Goal: Task Accomplishment & Management: Use online tool/utility

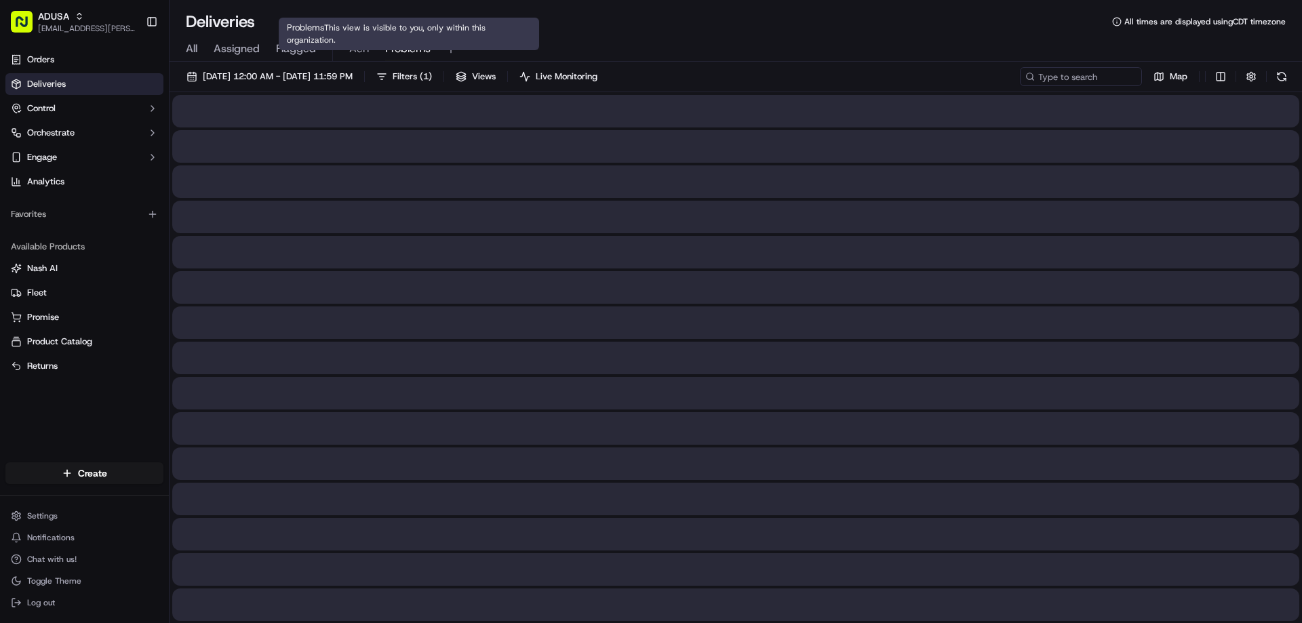
click at [390, 47] on span "Problems" at bounding box center [407, 49] width 45 height 16
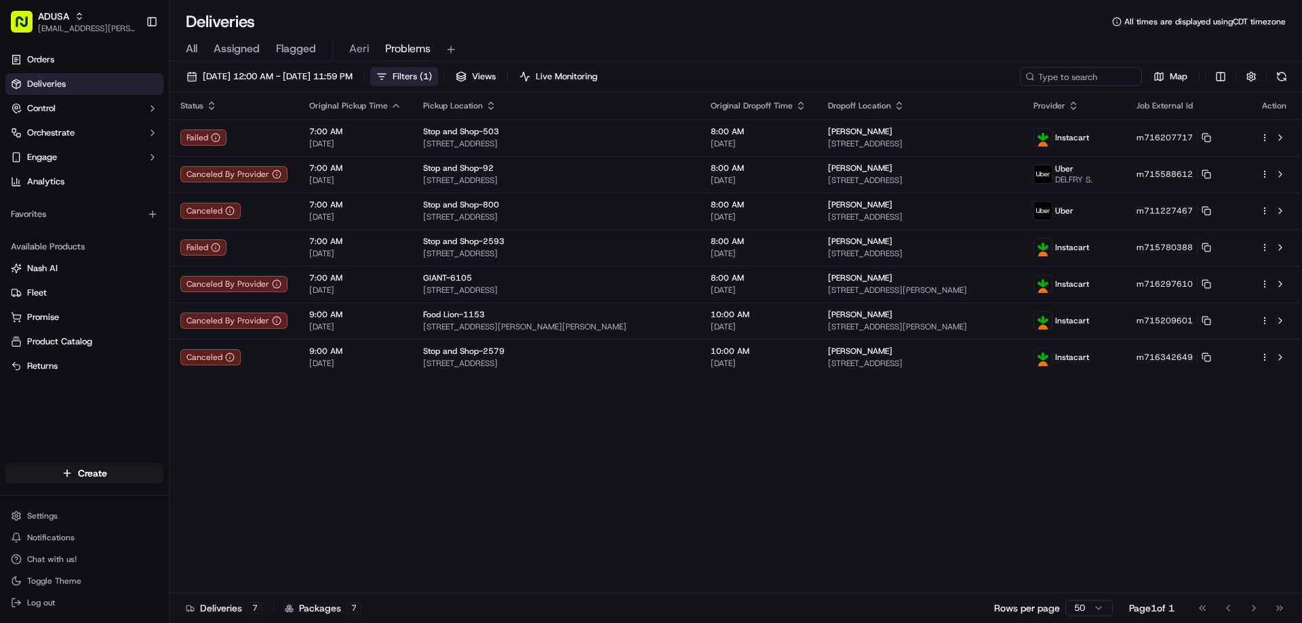
click at [432, 76] on span "Filters ( 1 )" at bounding box center [412, 77] width 39 height 12
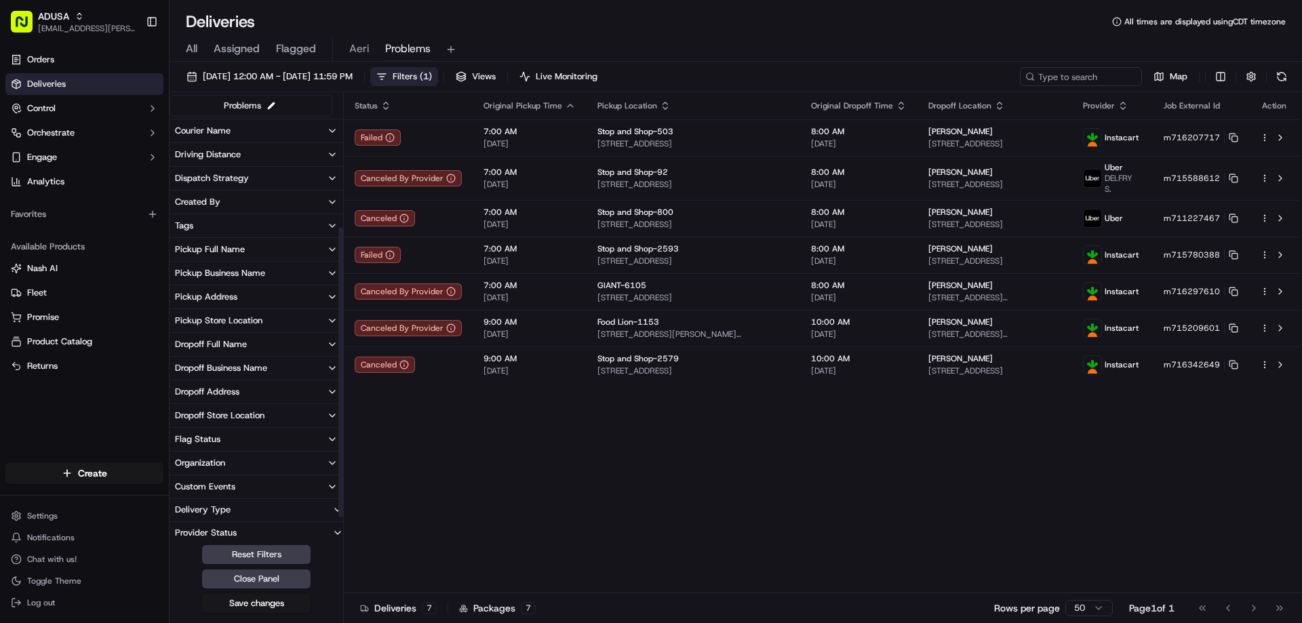
scroll to position [194, 0]
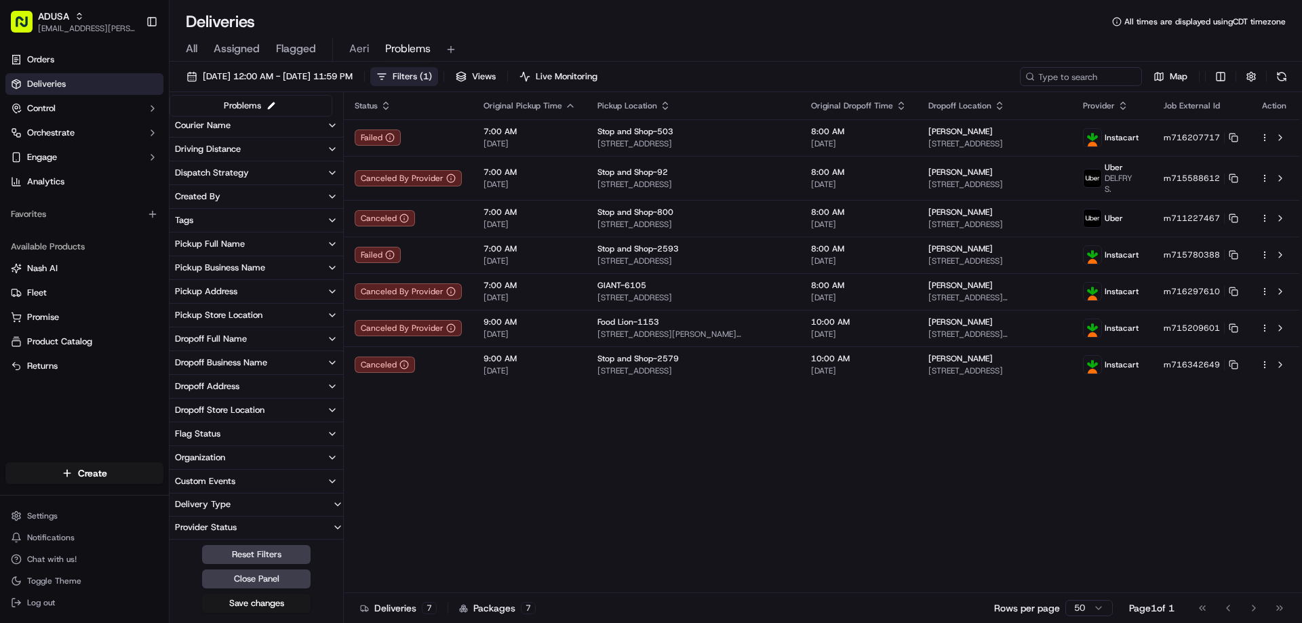
click at [231, 453] on button "Organization" at bounding box center [257, 457] width 174 height 23
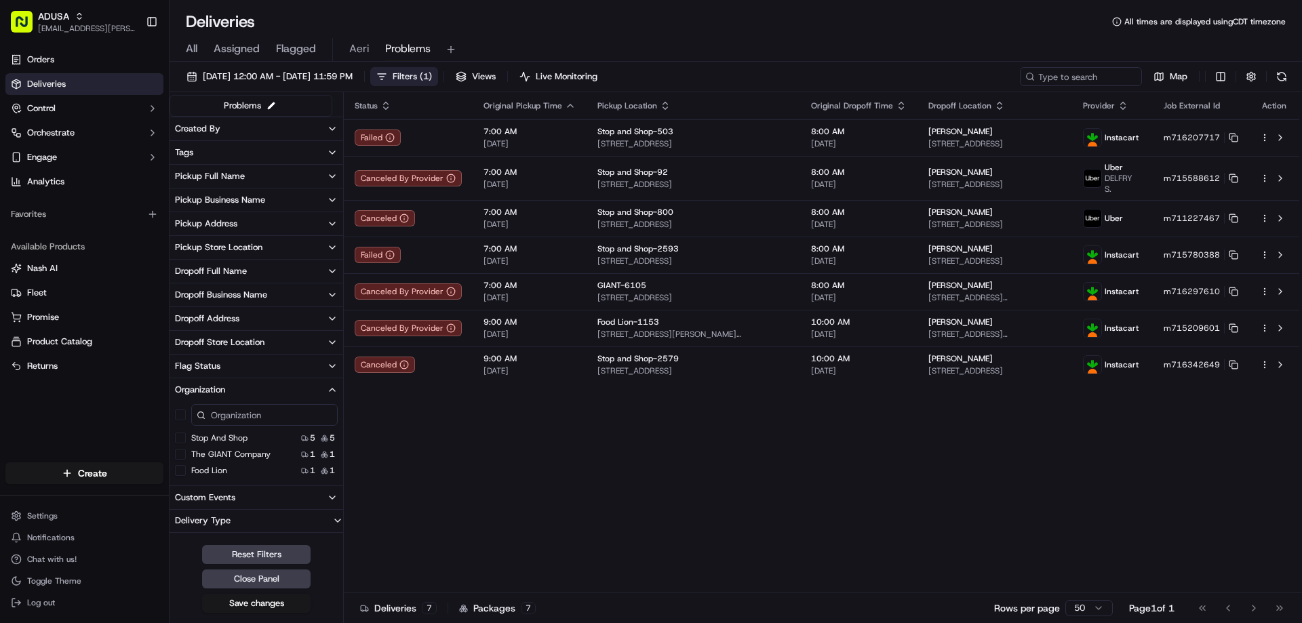
click at [184, 457] on button "The GIANT Company" at bounding box center [180, 454] width 11 height 11
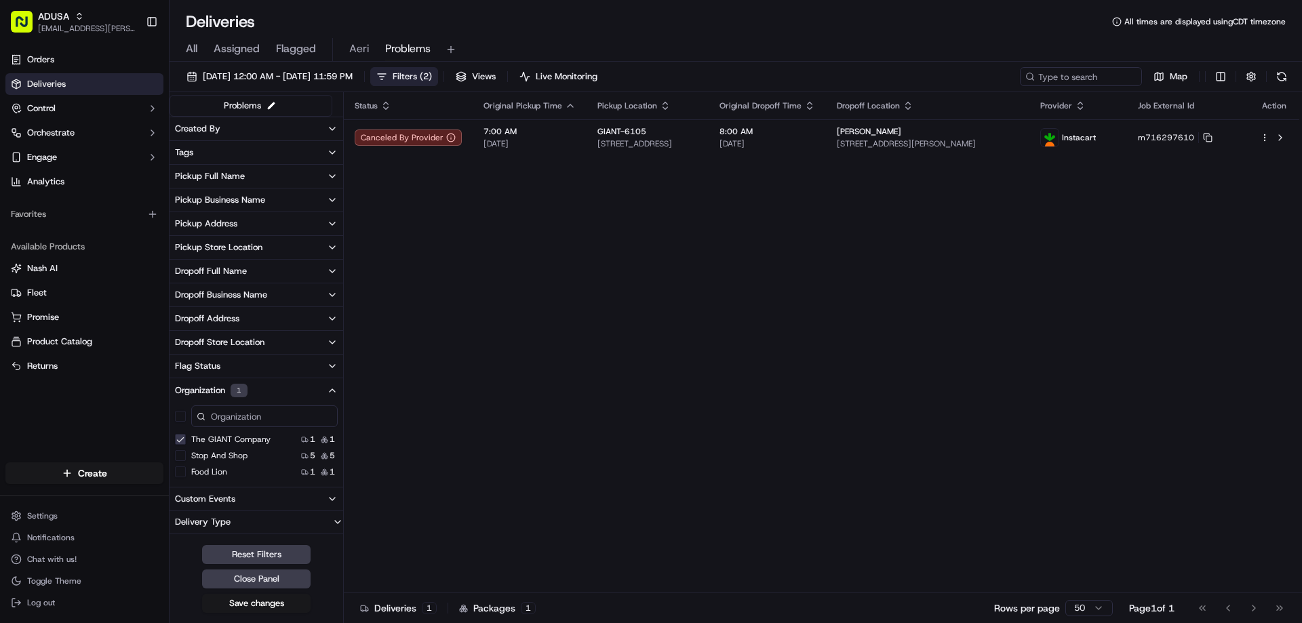
click at [183, 471] on button "Food Lion" at bounding box center [180, 472] width 11 height 11
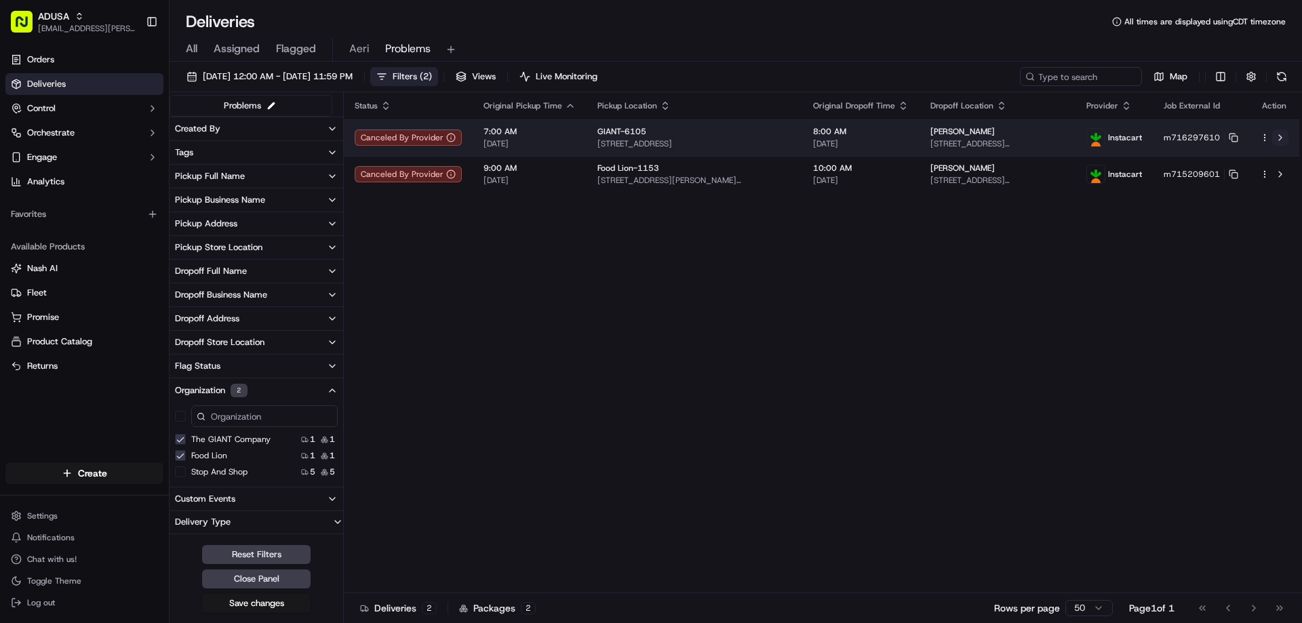
click at [1278, 136] on button at bounding box center [1280, 138] width 16 height 16
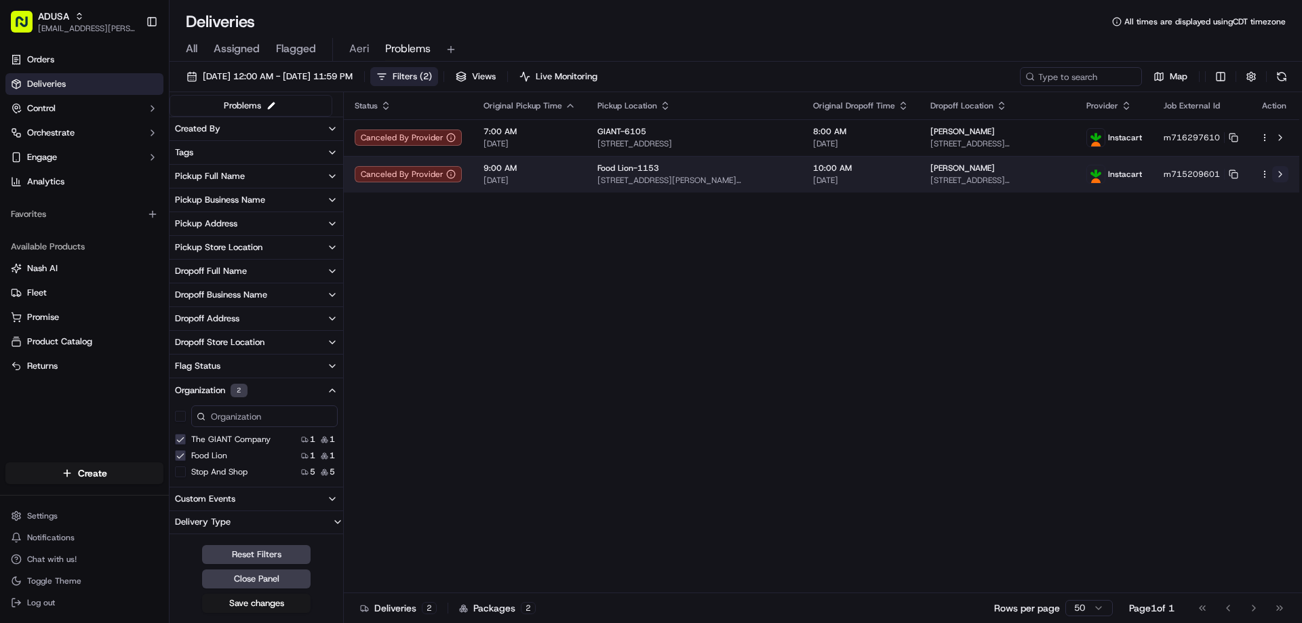
click at [1284, 172] on button at bounding box center [1280, 174] width 16 height 16
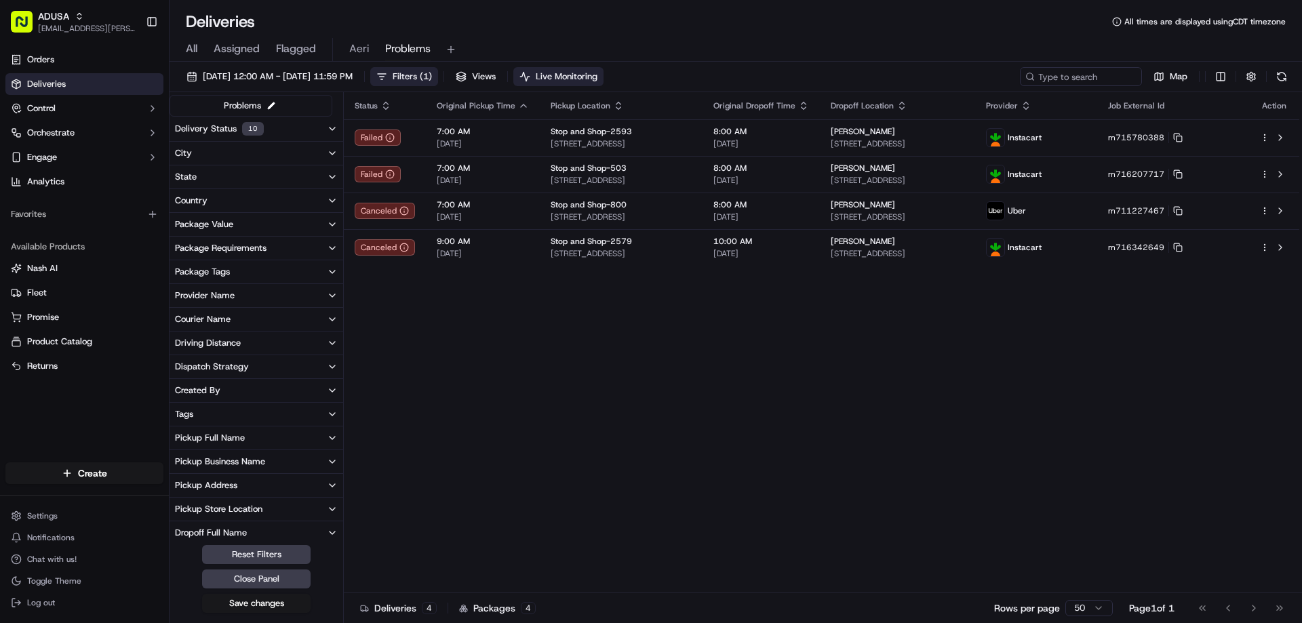
scroll to position [194, 0]
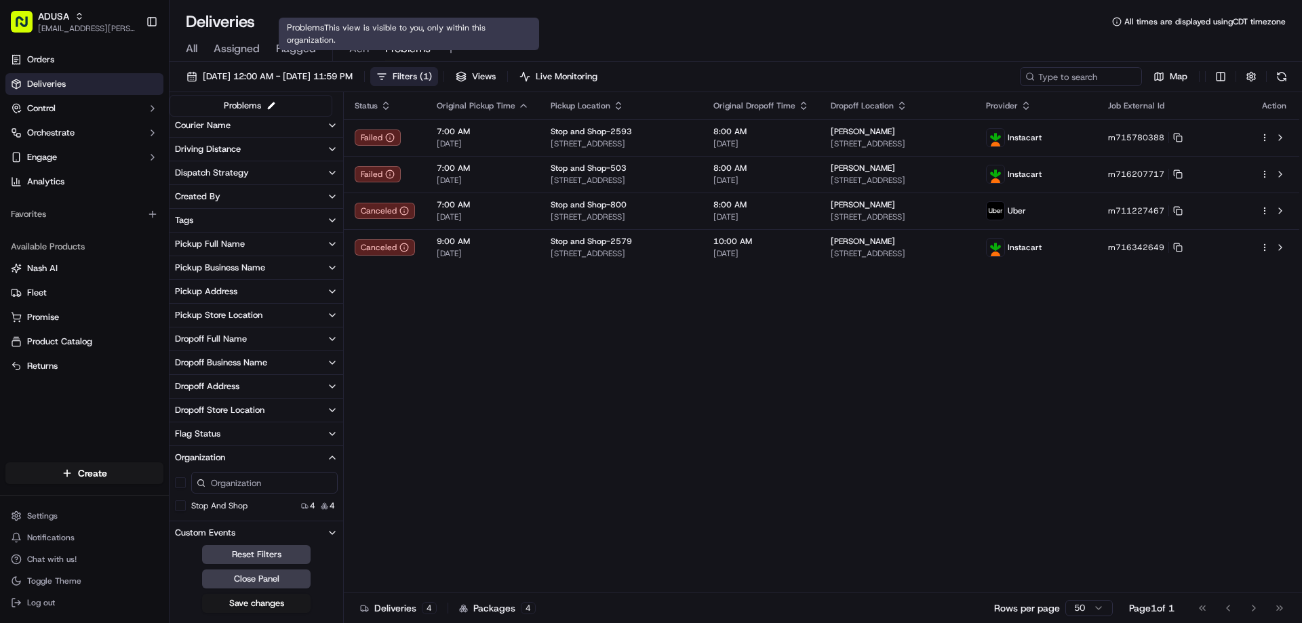
click at [416, 47] on span "Problems" at bounding box center [407, 49] width 45 height 16
click at [388, 47] on span "Problems" at bounding box center [407, 49] width 45 height 16
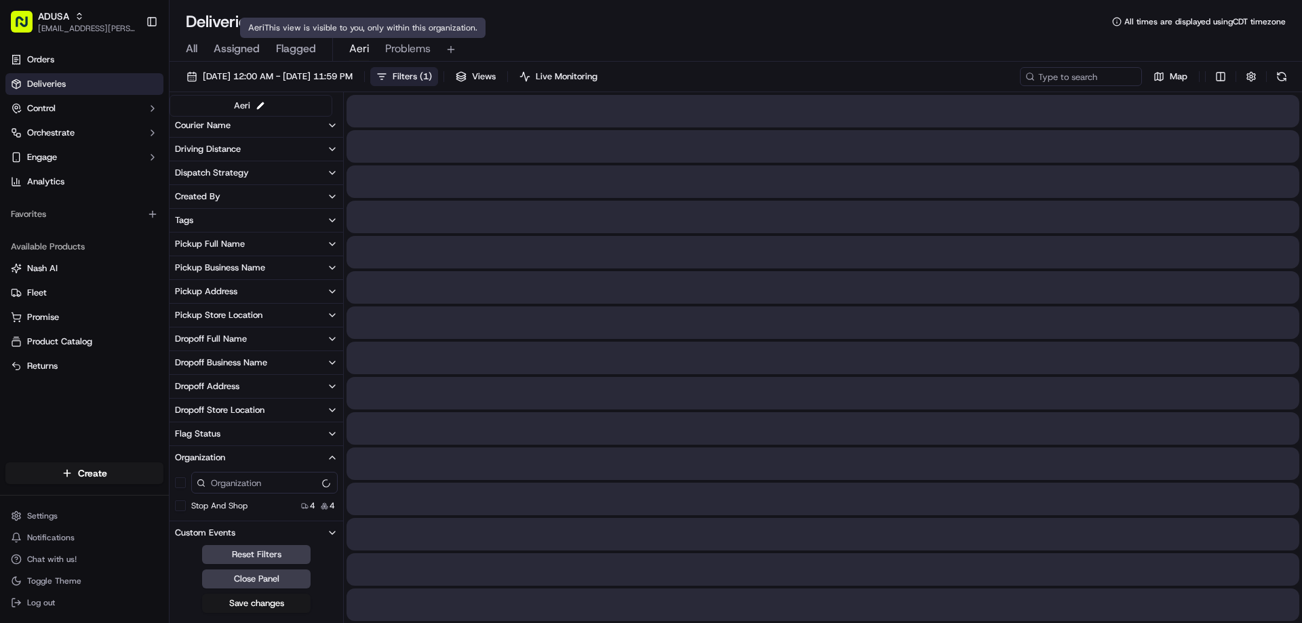
click at [359, 51] on span "Aeri" at bounding box center [359, 49] width 20 height 16
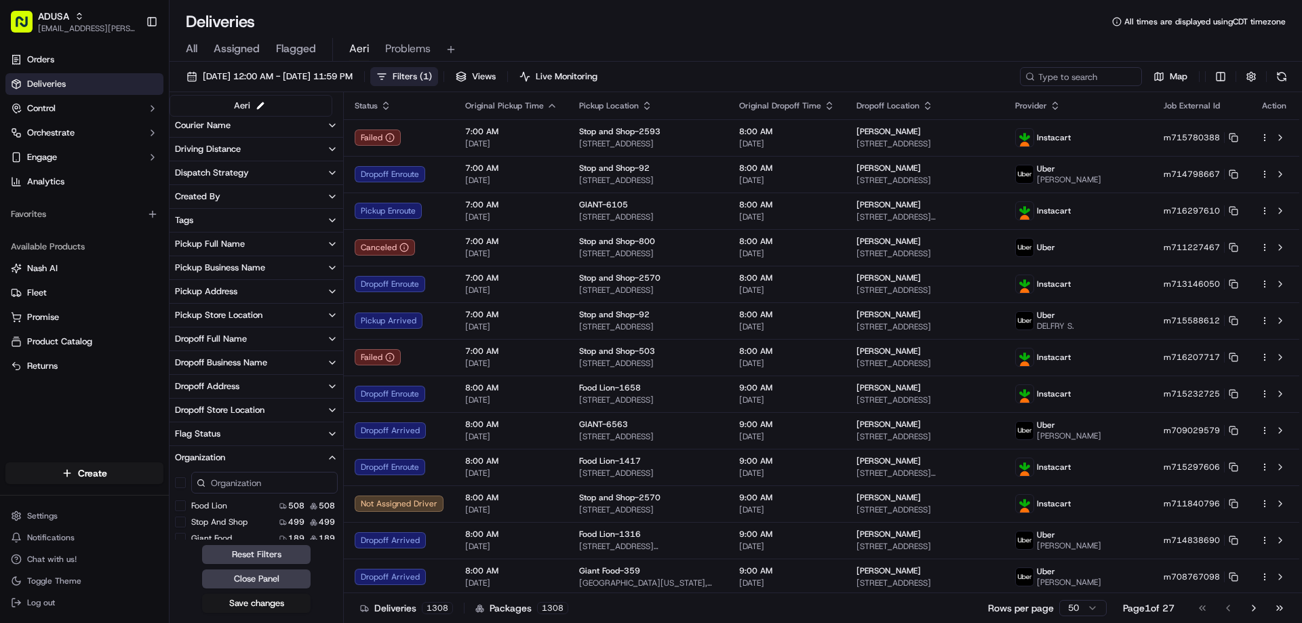
click at [359, 51] on span "Aeri" at bounding box center [359, 49] width 20 height 16
click at [561, 35] on div "All Assigned Flagged Aeri Problems" at bounding box center [736, 47] width 1132 height 29
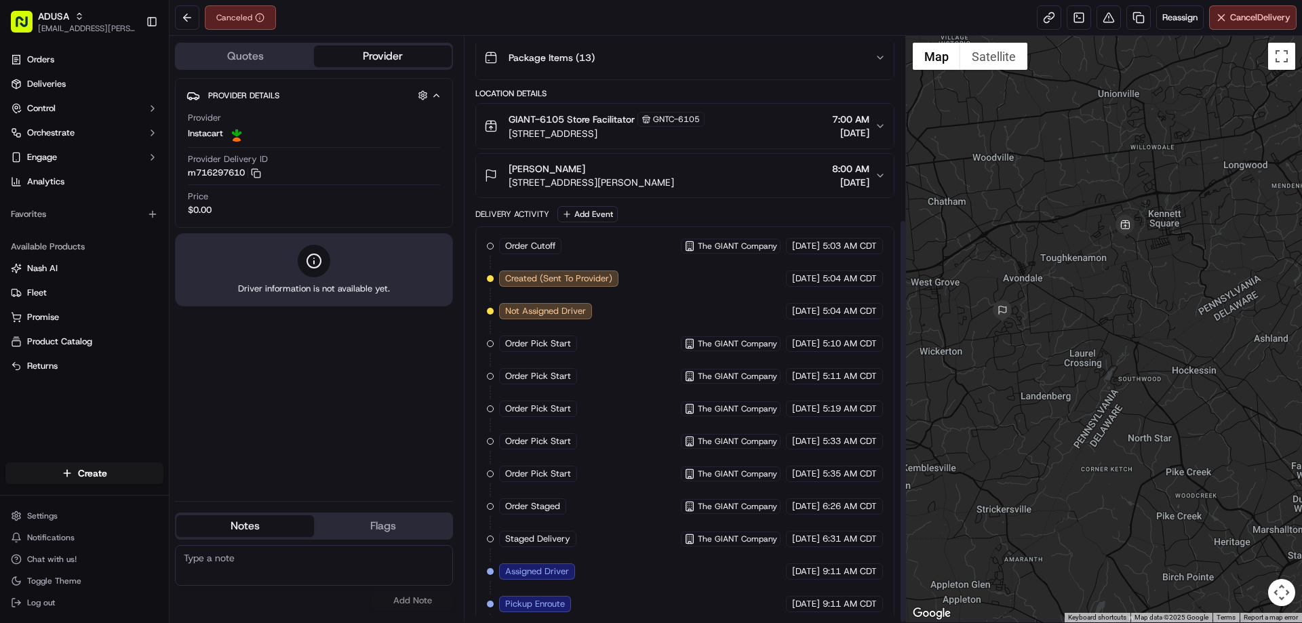
scroll to position [264, 0]
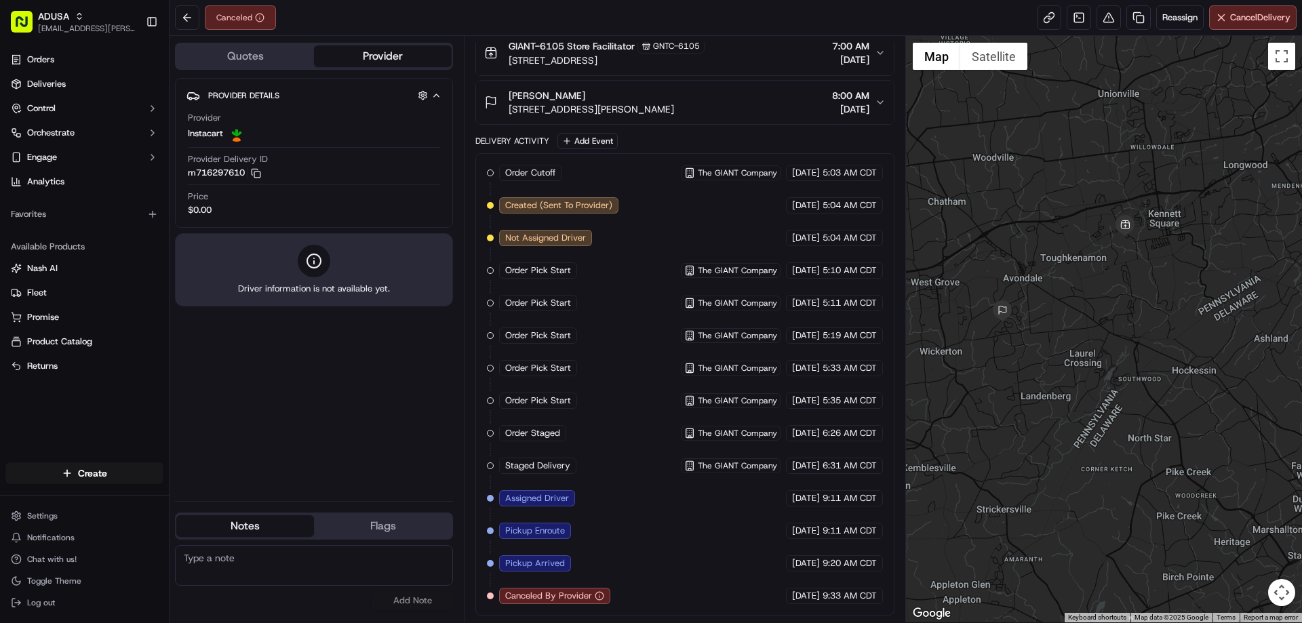
click at [296, 561] on textarea at bounding box center [314, 565] width 278 height 41
drag, startPoint x: 290, startPoint y: 572, endPoint x: 170, endPoint y: 571, distance: 120.0
click at [170, 571] on div "Quotes Provider Provider Details Hidden ( 4 ) Provider Instacart Provider Deliv…" at bounding box center [317, 329] width 294 height 587
type textarea "cancelled via IC"
click at [416, 603] on button "Add Note" at bounding box center [412, 600] width 81 height 19
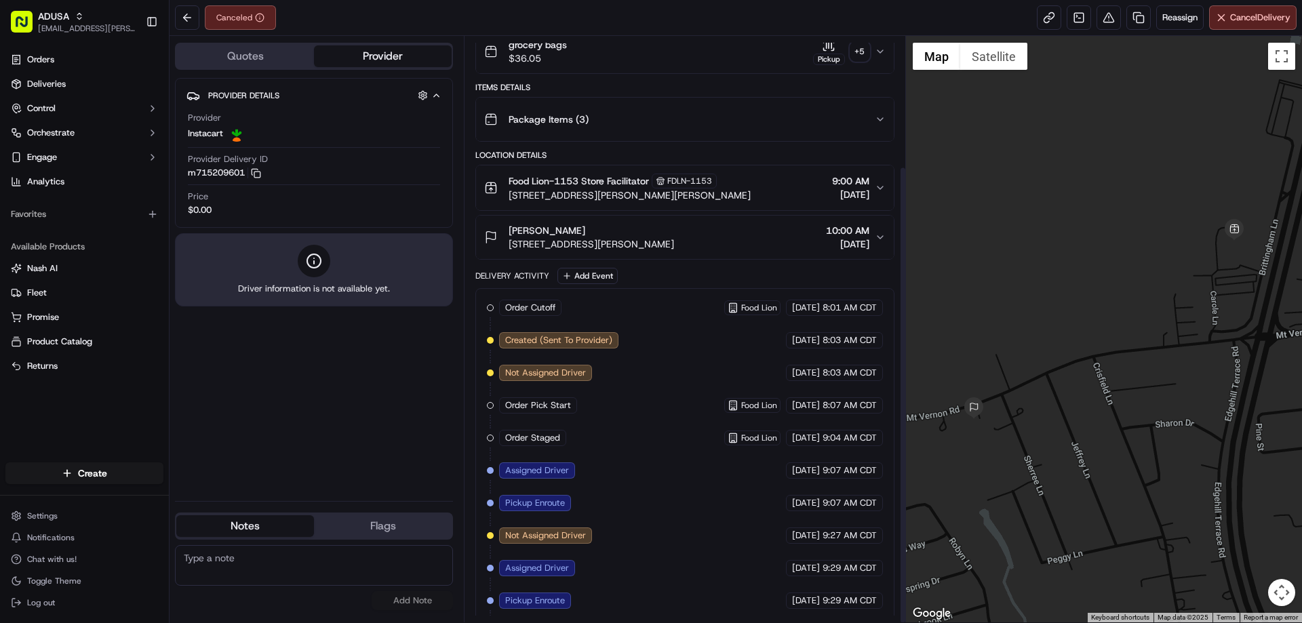
scroll to position [166, 0]
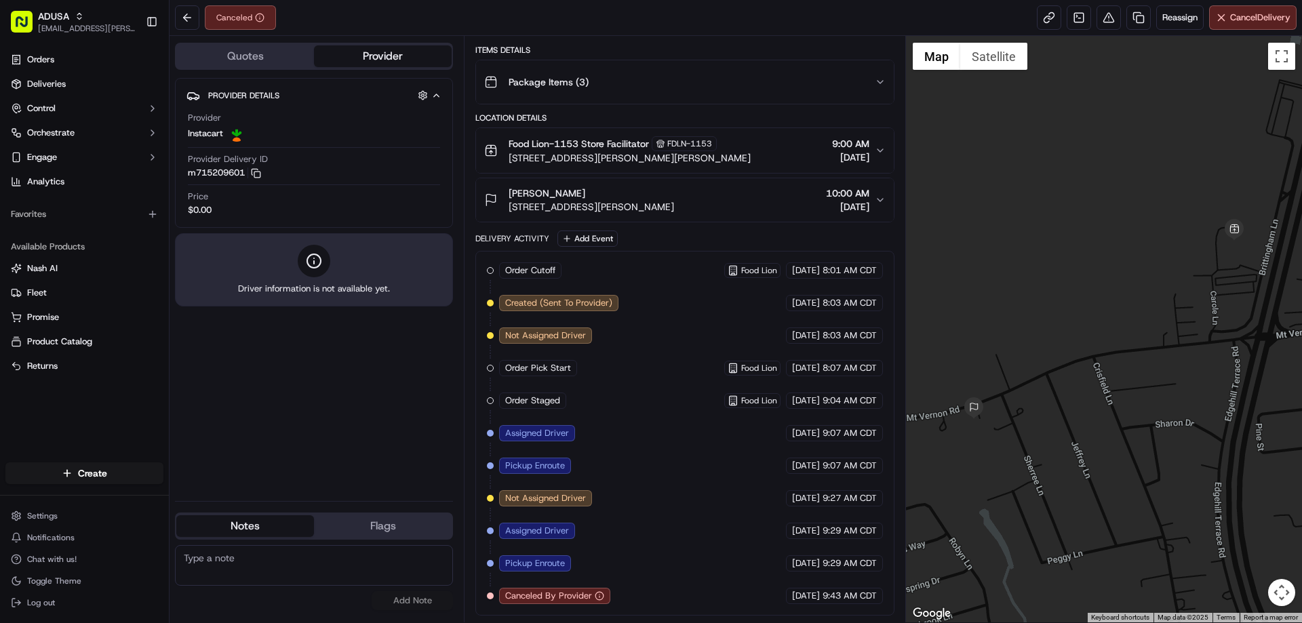
click at [320, 603] on div "No results found Add Note" at bounding box center [314, 577] width 278 height 65
click at [339, 577] on textarea at bounding box center [314, 565] width 278 height 41
paste textarea "cancelled via IC"
type textarea "cancelled via IC"
click at [417, 608] on button "Add Note" at bounding box center [412, 600] width 81 height 19
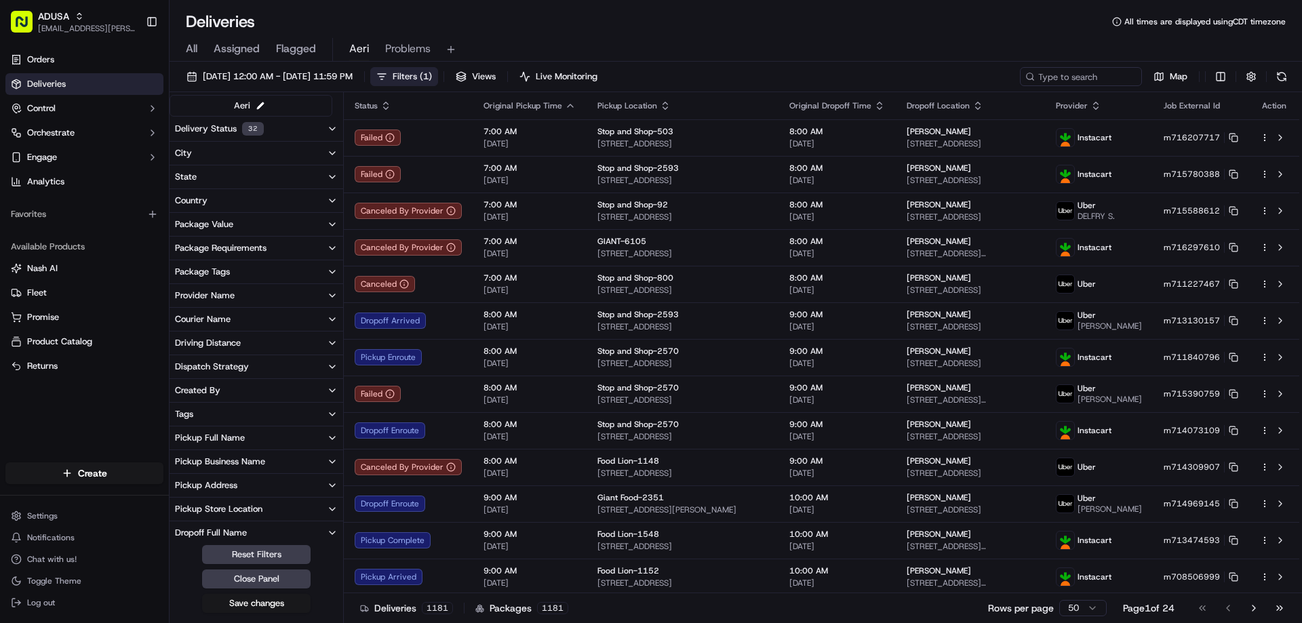
scroll to position [194, 0]
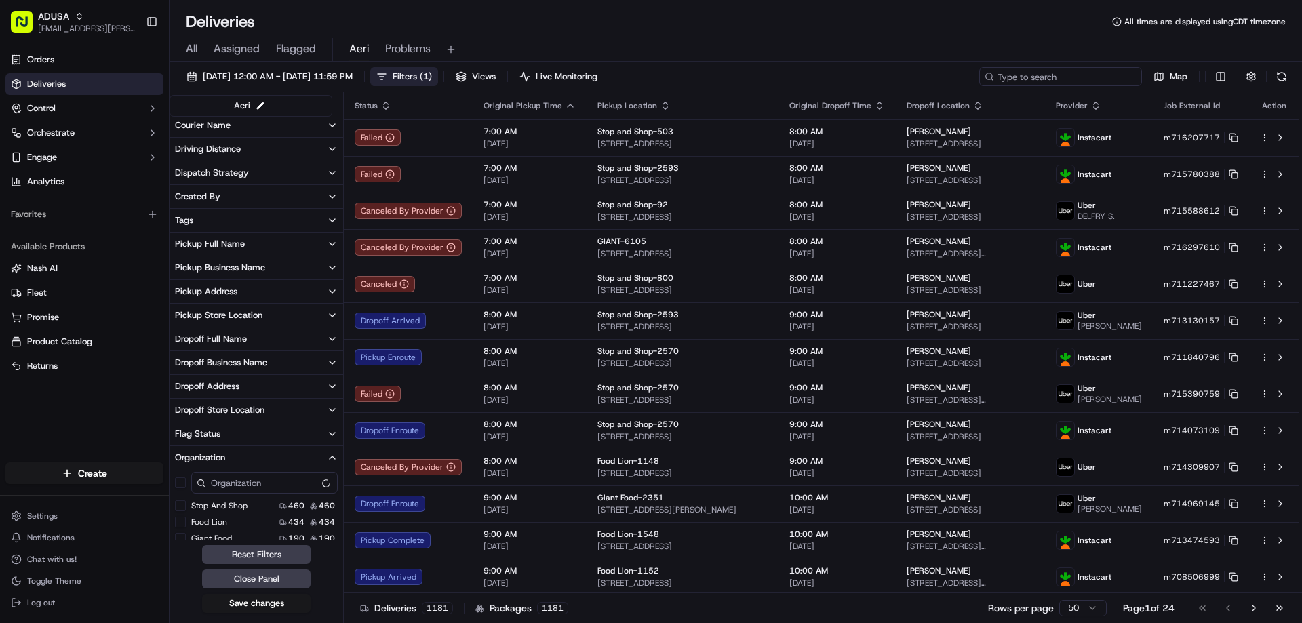
click at [1075, 79] on input at bounding box center [1060, 76] width 163 height 19
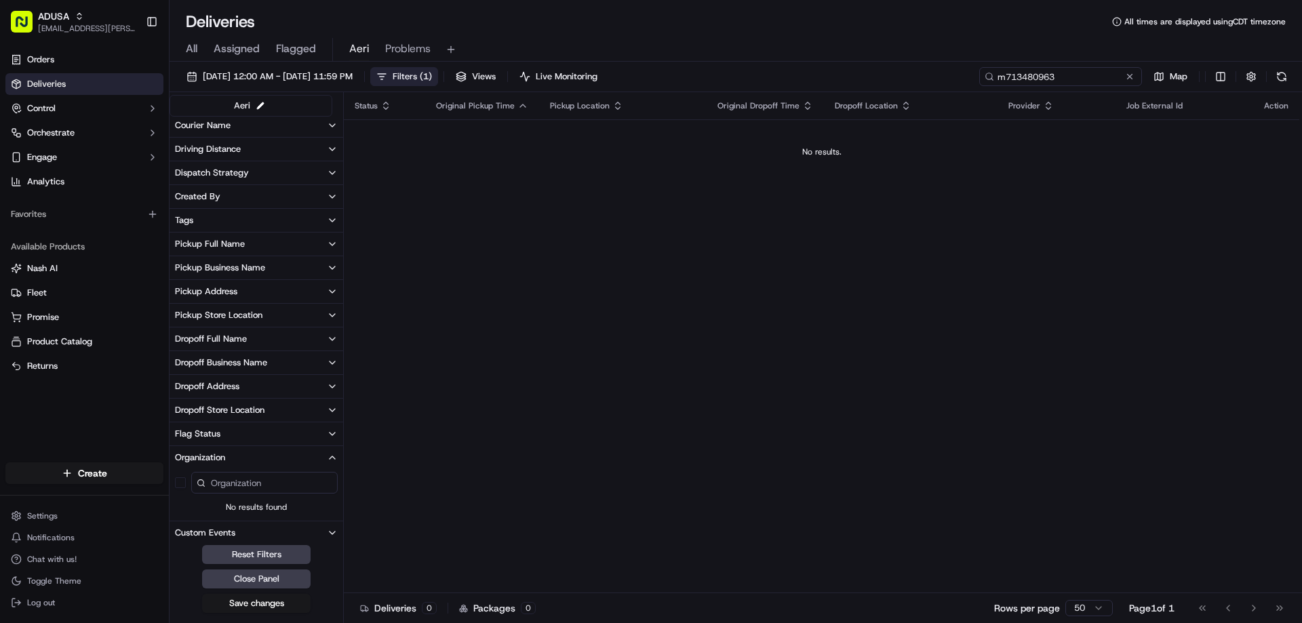
drag, startPoint x: 1086, startPoint y: 78, endPoint x: 985, endPoint y: 79, distance: 100.4
click at [985, 79] on div "m713480963" at bounding box center [1060, 76] width 163 height 19
type input "m713480963"
click at [432, 73] on span "Filters ( 1 )" at bounding box center [412, 77] width 39 height 12
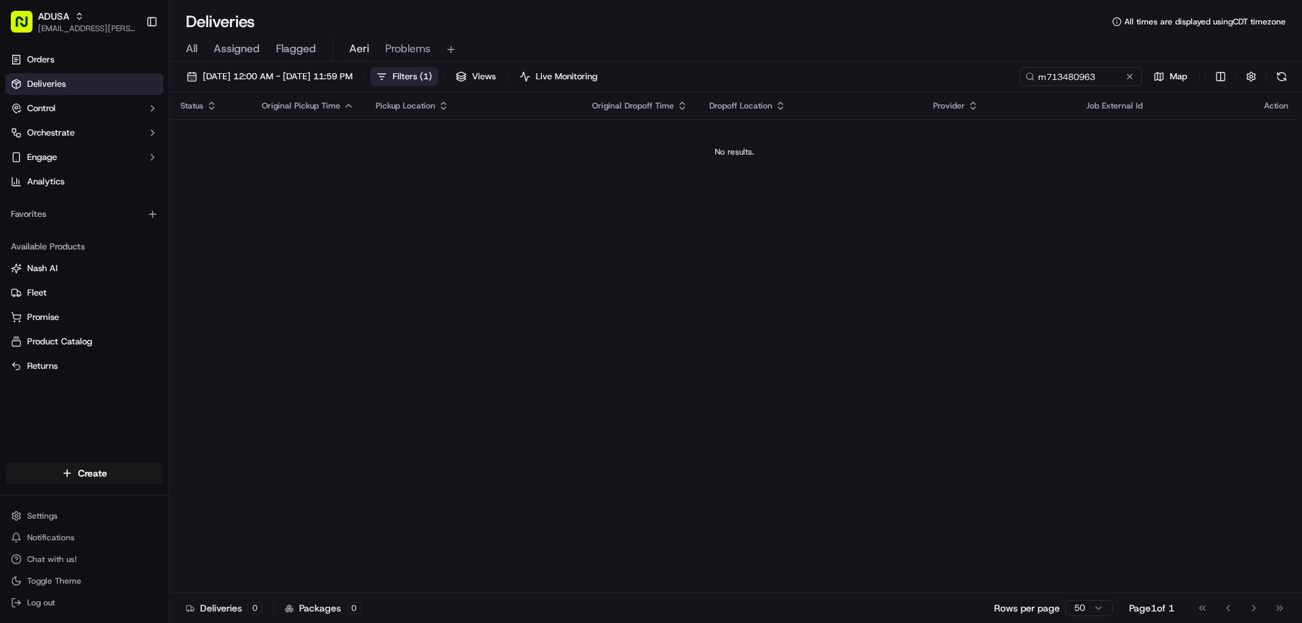
click at [432, 73] on span "Filters ( 1 )" at bounding box center [412, 77] width 39 height 12
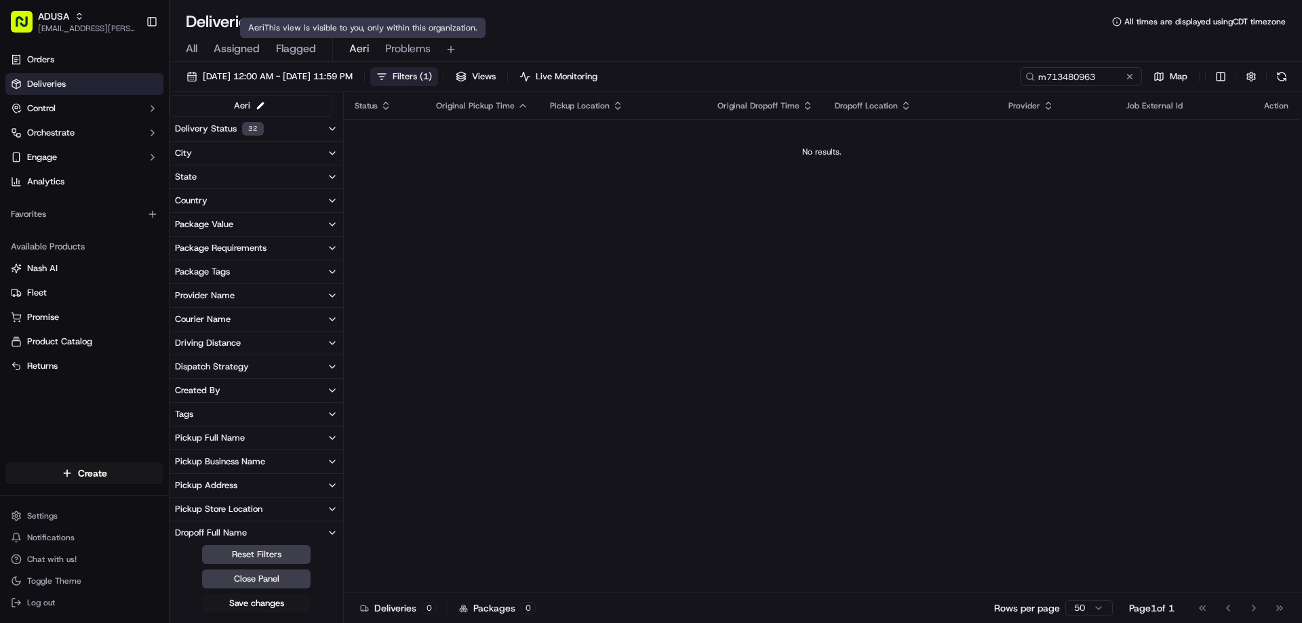
click at [349, 52] on span "Aeri" at bounding box center [359, 49] width 20 height 16
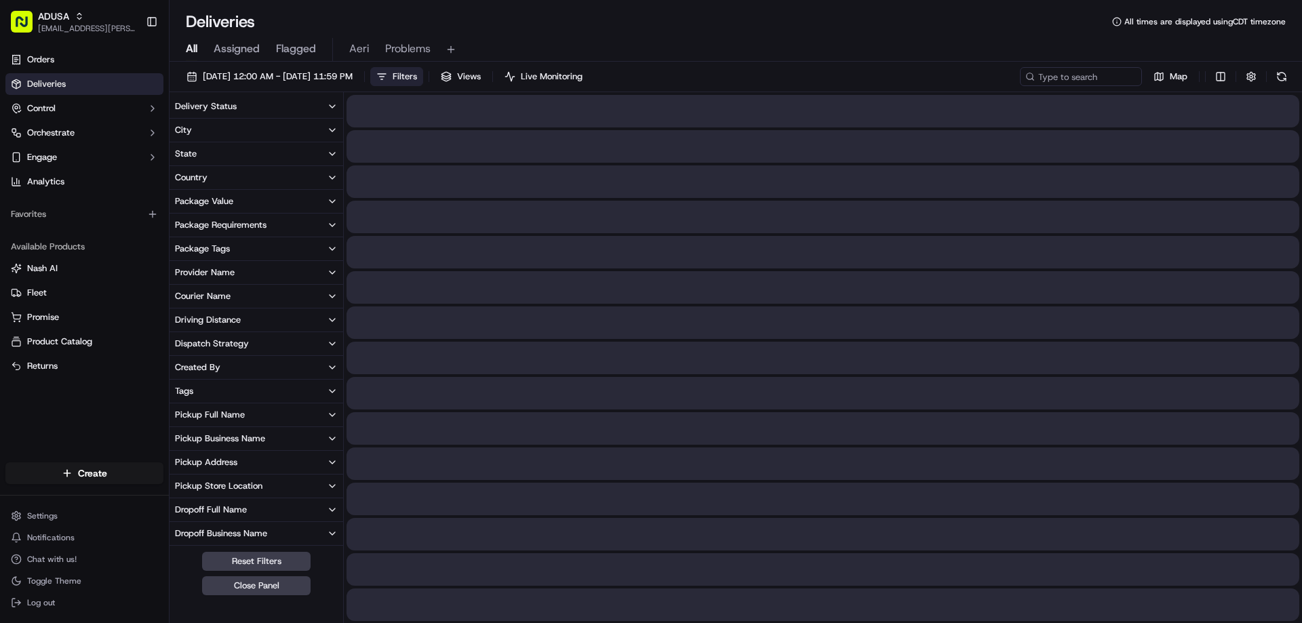
click at [192, 49] on span "All" at bounding box center [192, 49] width 12 height 16
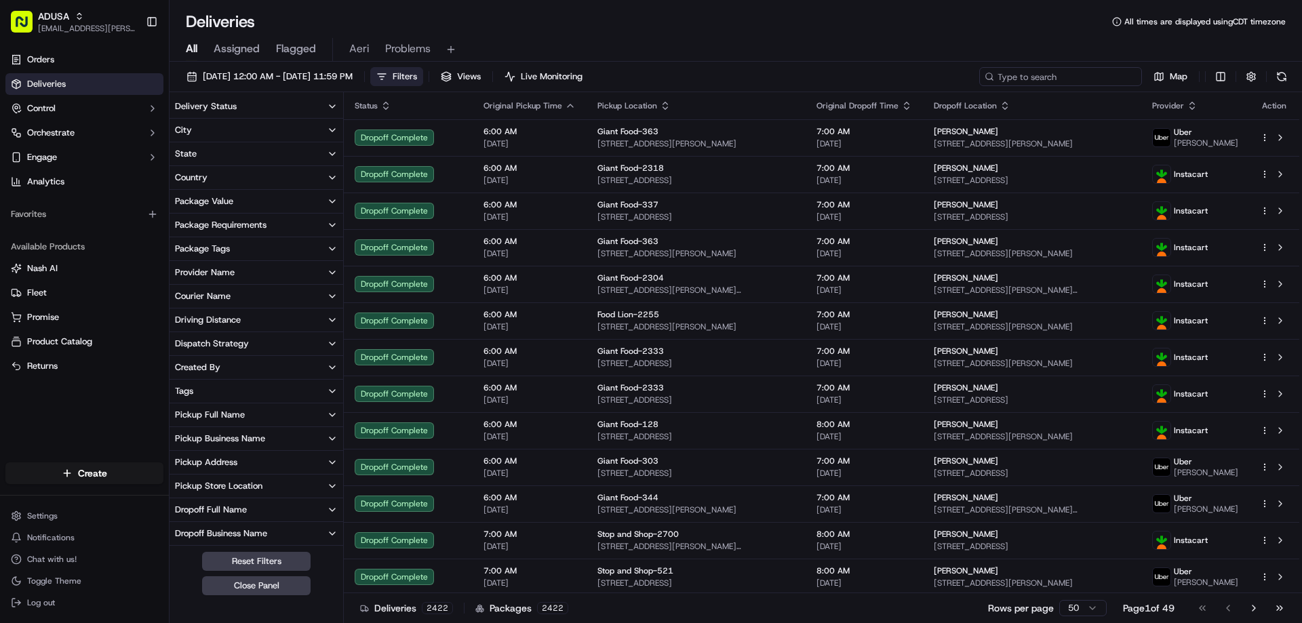
click at [1078, 77] on input at bounding box center [1060, 76] width 163 height 19
paste input "m713480963"
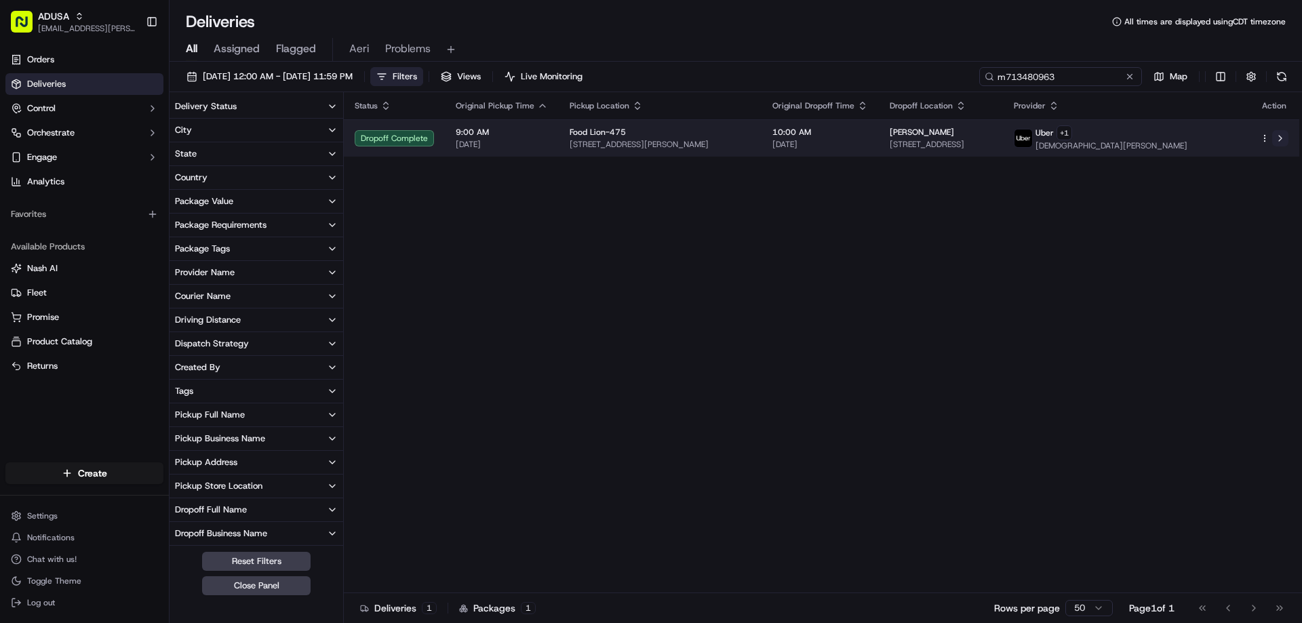
type input "m713480963"
click at [1274, 134] on button at bounding box center [1280, 138] width 16 height 16
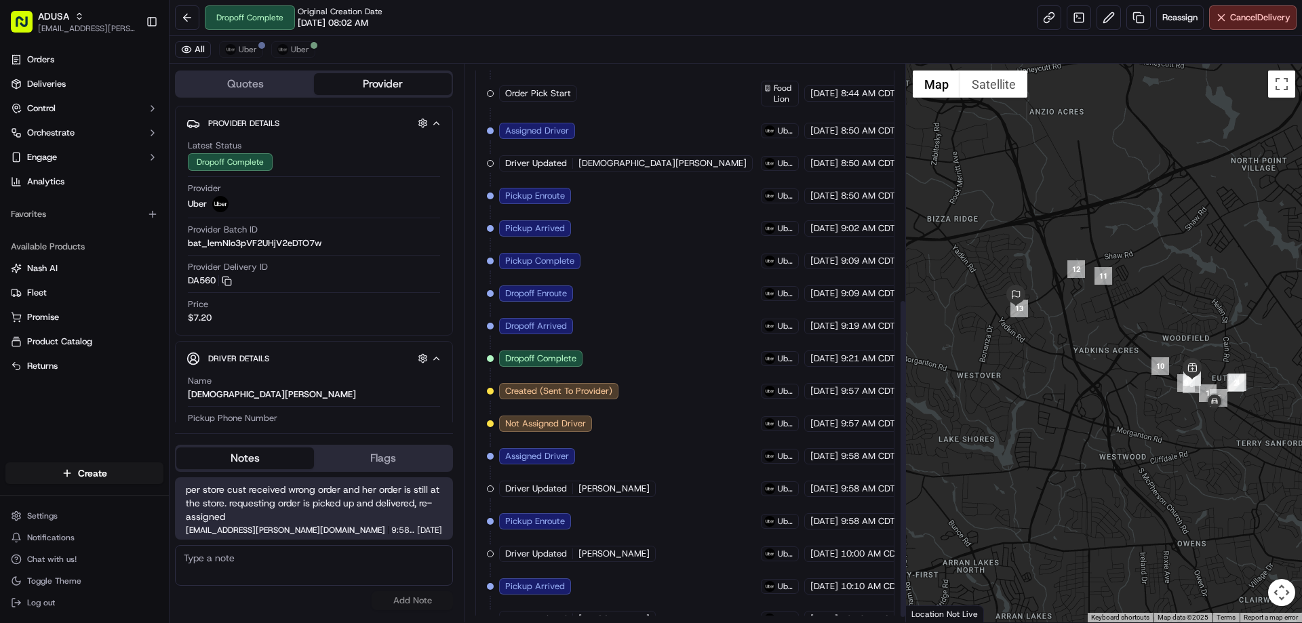
scroll to position [419, 0]
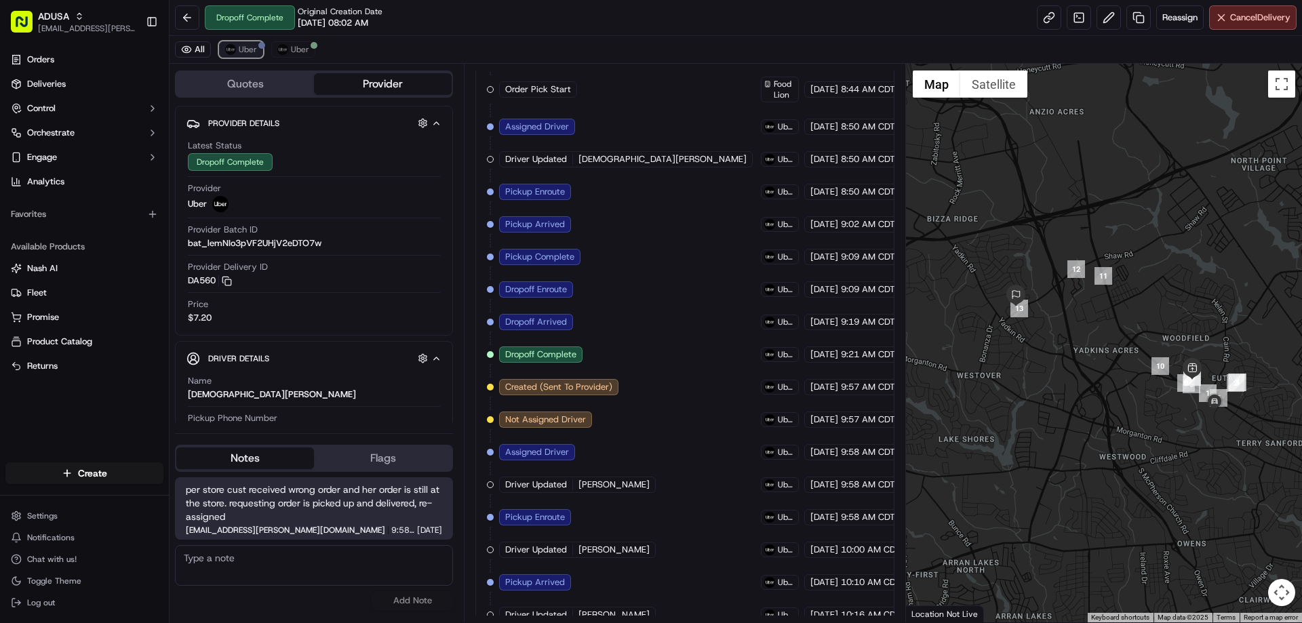
click at [249, 45] on span "Uber" at bounding box center [248, 49] width 18 height 11
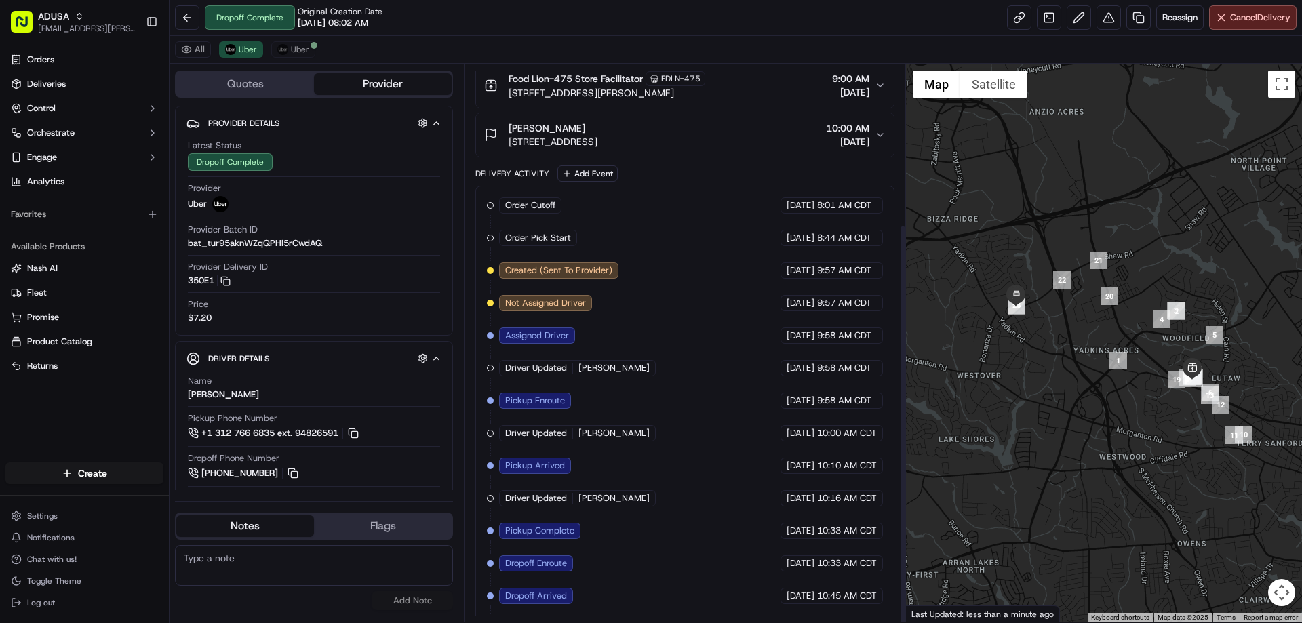
scroll to position [224, 0]
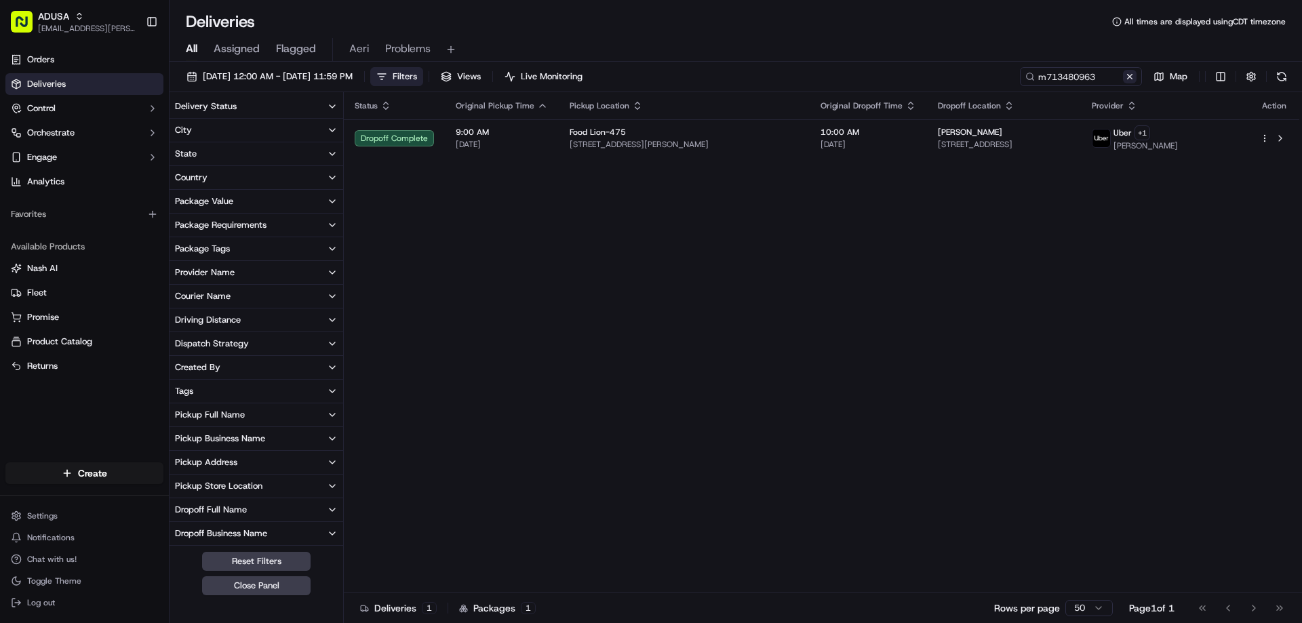
click at [1125, 77] on button at bounding box center [1130, 77] width 14 height 14
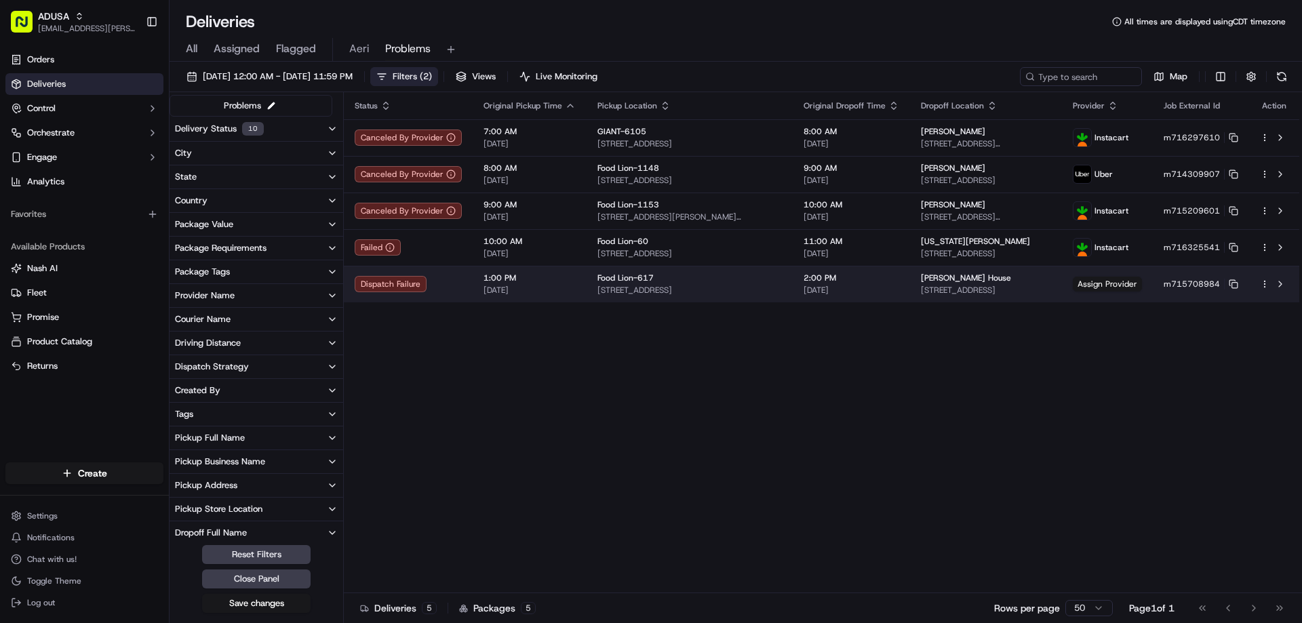
scroll to position [262, 0]
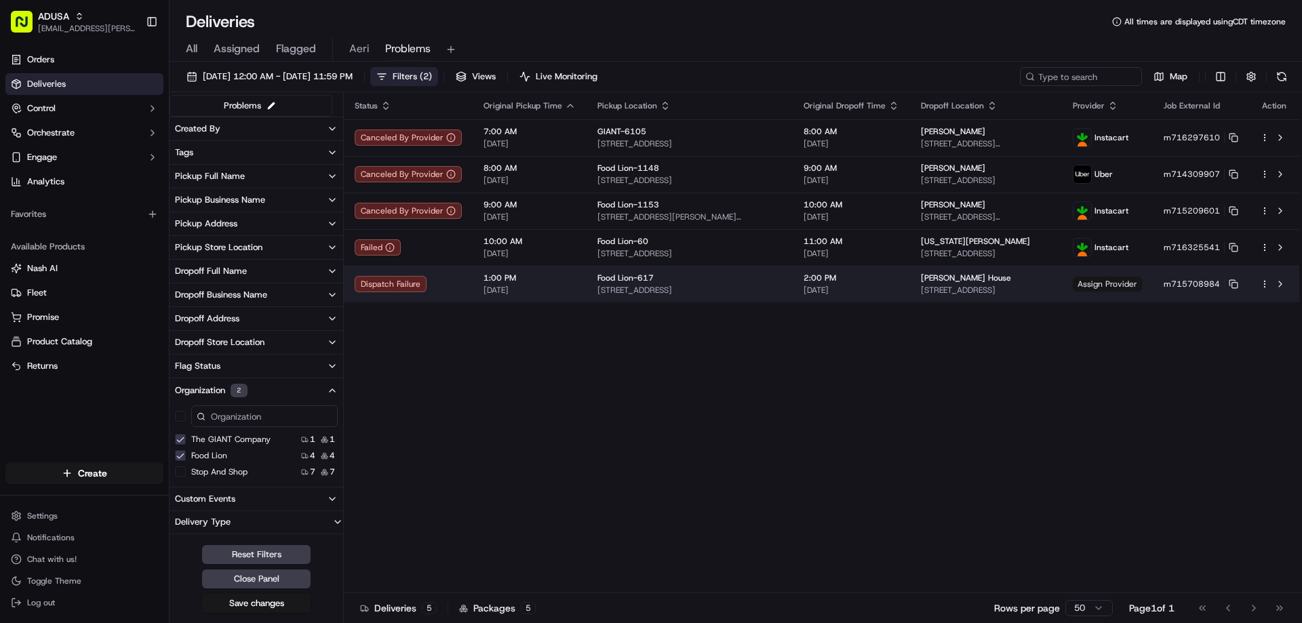
click at [1124, 282] on span "Assign Provider" at bounding box center [1107, 284] width 69 height 15
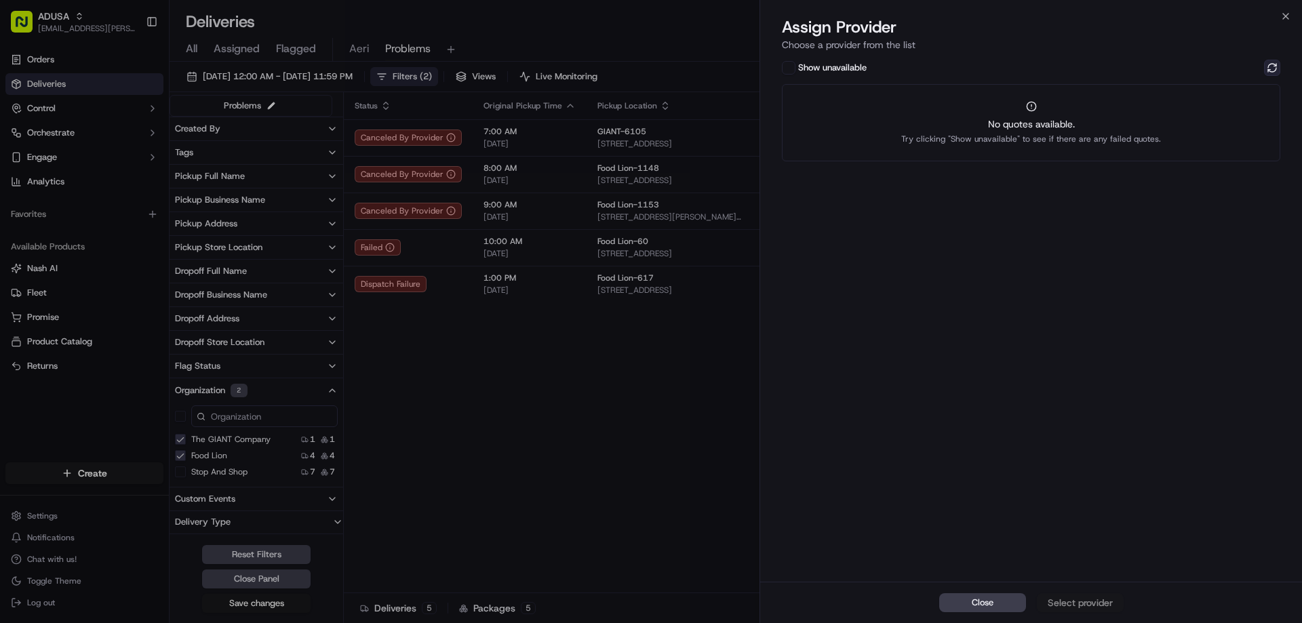
click at [1278, 68] on button at bounding box center [1272, 68] width 16 height 16
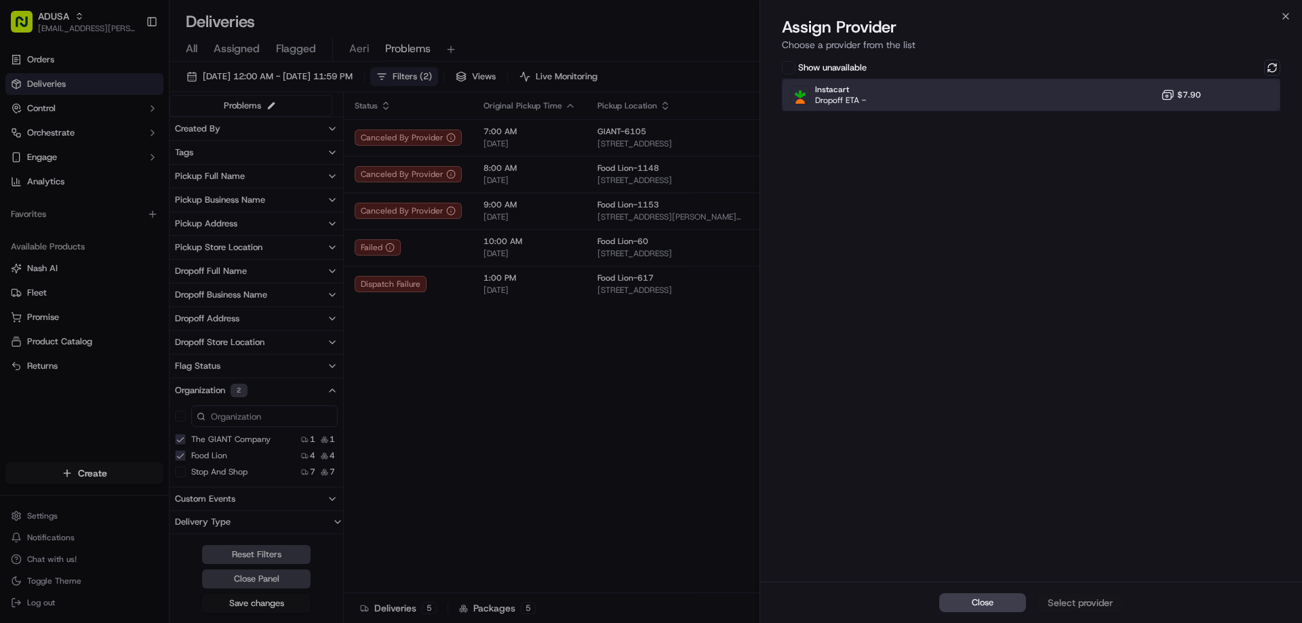
click at [1029, 87] on div "Instacart Dropoff ETA - $7.90" at bounding box center [1031, 95] width 498 height 33
click at [1079, 600] on div "Assign Provider" at bounding box center [1080, 603] width 66 height 14
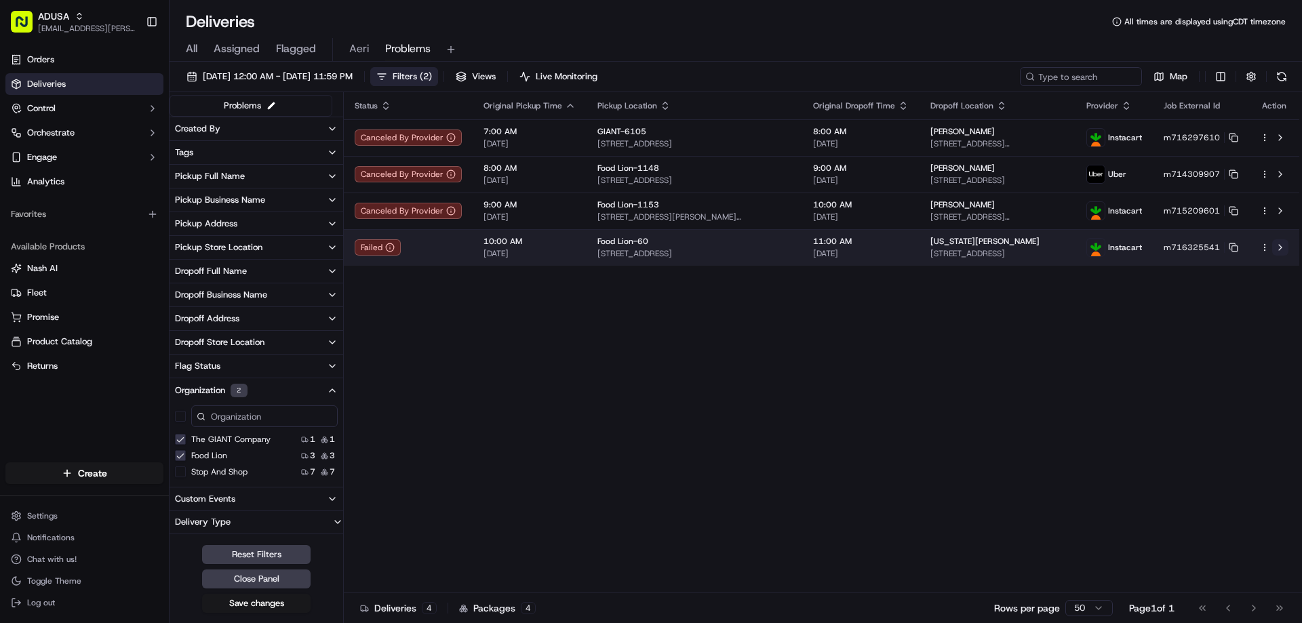
click at [1277, 242] on button at bounding box center [1280, 247] width 16 height 16
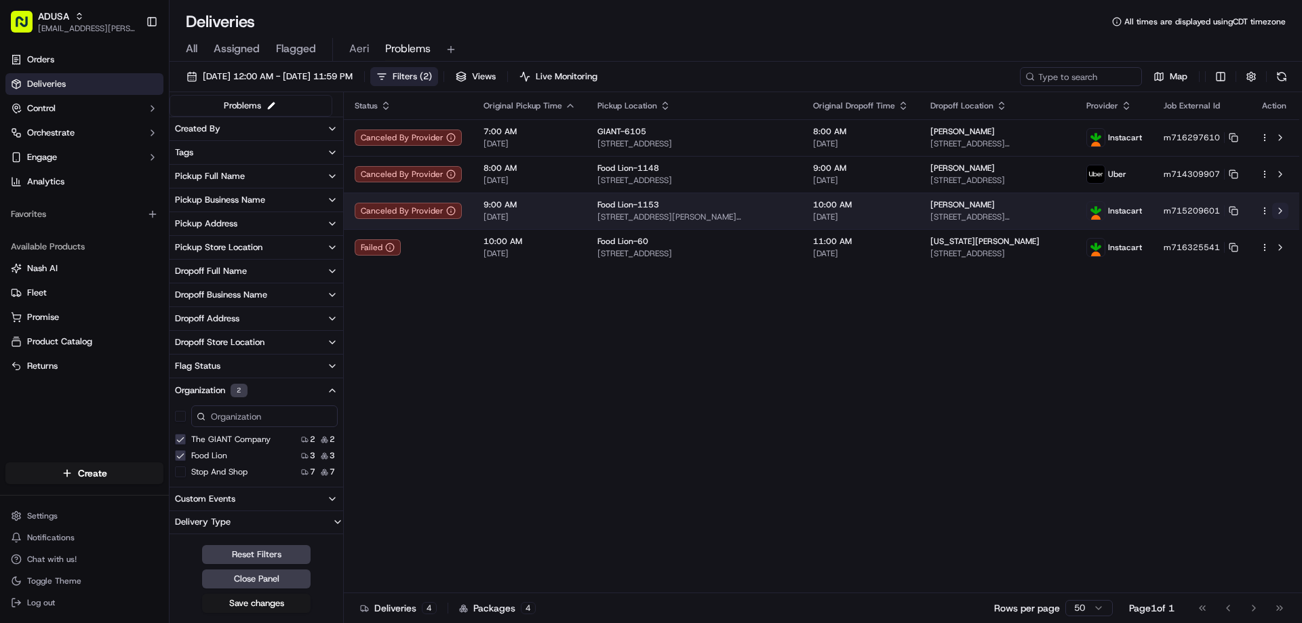
click at [1282, 212] on button at bounding box center [1280, 211] width 16 height 16
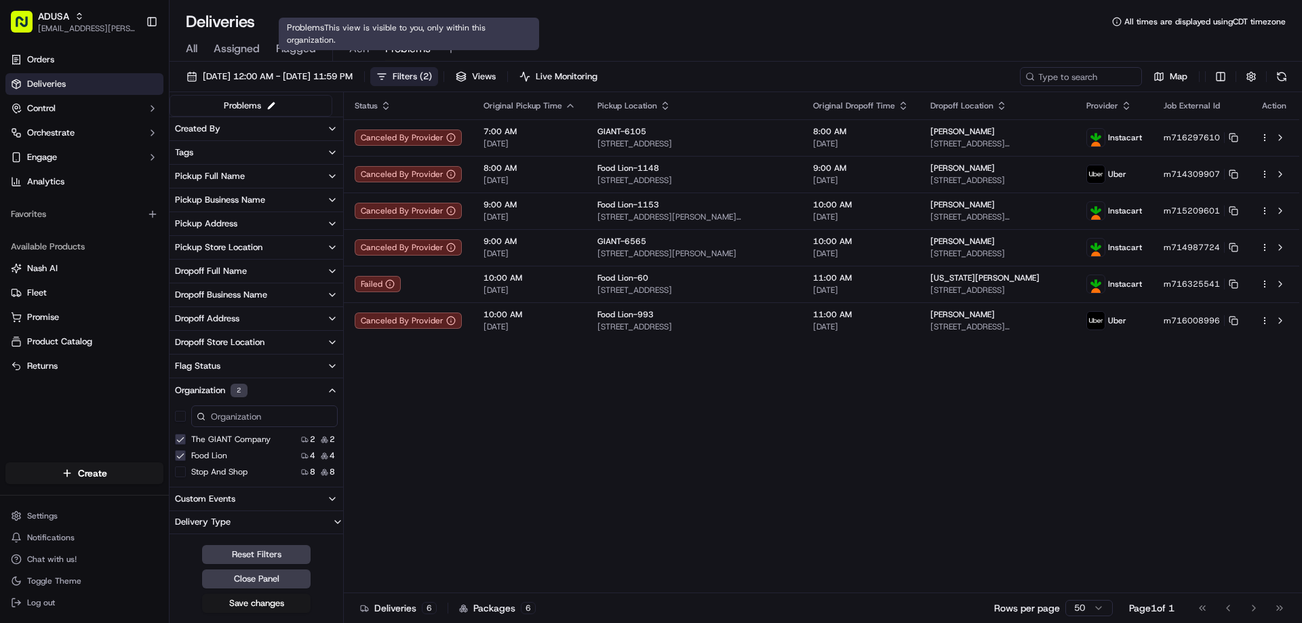
click at [399, 52] on span "Problems" at bounding box center [407, 49] width 45 height 16
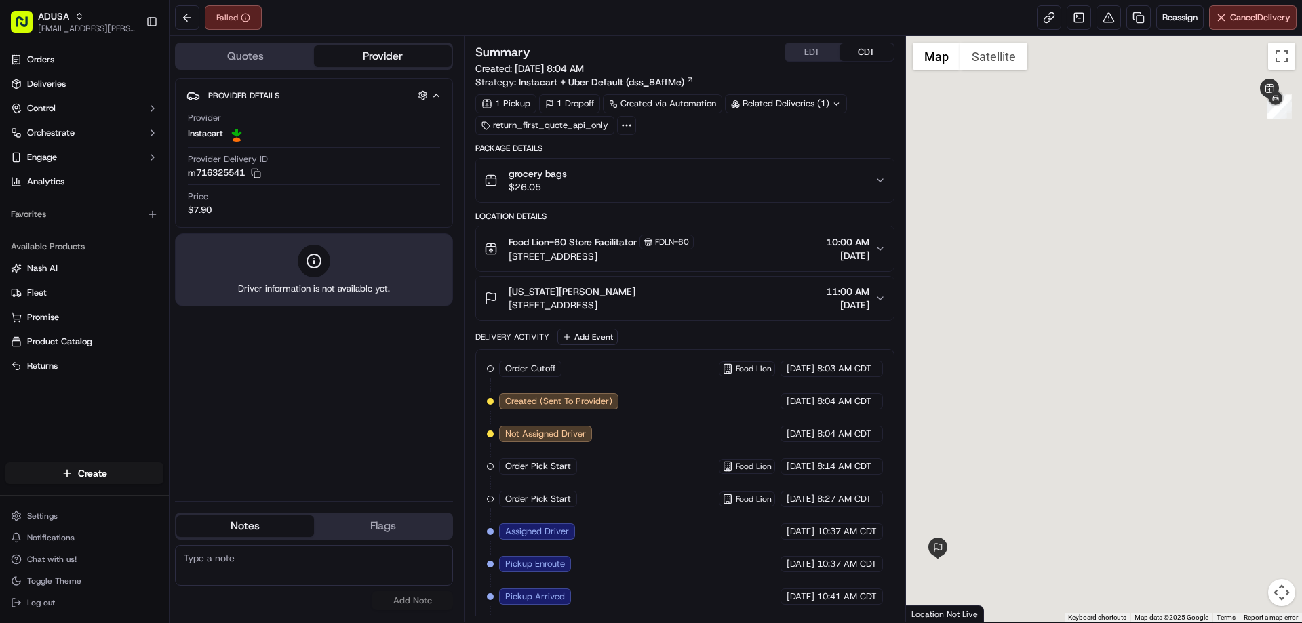
click at [296, 566] on textarea at bounding box center [314, 565] width 278 height 41
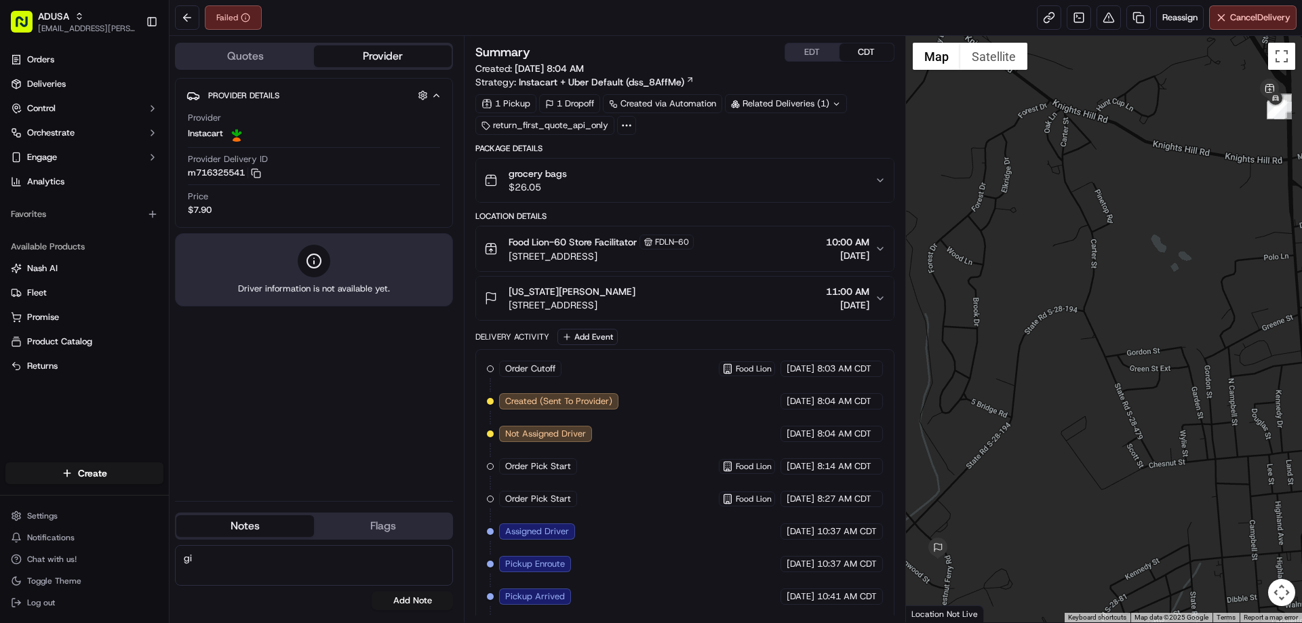
type textarea "g"
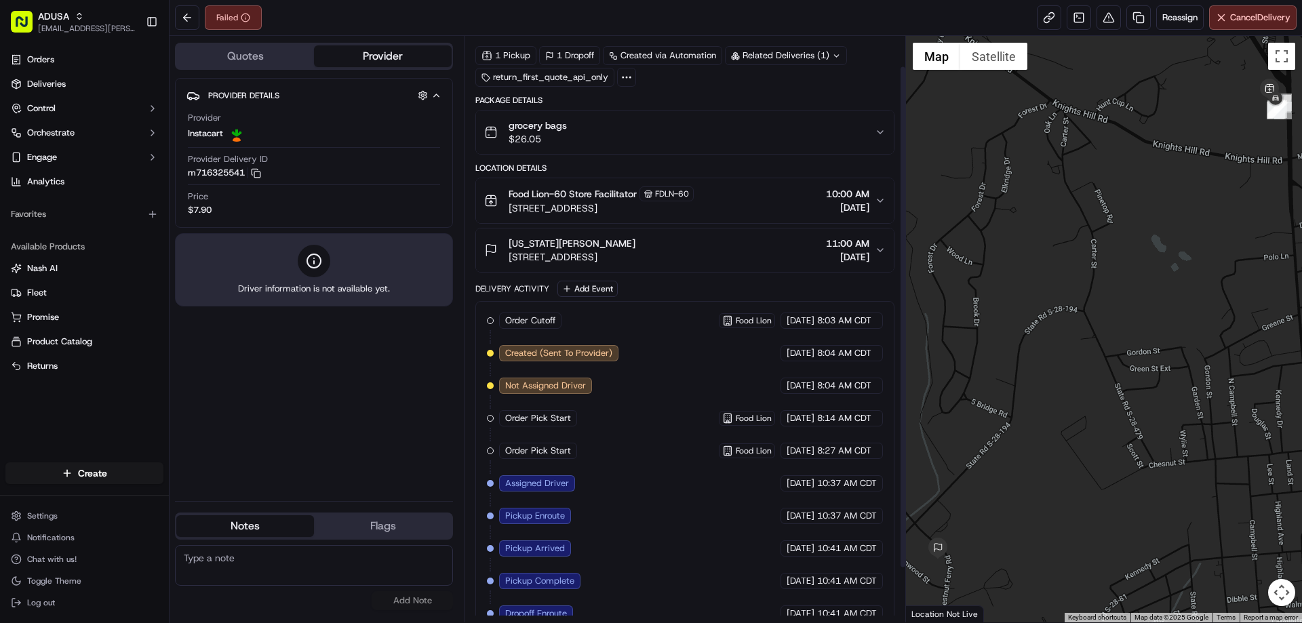
scroll to position [98, 0]
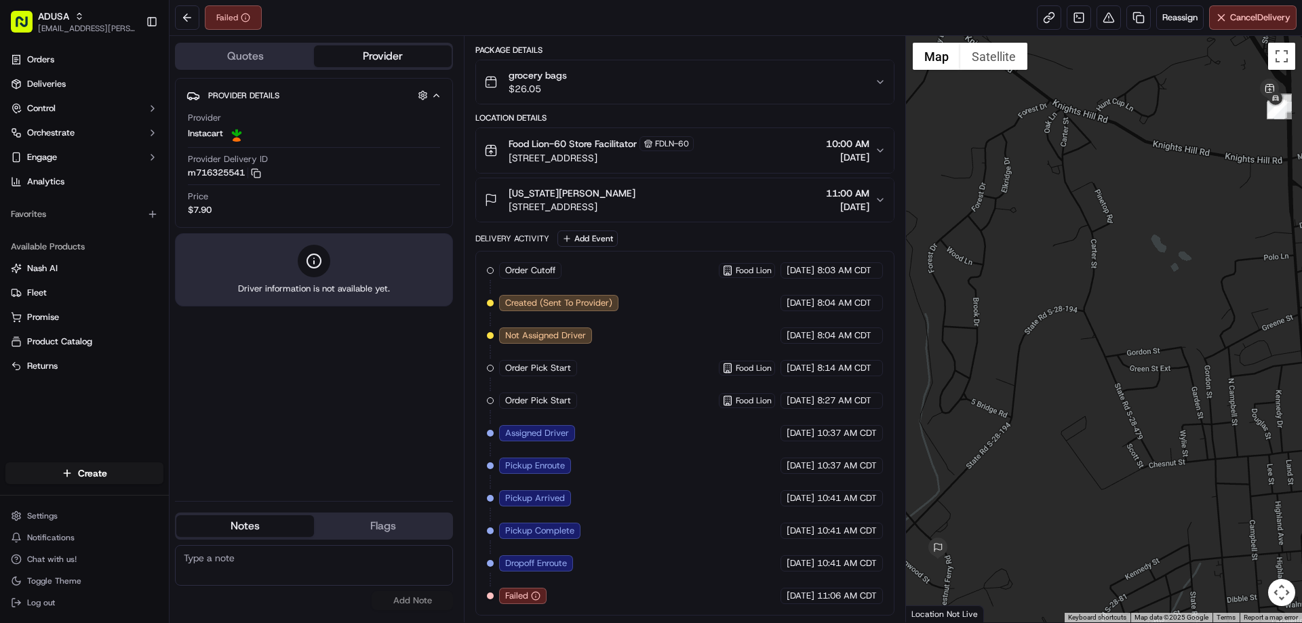
click at [247, 573] on textarea at bounding box center [314, 565] width 278 height 41
type textarea "no answer at door- cancelled"
click at [417, 606] on button "Add Note" at bounding box center [412, 600] width 81 height 19
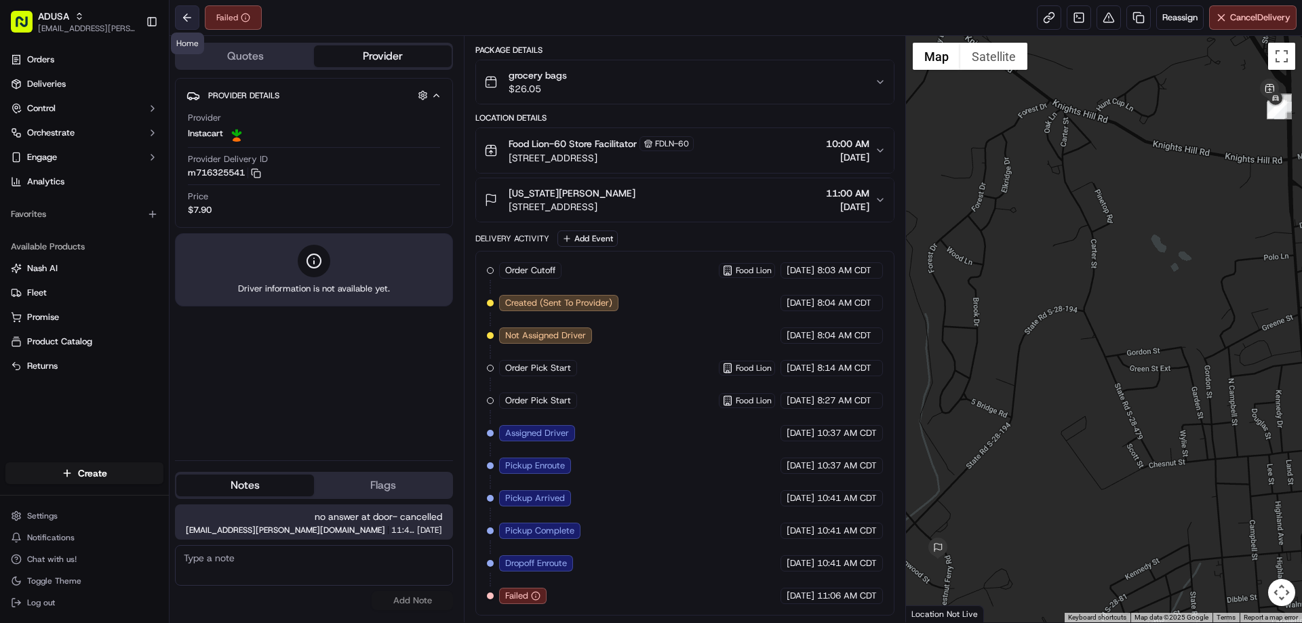
click at [184, 19] on button at bounding box center [187, 17] width 24 height 24
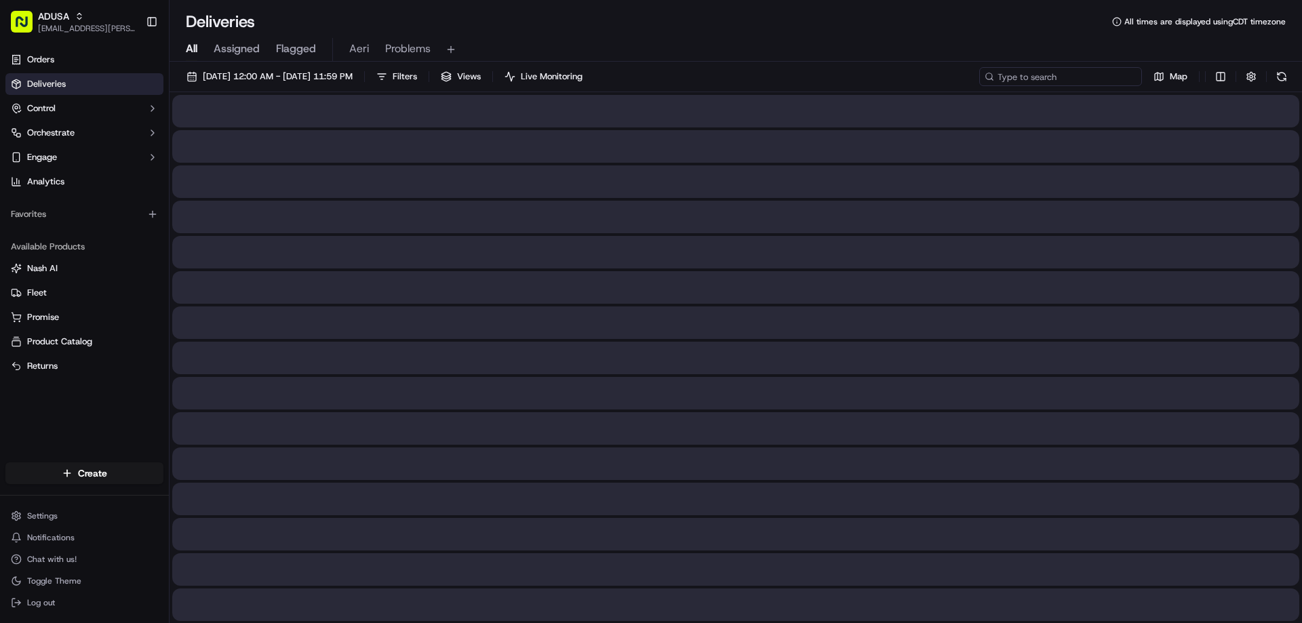
click at [1087, 79] on input at bounding box center [1060, 76] width 163 height 19
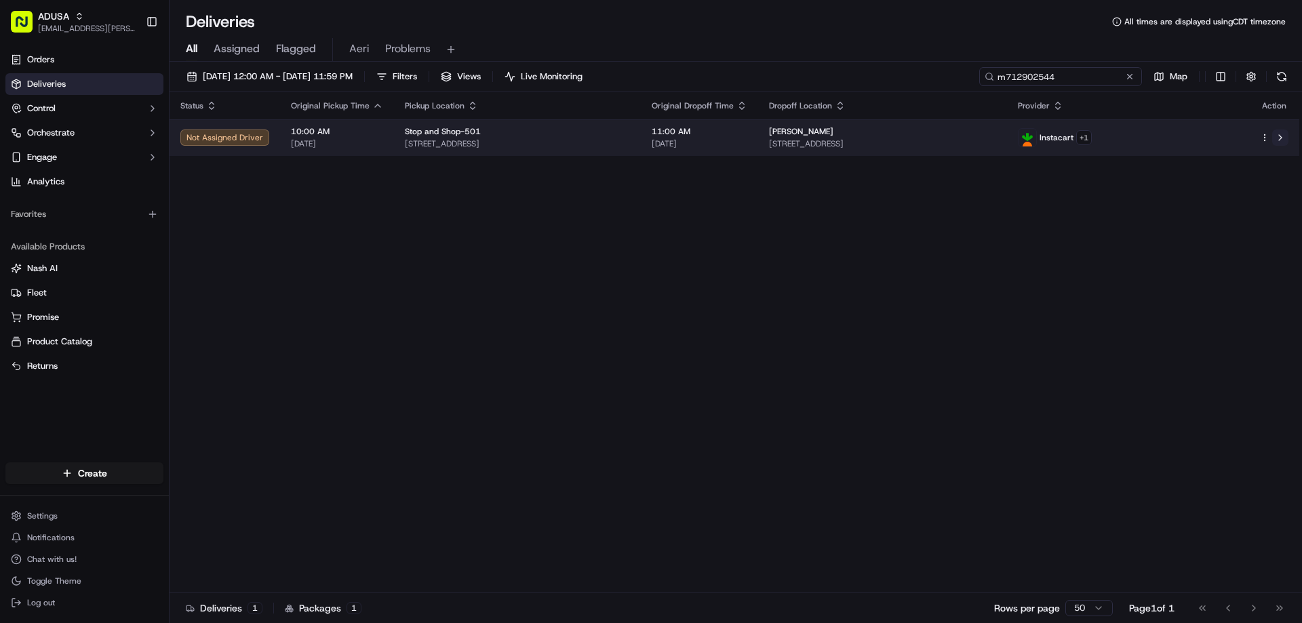
type input "m712902544"
click at [1278, 138] on button at bounding box center [1280, 138] width 16 height 16
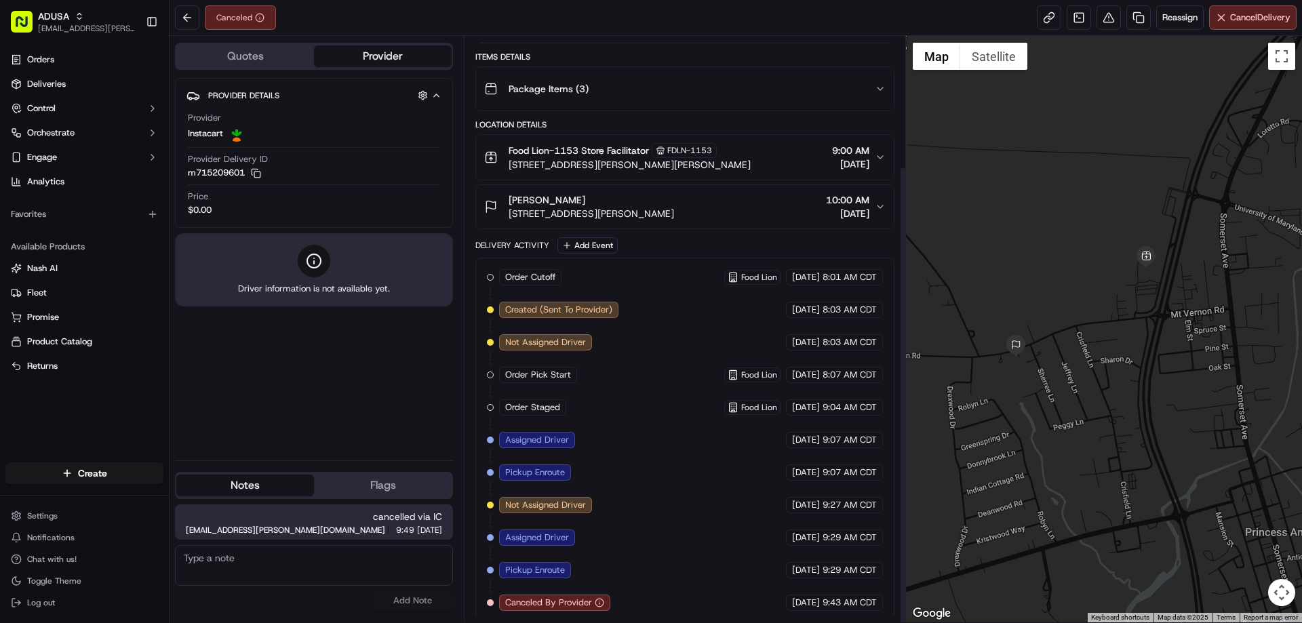
scroll to position [166, 0]
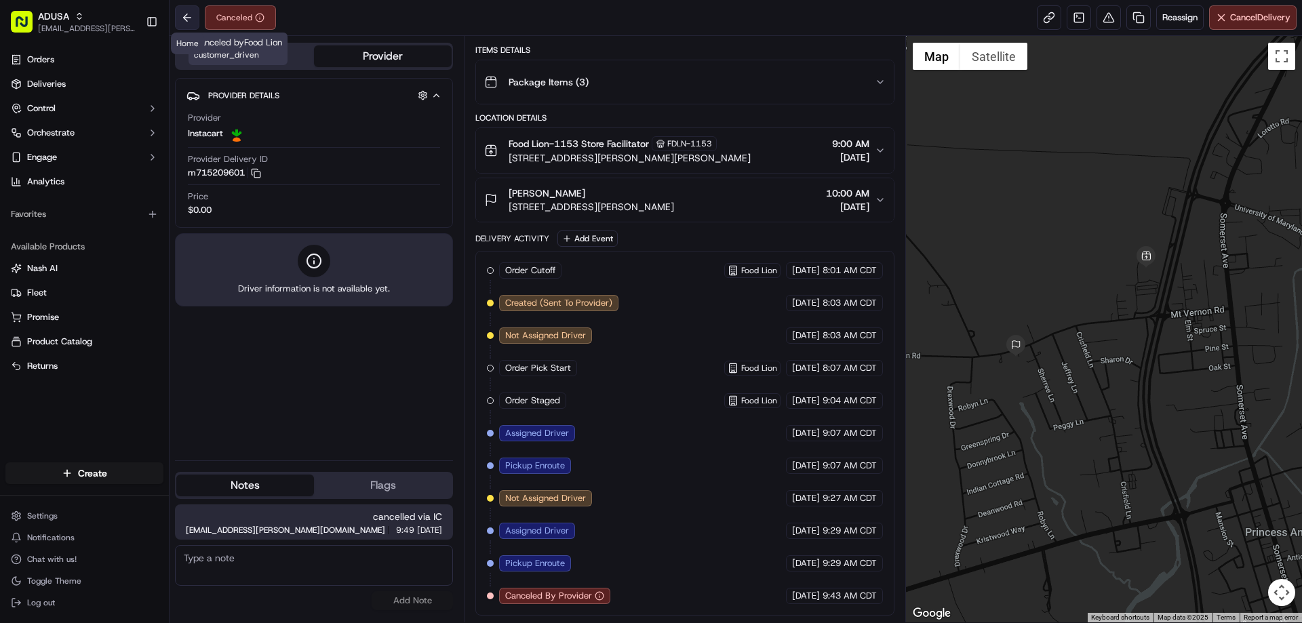
click at [195, 16] on button at bounding box center [187, 17] width 24 height 24
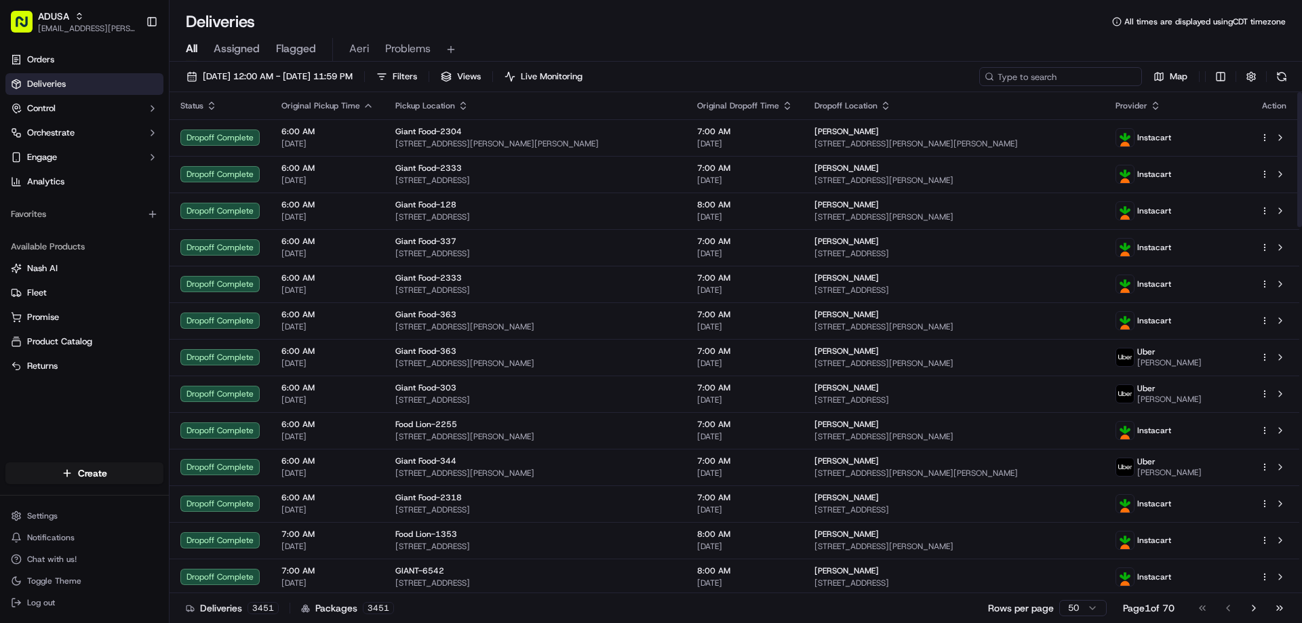
click at [1090, 80] on input at bounding box center [1060, 76] width 163 height 19
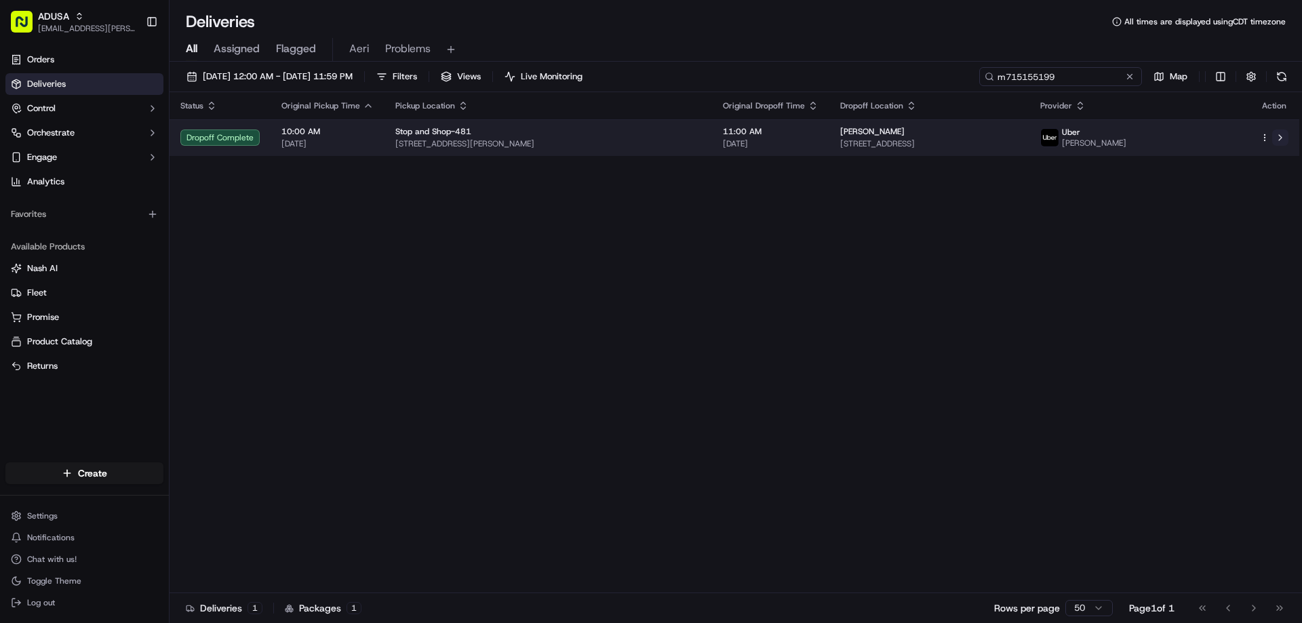
type input "m715155199"
click at [1277, 141] on button at bounding box center [1280, 138] width 16 height 16
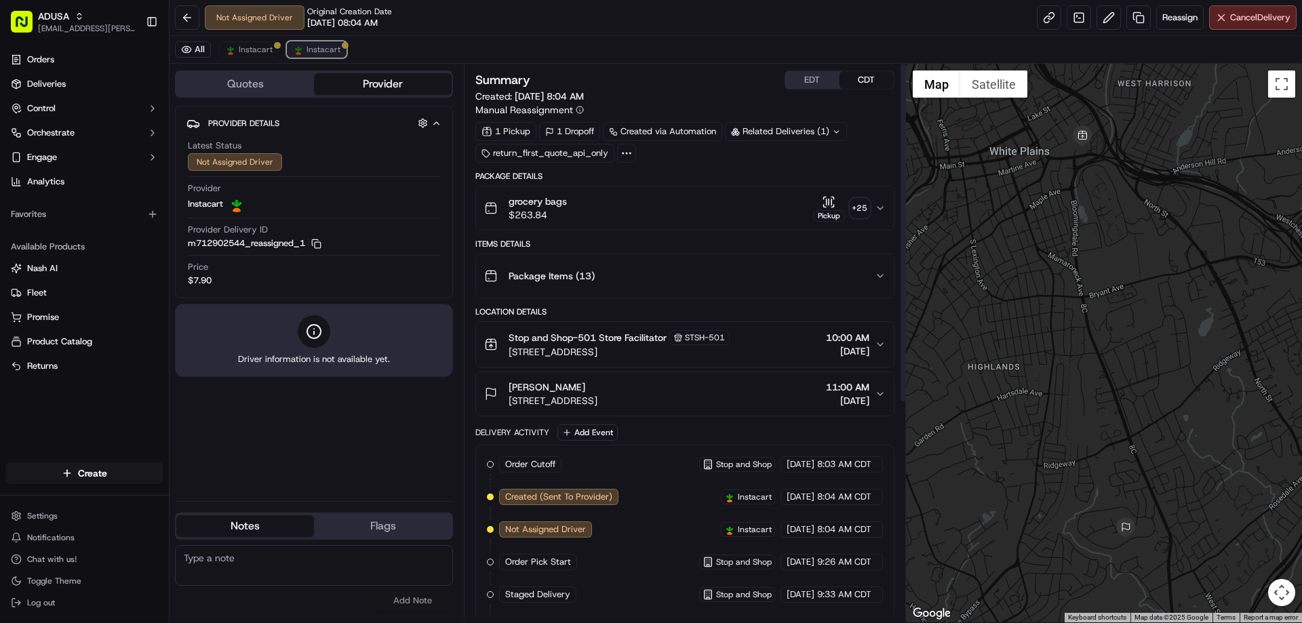
click at [328, 50] on span "Instacart" at bounding box center [323, 49] width 34 height 11
click at [244, 49] on span "Instacart" at bounding box center [256, 49] width 34 height 11
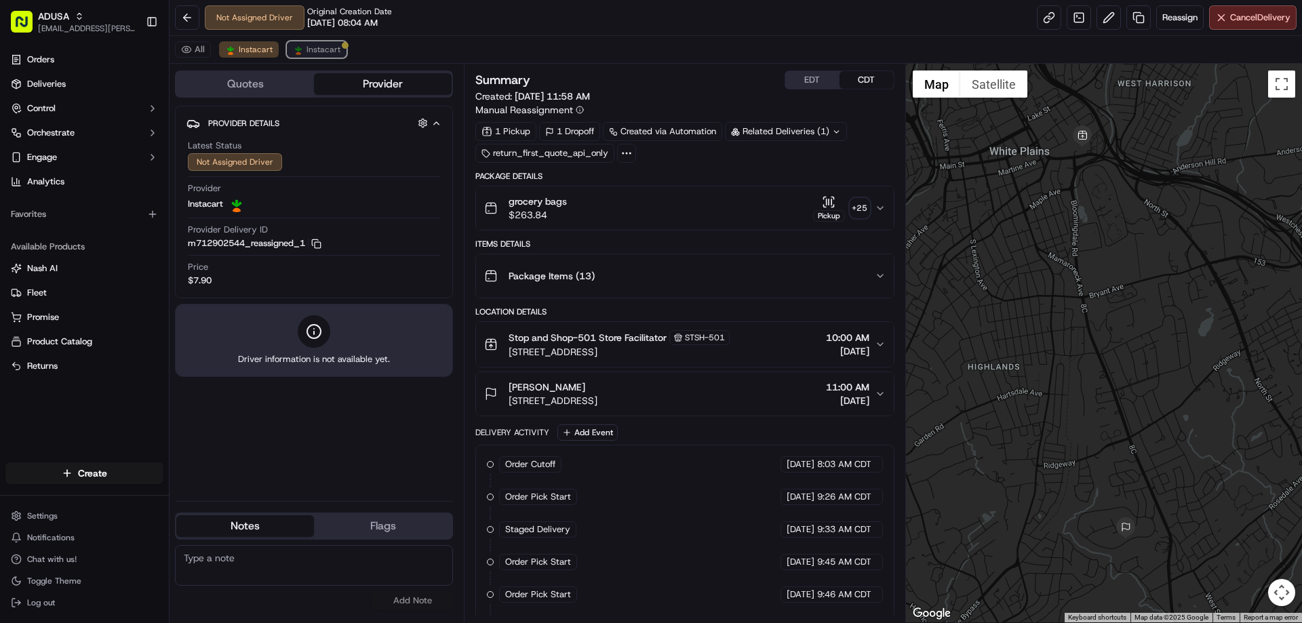
click at [306, 49] on span "Instacart" at bounding box center [323, 49] width 34 height 11
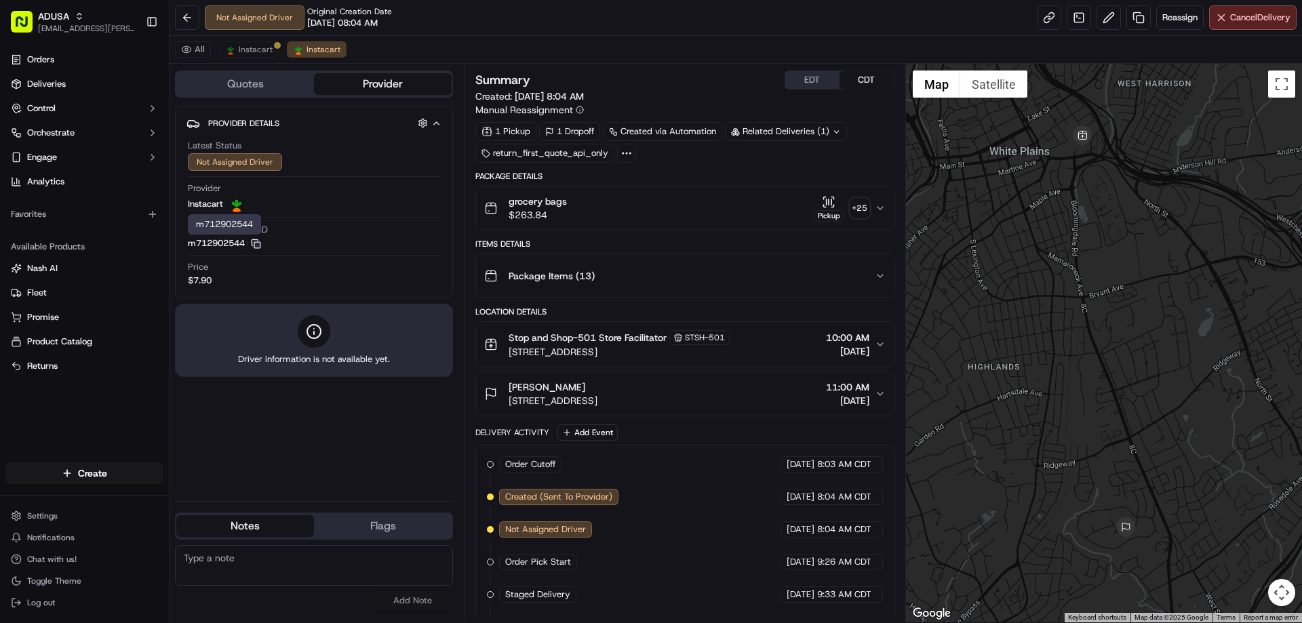
click at [261, 244] on icon "button" at bounding box center [256, 244] width 10 height 10
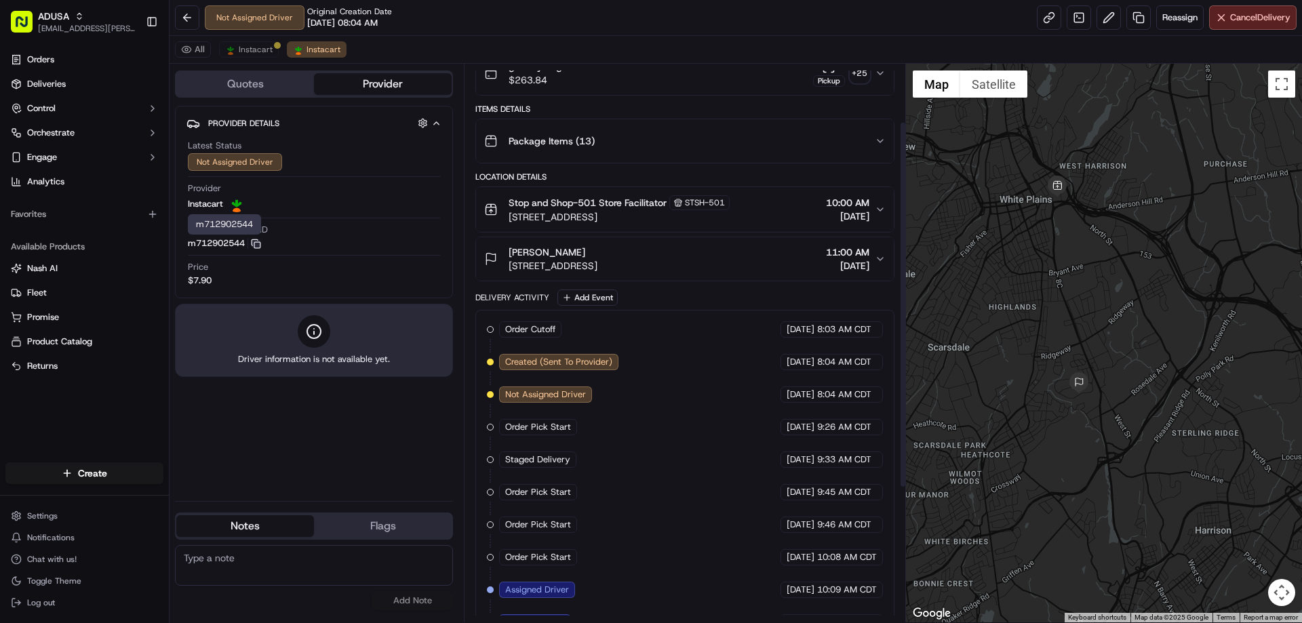
scroll to position [88, 0]
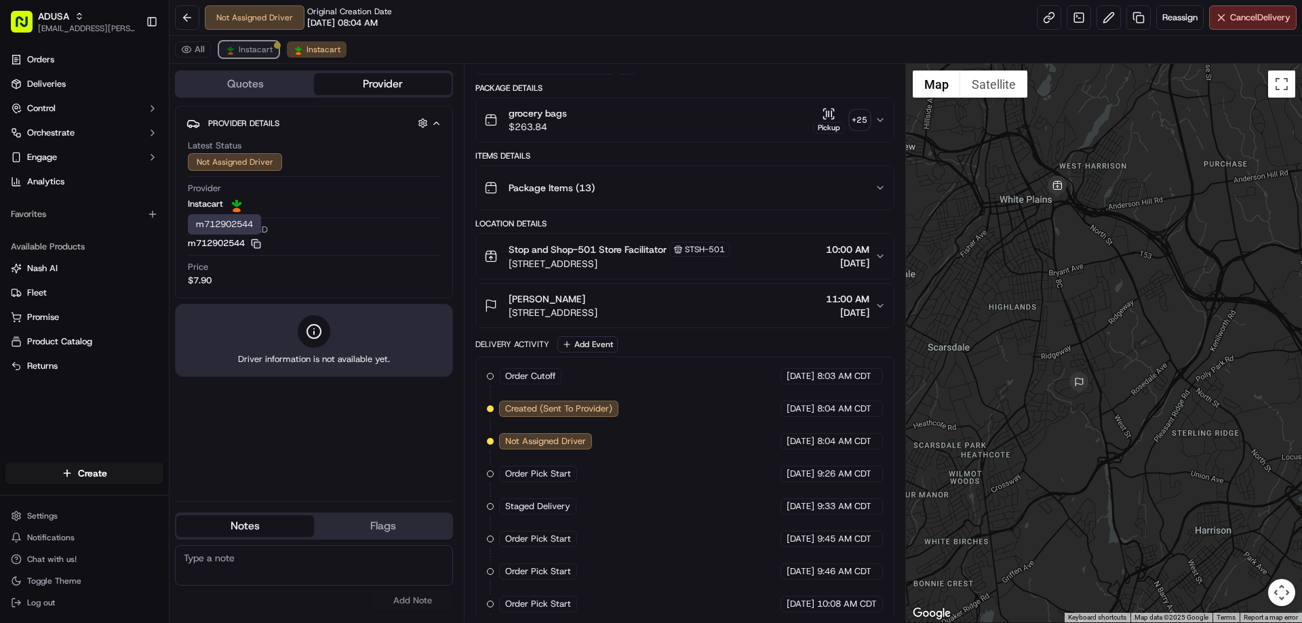
click at [270, 44] on span "Instacart" at bounding box center [256, 49] width 34 height 11
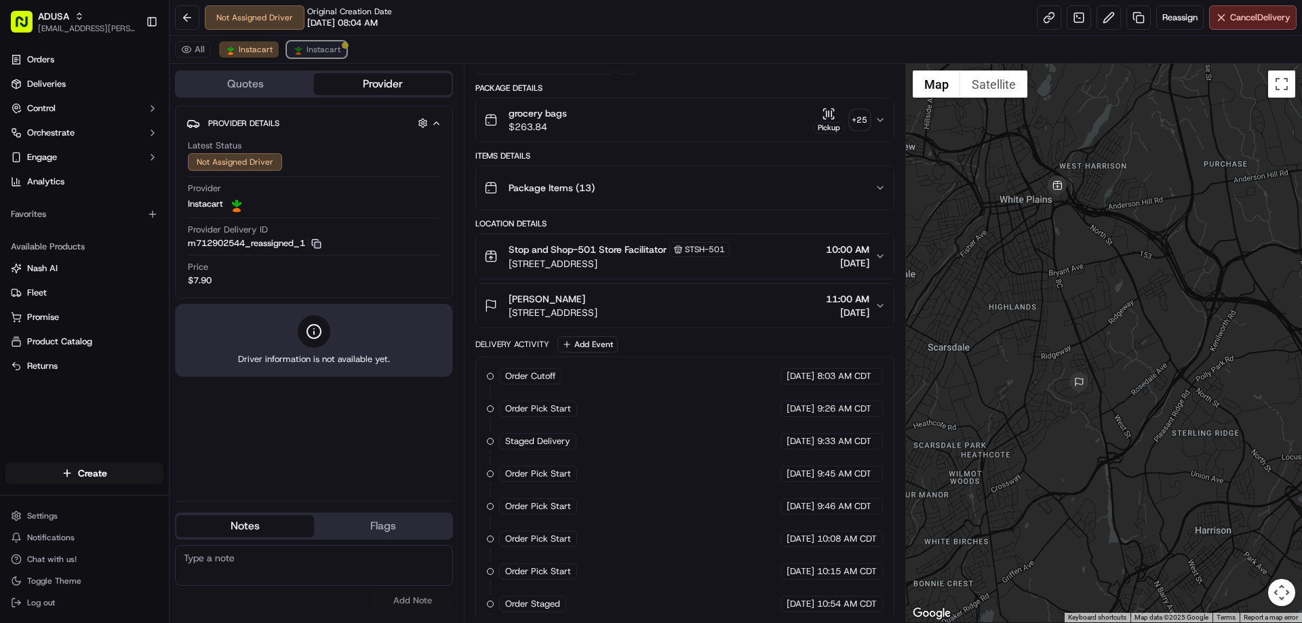
click at [306, 43] on button "Instacart" at bounding box center [317, 49] width 60 height 16
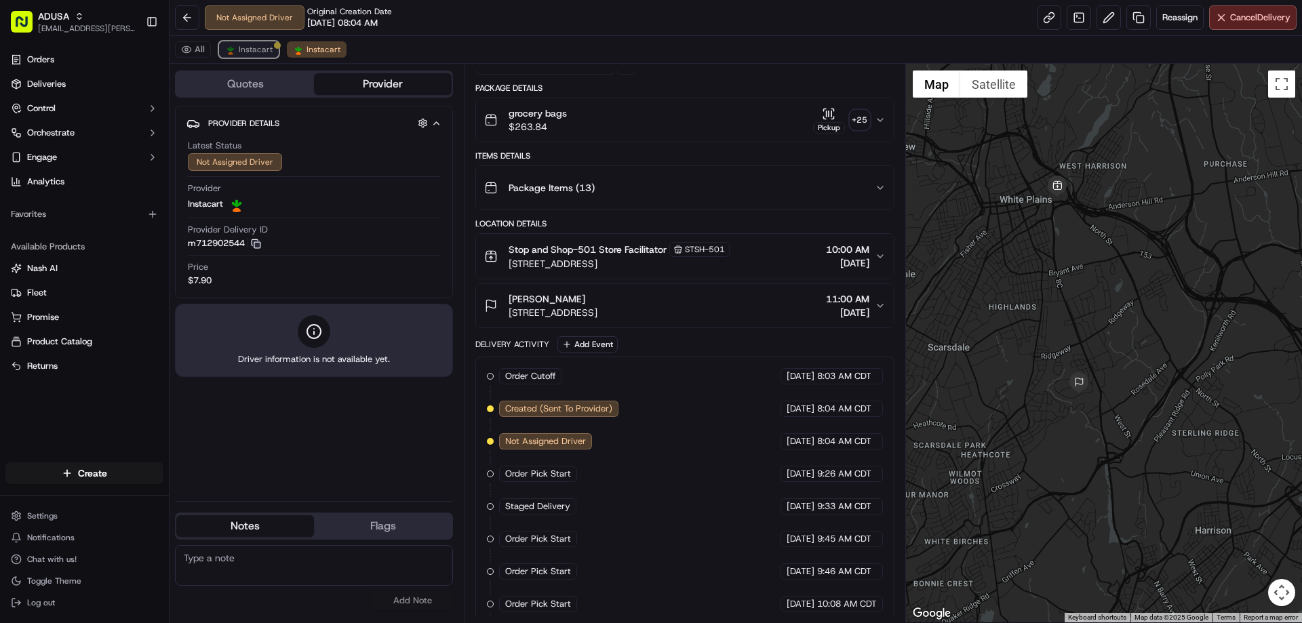
click at [266, 46] on span "Instacart" at bounding box center [256, 49] width 34 height 11
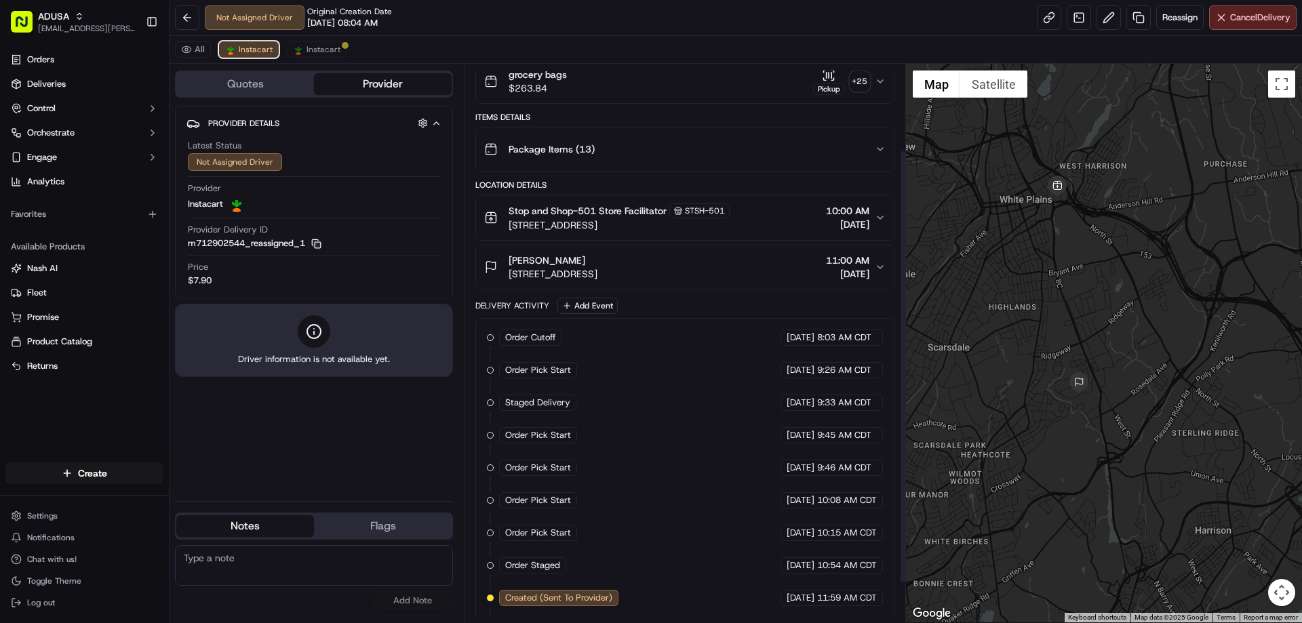
scroll to position [161, 0]
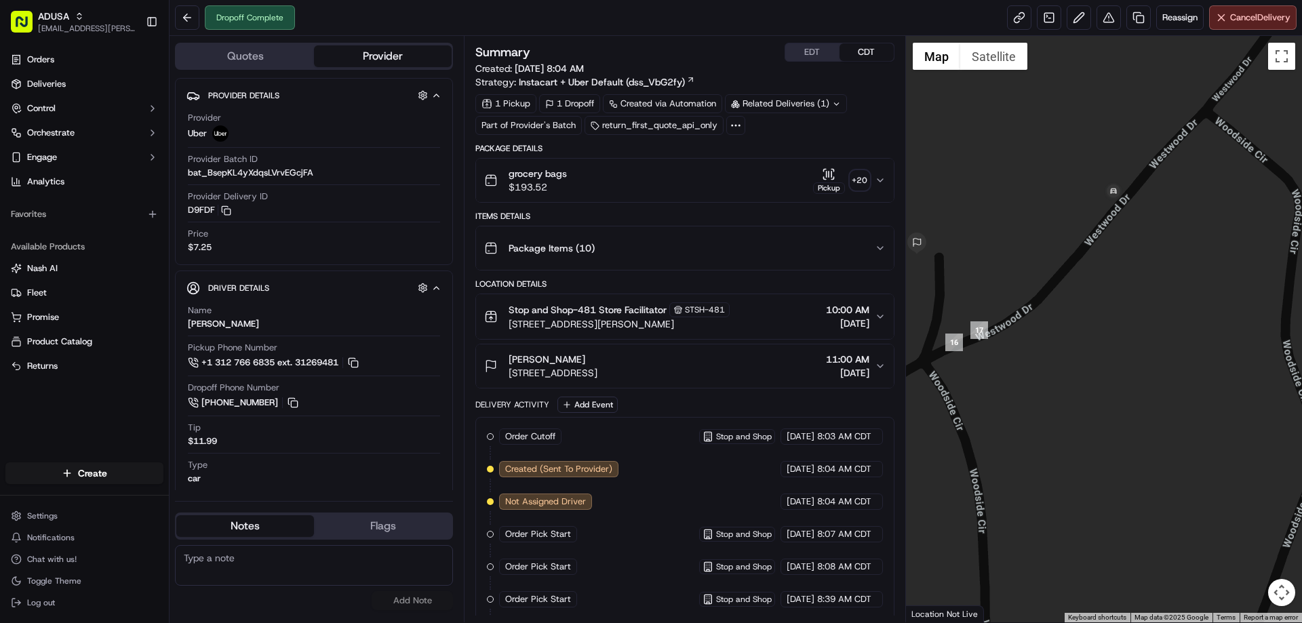
drag, startPoint x: 962, startPoint y: 249, endPoint x: 1054, endPoint y: 253, distance: 92.3
click at [1054, 253] on div at bounding box center [1104, 329] width 397 height 587
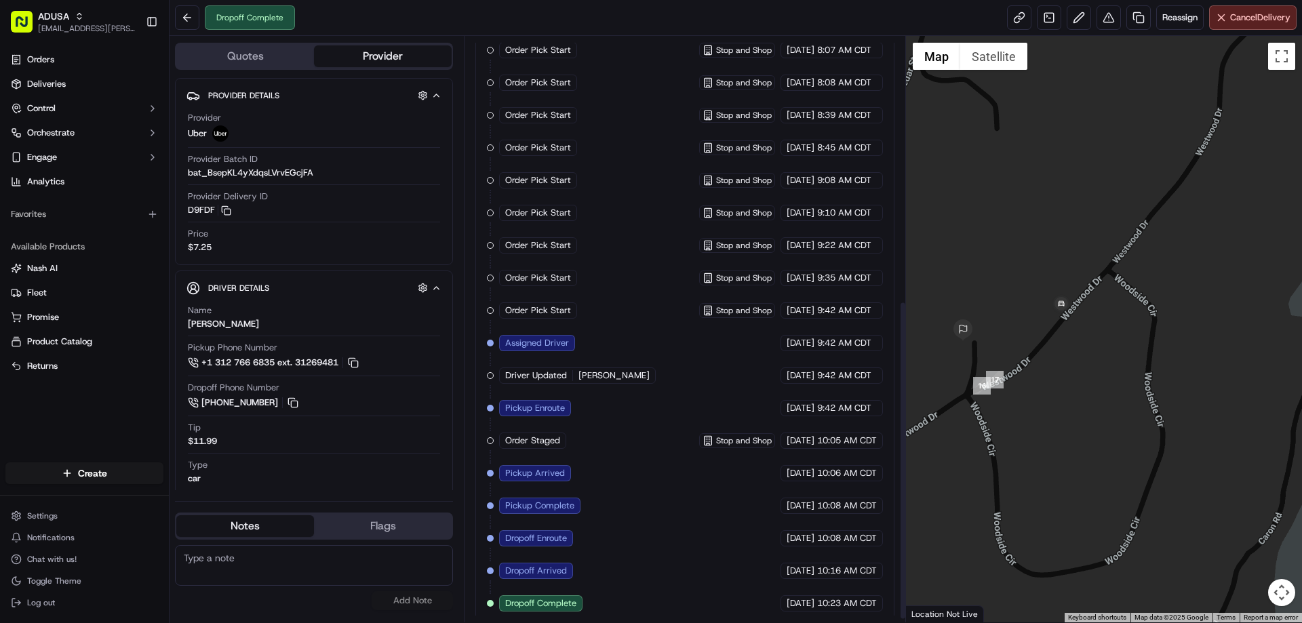
scroll to position [492, 0]
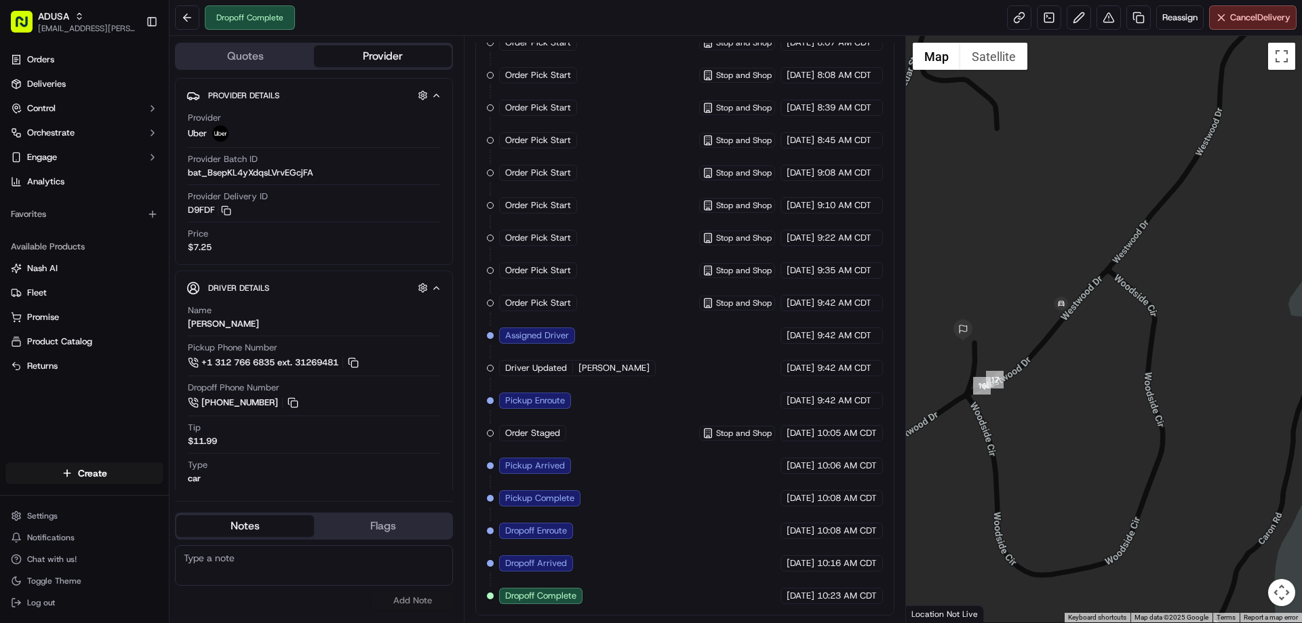
click at [1067, 309] on div at bounding box center [1104, 329] width 397 height 587
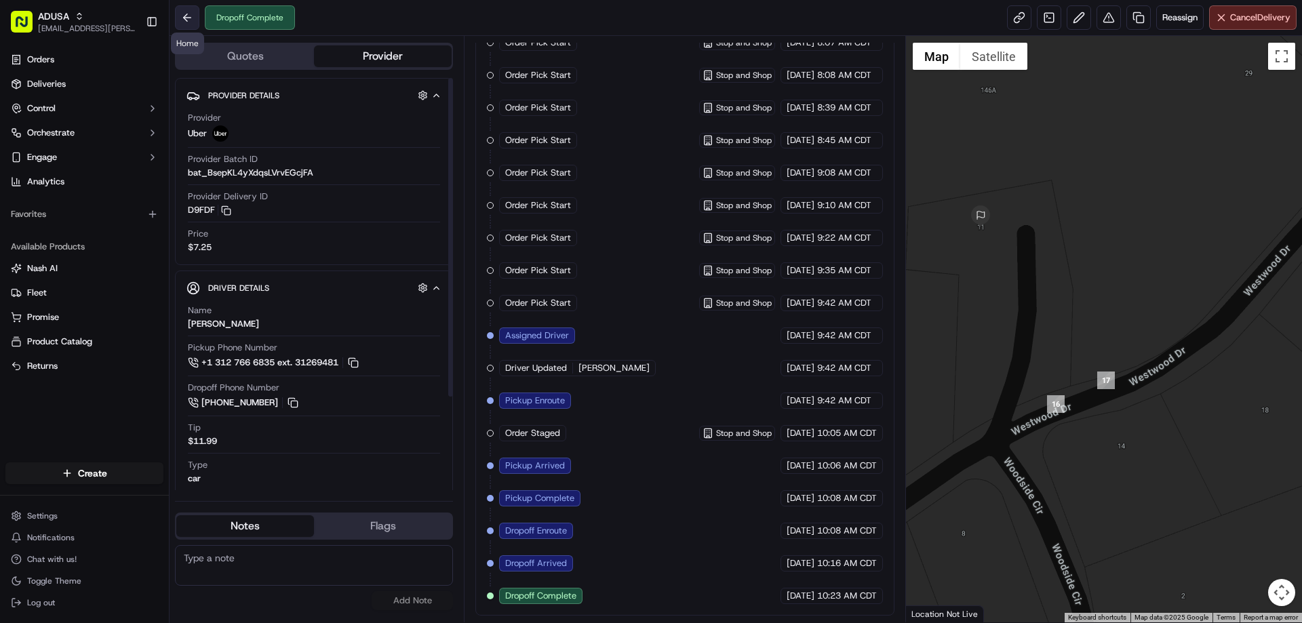
click at [189, 21] on button at bounding box center [187, 17] width 24 height 24
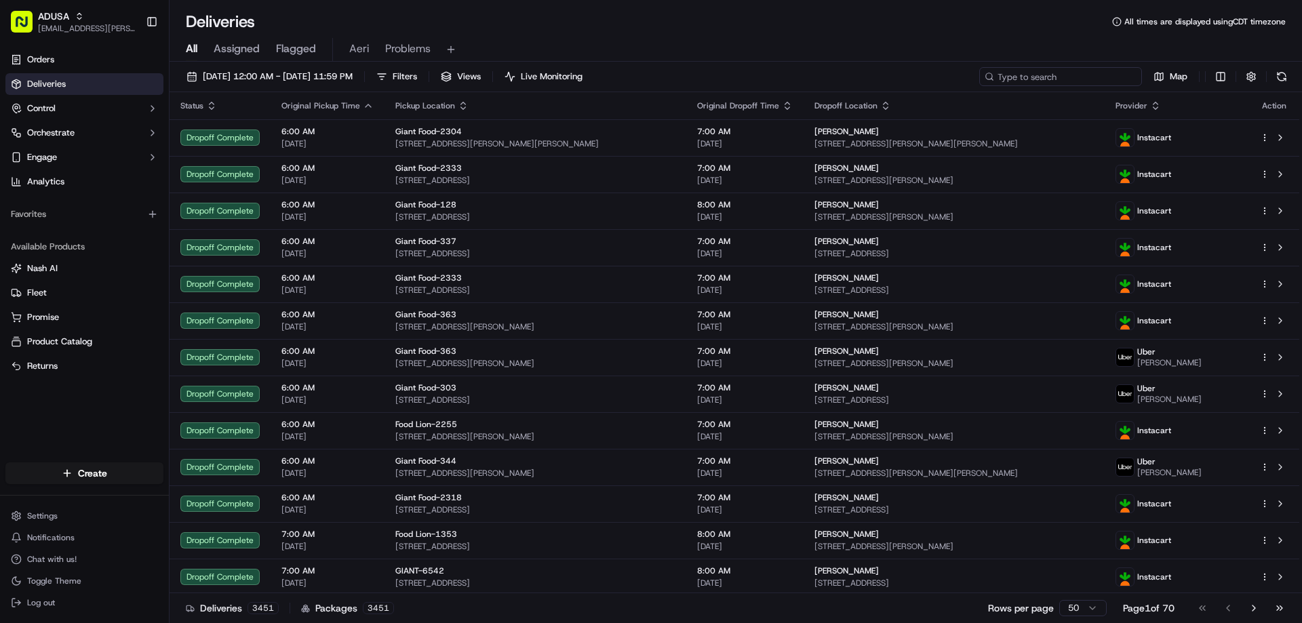
click at [1039, 77] on input at bounding box center [1060, 76] width 163 height 19
click at [1016, 67] on input at bounding box center [1060, 76] width 163 height 19
click at [1016, 68] on input at bounding box center [1060, 76] width 163 height 19
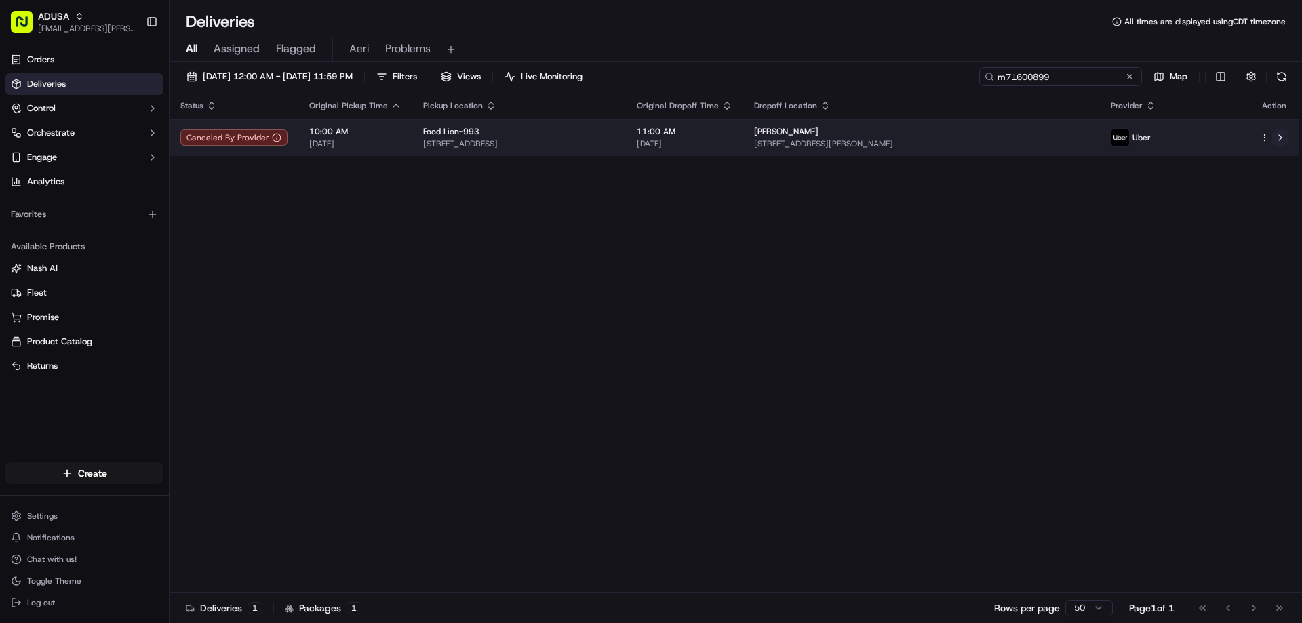
type input "m71600899"
click at [1280, 141] on button at bounding box center [1280, 138] width 16 height 16
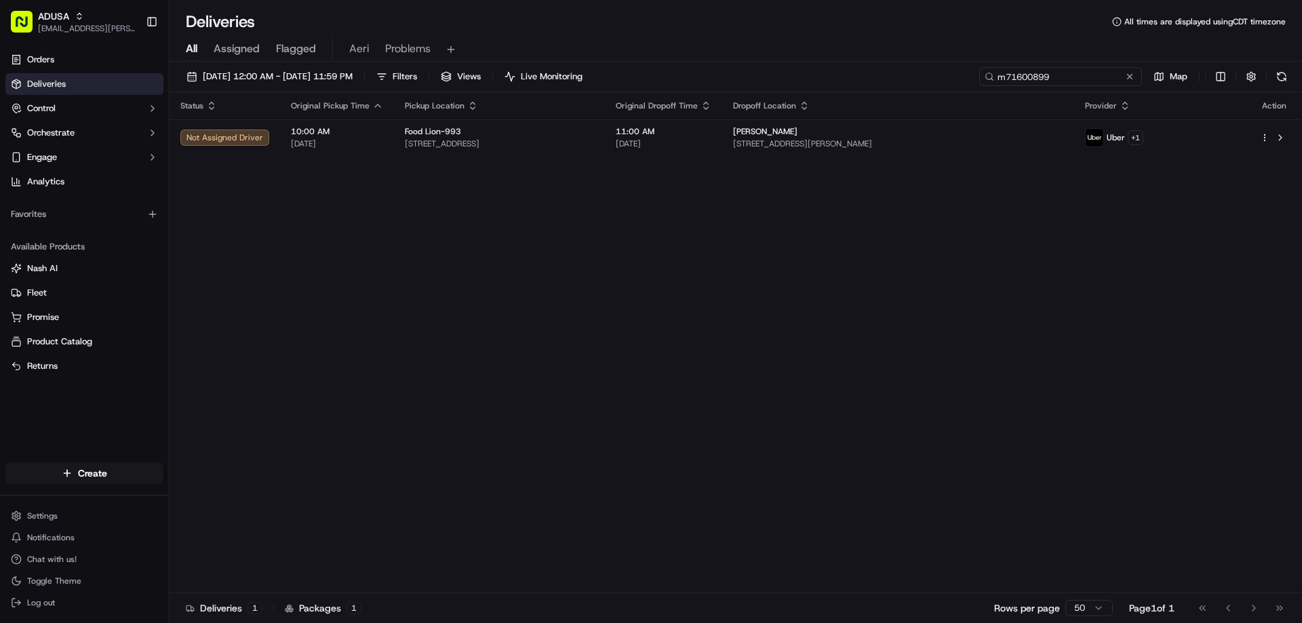
click at [1130, 84] on input "m71600899" at bounding box center [1060, 76] width 163 height 19
click at [1132, 81] on button at bounding box center [1130, 77] width 14 height 14
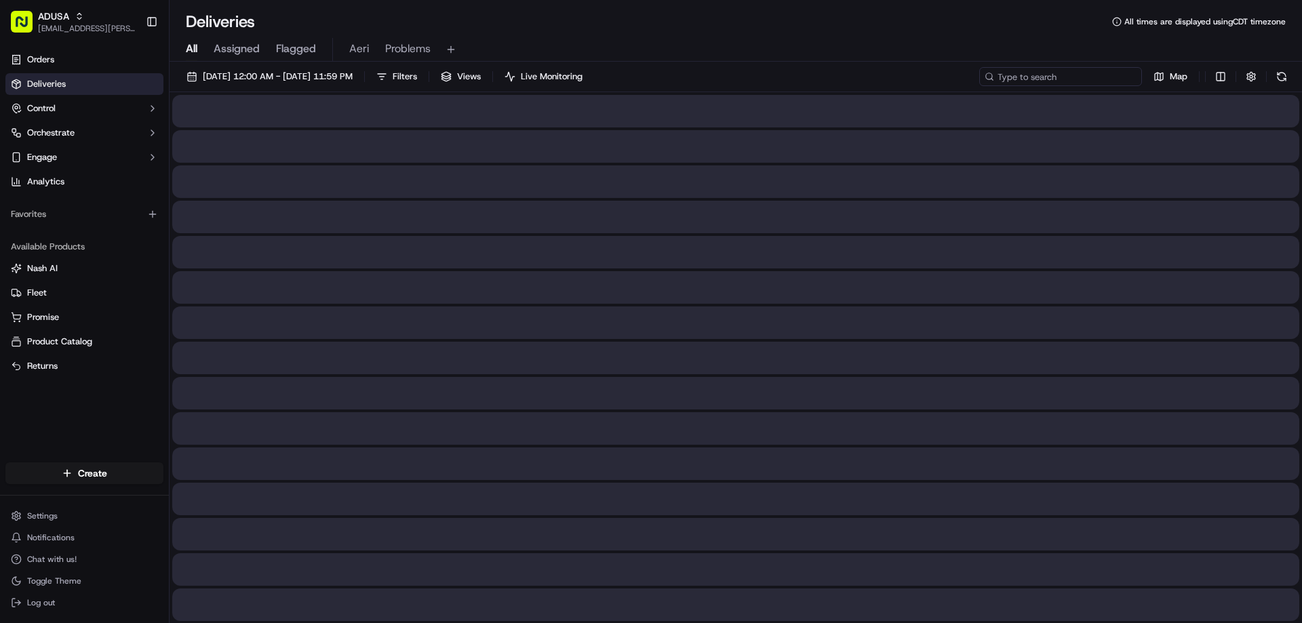
click at [1092, 80] on input at bounding box center [1060, 76] width 163 height 19
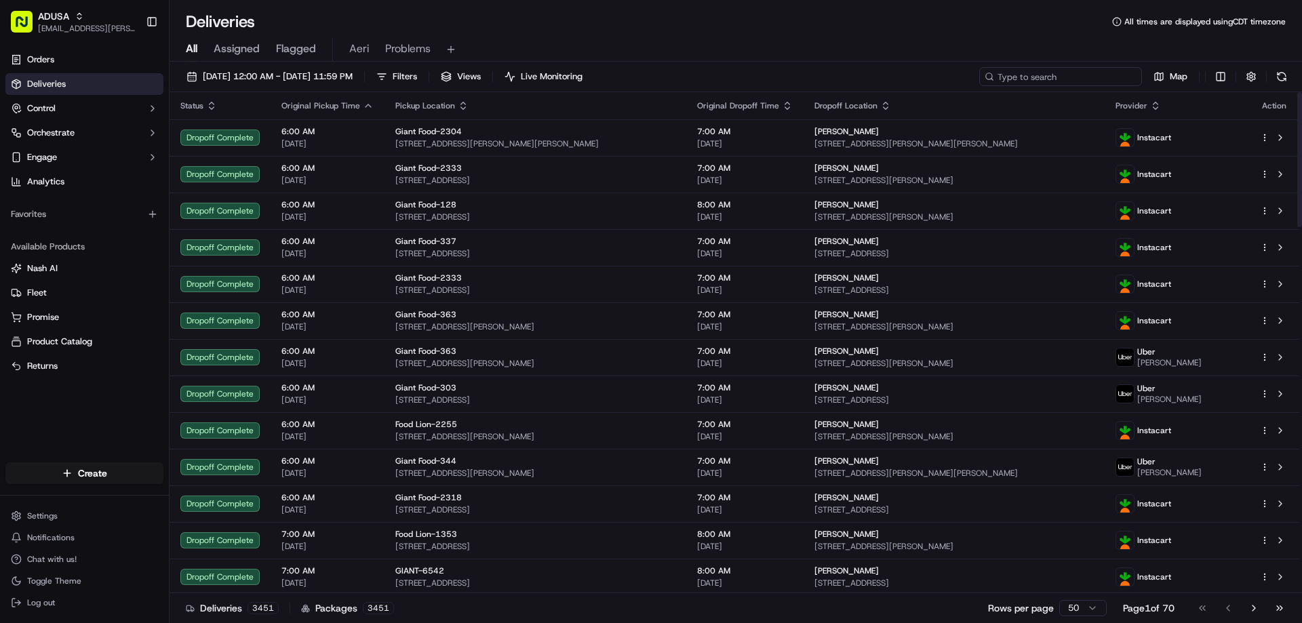
click at [1076, 78] on input at bounding box center [1060, 76] width 163 height 19
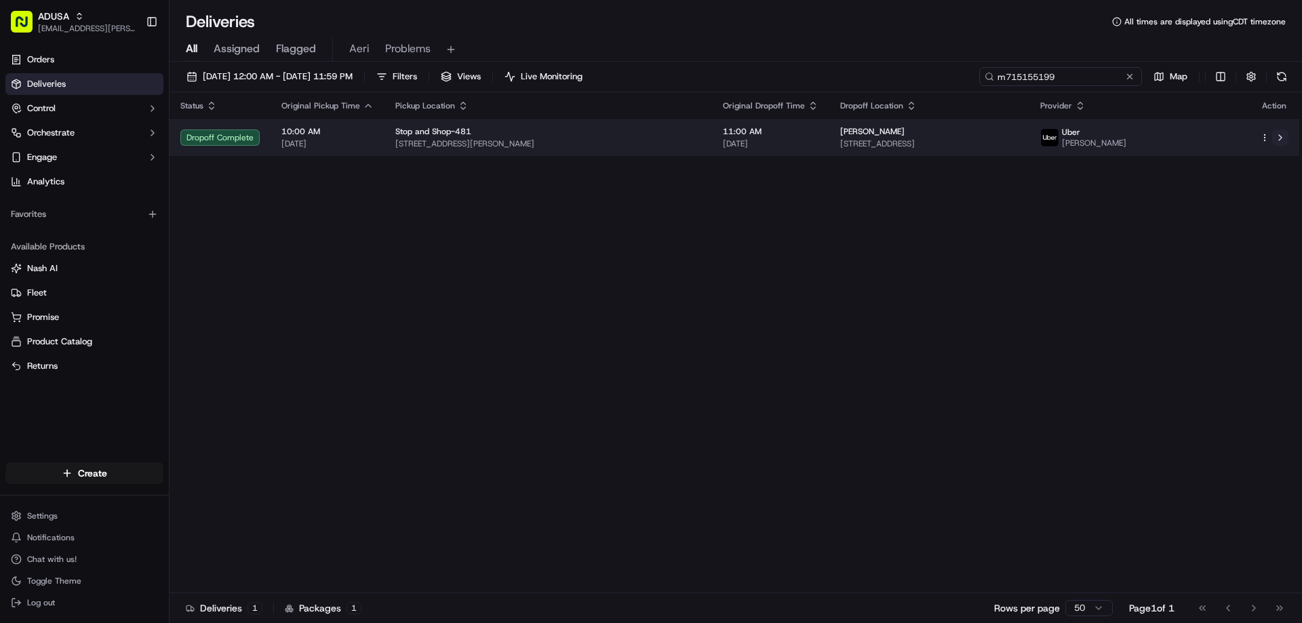
type input "m715155199"
click at [1288, 140] on button at bounding box center [1280, 138] width 16 height 16
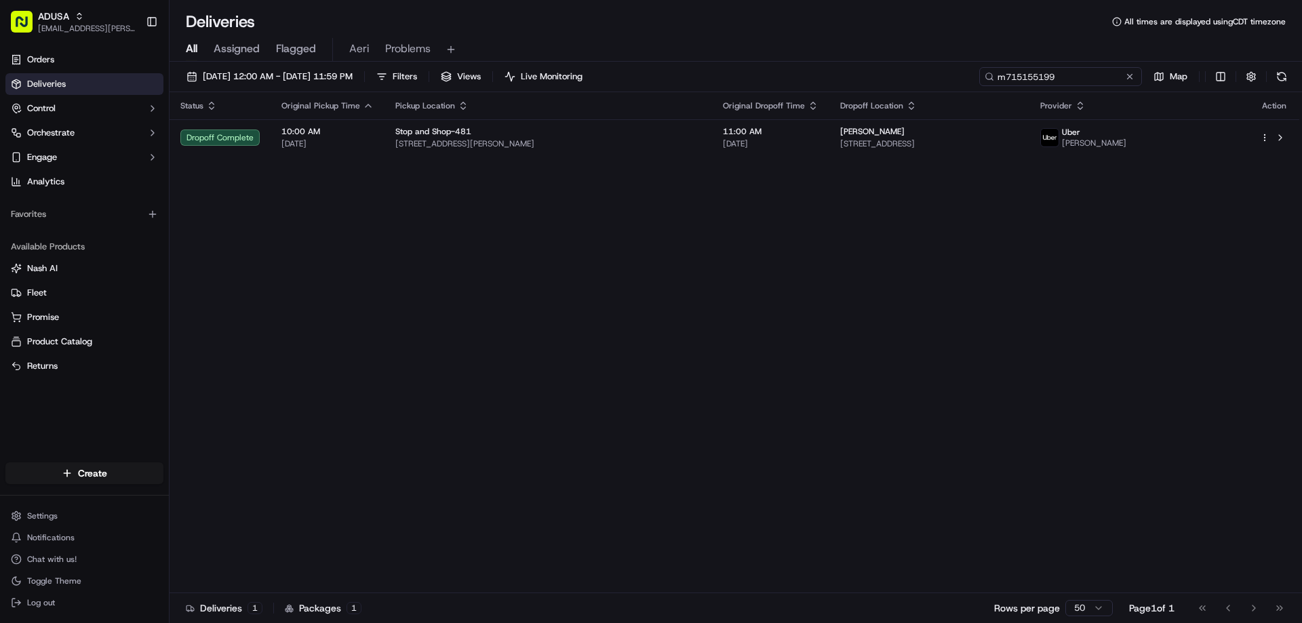
drag, startPoint x: 1061, startPoint y: 83, endPoint x: 980, endPoint y: 83, distance: 80.7
click at [980, 83] on input "m715155199" at bounding box center [1060, 76] width 163 height 19
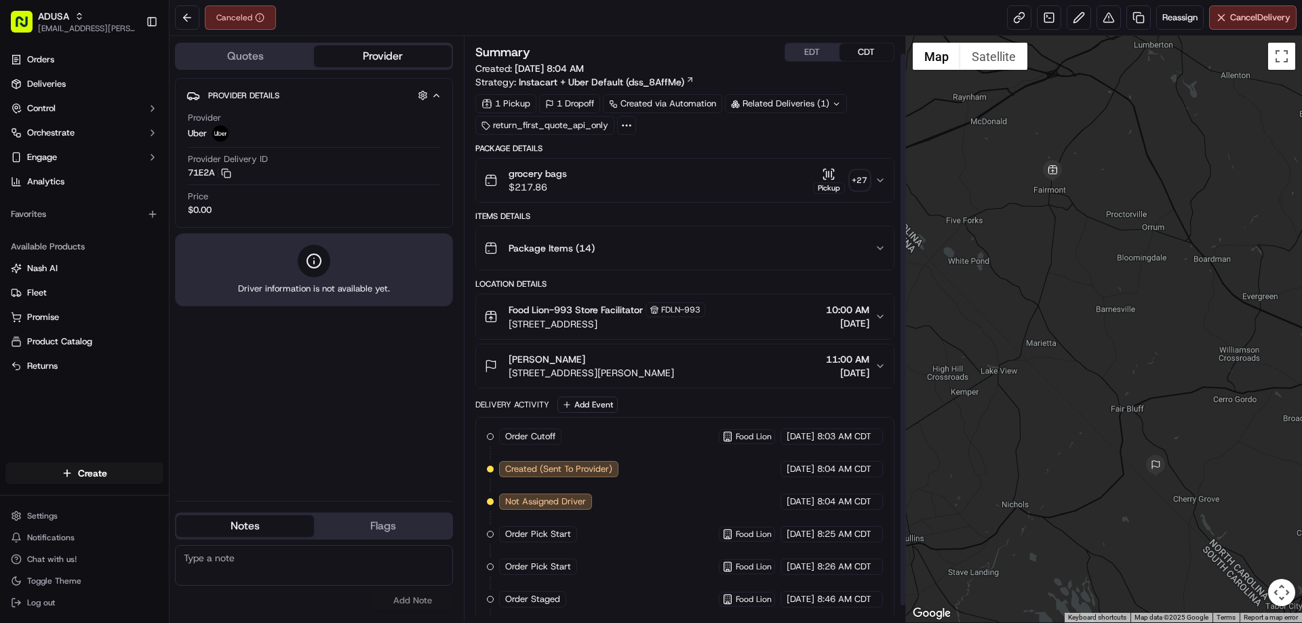
scroll to position [36, 0]
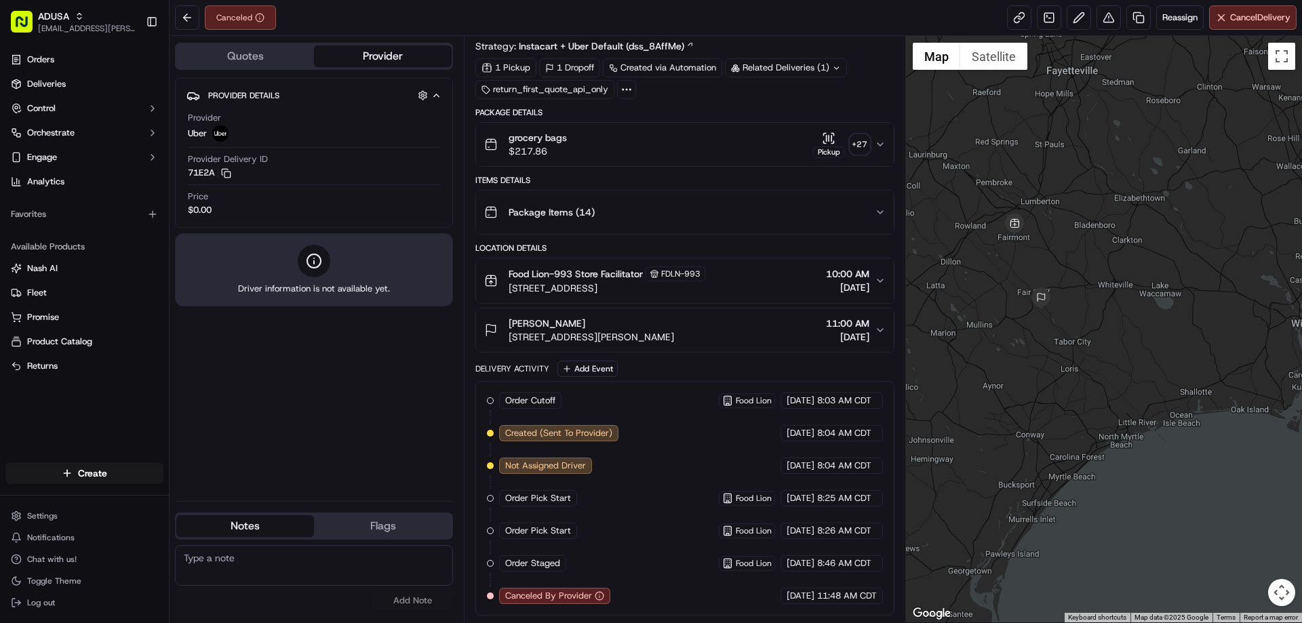
click at [852, 329] on span "11:00 AM" at bounding box center [847, 324] width 43 height 14
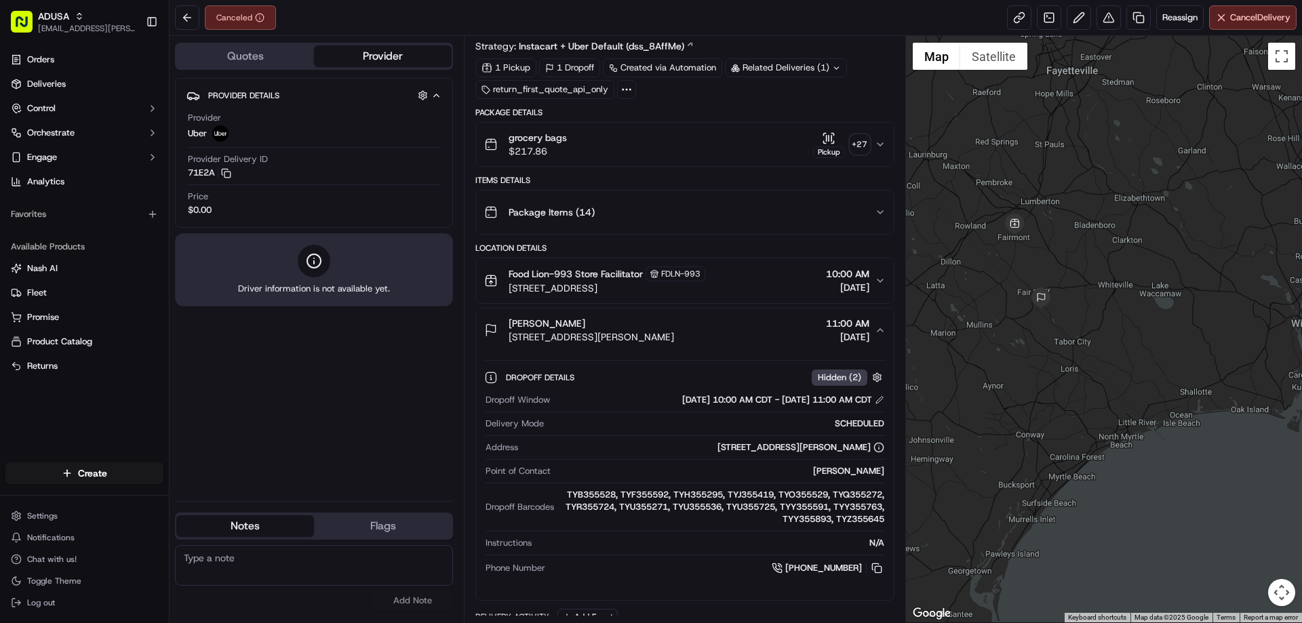
click at [848, 294] on span "[DATE]" at bounding box center [847, 288] width 43 height 14
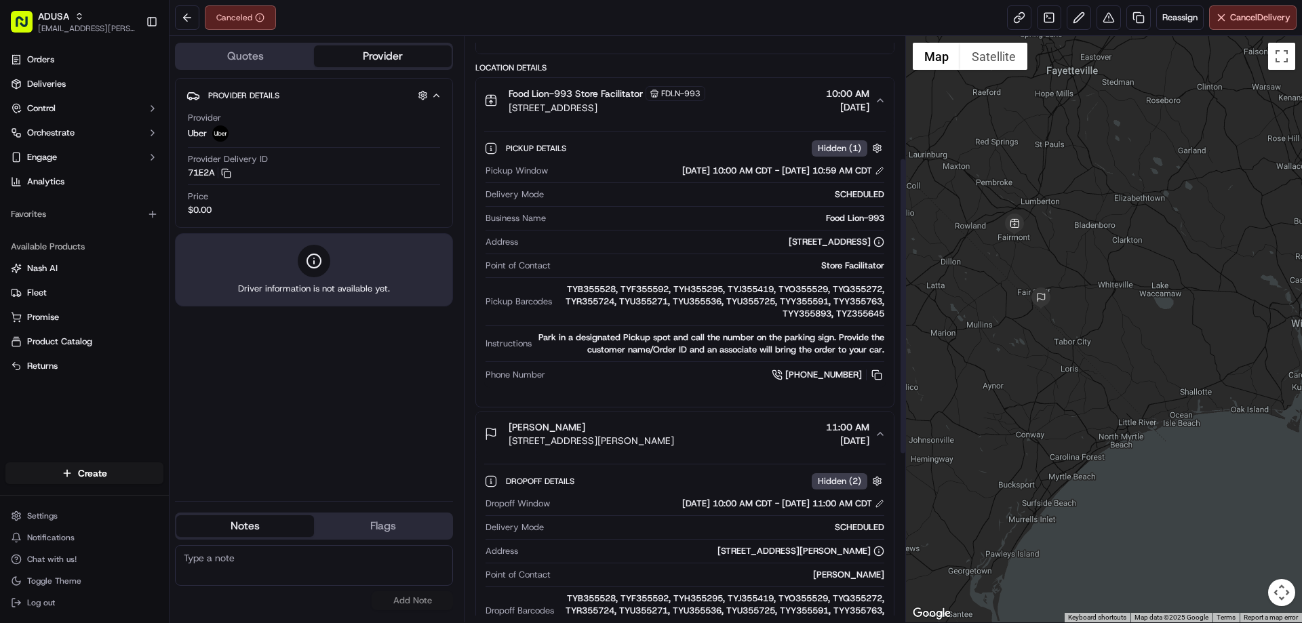
scroll to position [239, 0]
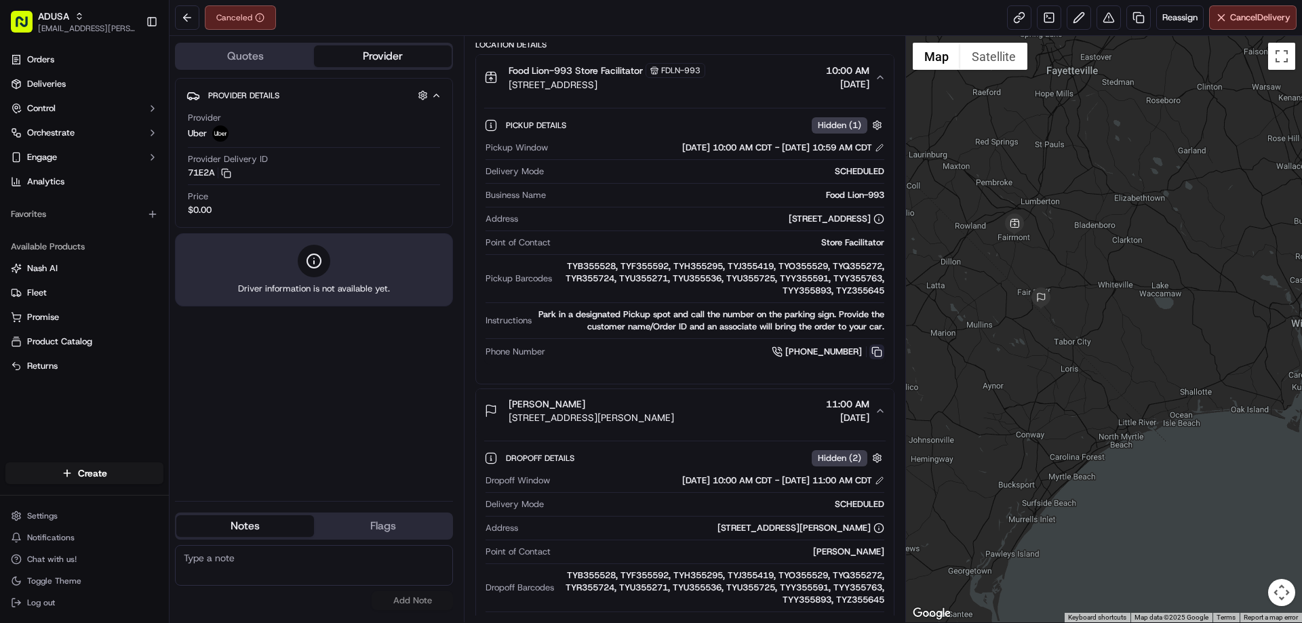
click at [873, 350] on button at bounding box center [876, 351] width 15 height 15
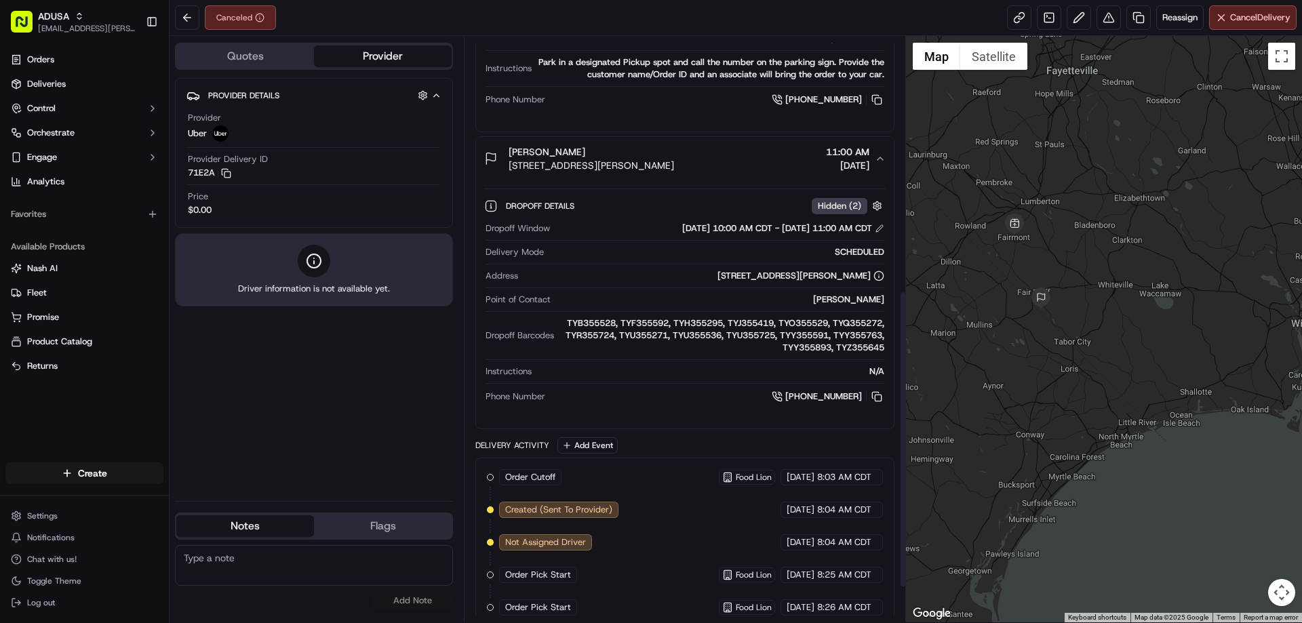
scroll to position [511, 0]
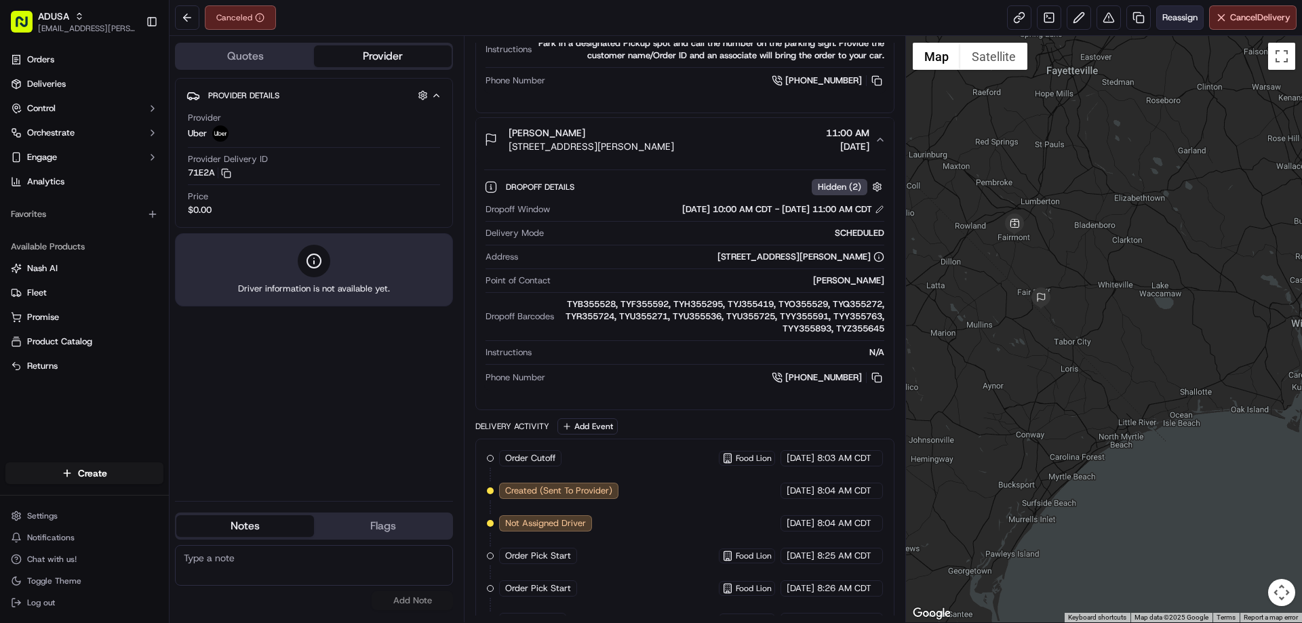
click at [1166, 26] on button "Reassign" at bounding box center [1179, 17] width 47 height 24
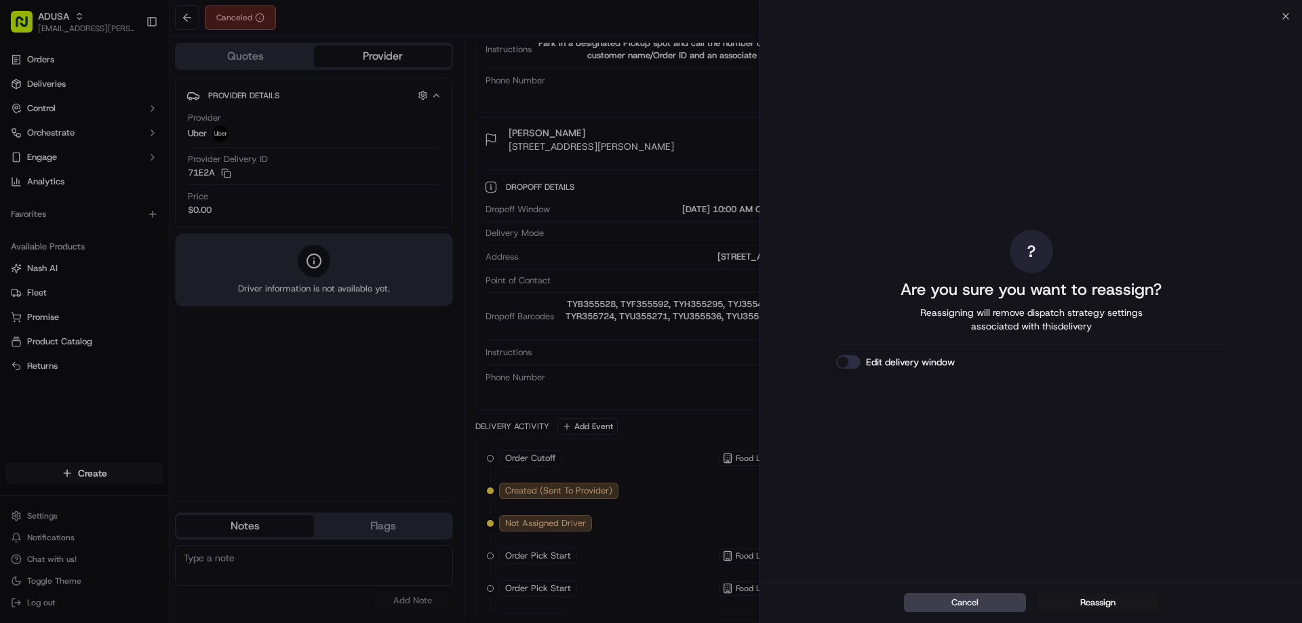
click at [854, 361] on button "Edit delivery window" at bounding box center [848, 362] width 24 height 14
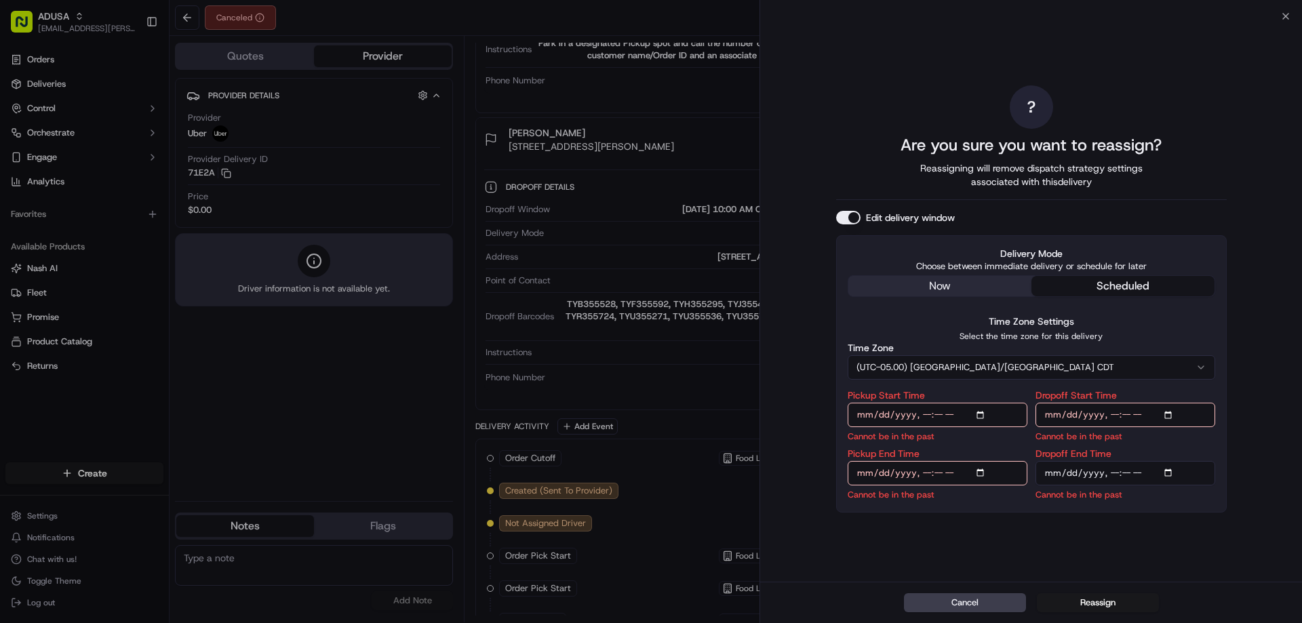
click at [989, 414] on input "Pickup Start Time" at bounding box center [938, 415] width 180 height 24
click at [985, 414] on input "Pickup Start Time" at bounding box center [938, 415] width 180 height 24
type input "2025-09-18T13:00"
click at [1166, 412] on input "Dropoff Start Time" at bounding box center [1125, 415] width 180 height 24
type input "2025-09-18T13:00"
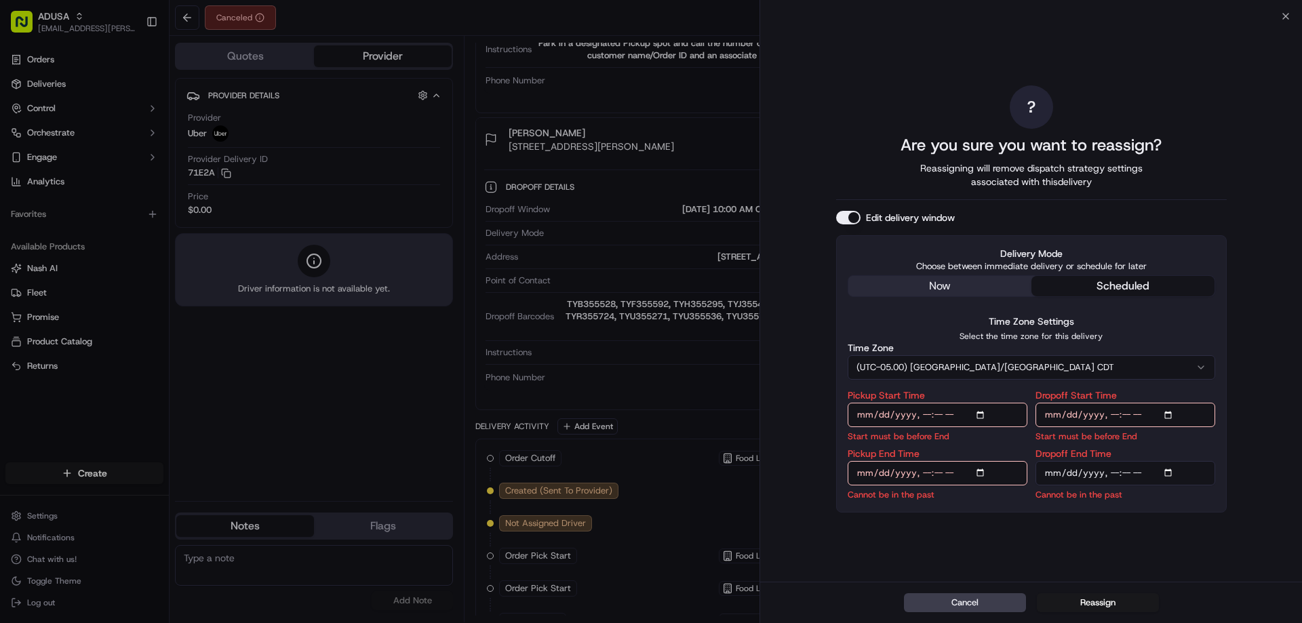
click at [988, 507] on div "Delivery Mode Choose between immediate delivery or schedule for later now sched…" at bounding box center [1031, 373] width 391 height 277
click at [992, 470] on input "Pickup End Time" at bounding box center [938, 473] width 180 height 24
click at [981, 470] on input "Pickup End Time" at bounding box center [938, 473] width 180 height 24
click at [981, 473] on input "Pickup End Time" at bounding box center [938, 473] width 180 height 24
type input "2025-09-18T14:00"
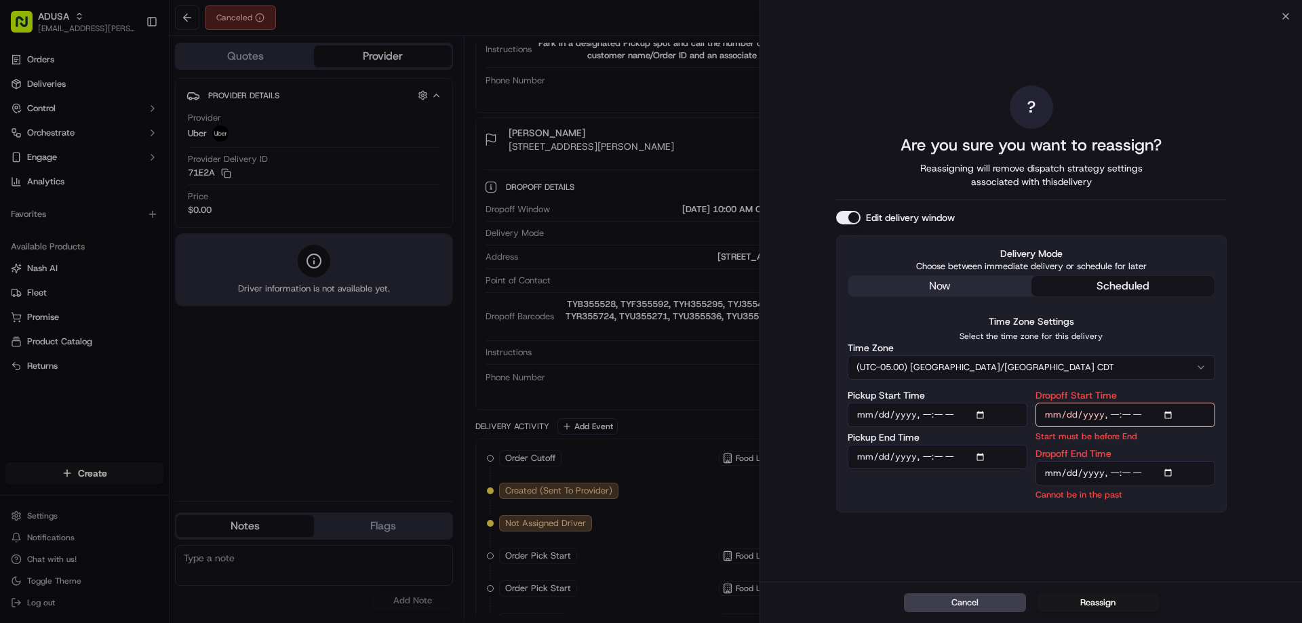
click at [1233, 416] on div "? Are you sure you want to reassign? Reassigning will remove dispatch strategy …" at bounding box center [1031, 299] width 542 height 566
click at [1169, 471] on input "Dropoff End Time" at bounding box center [1125, 473] width 180 height 24
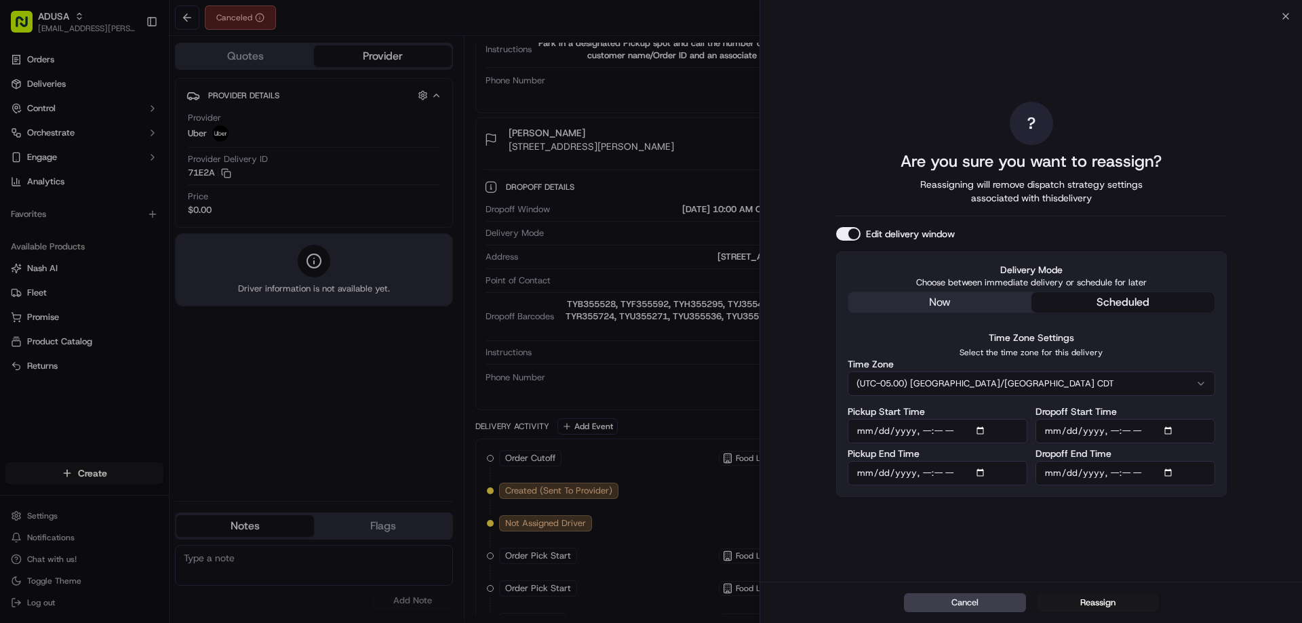
type input "2025-09-18T14:00"
click at [1260, 241] on div "? Are you sure you want to reassign? Reassigning will remove dispatch strategy …" at bounding box center [1031, 299] width 542 height 566
click at [1109, 612] on button "Reassign" at bounding box center [1098, 602] width 122 height 19
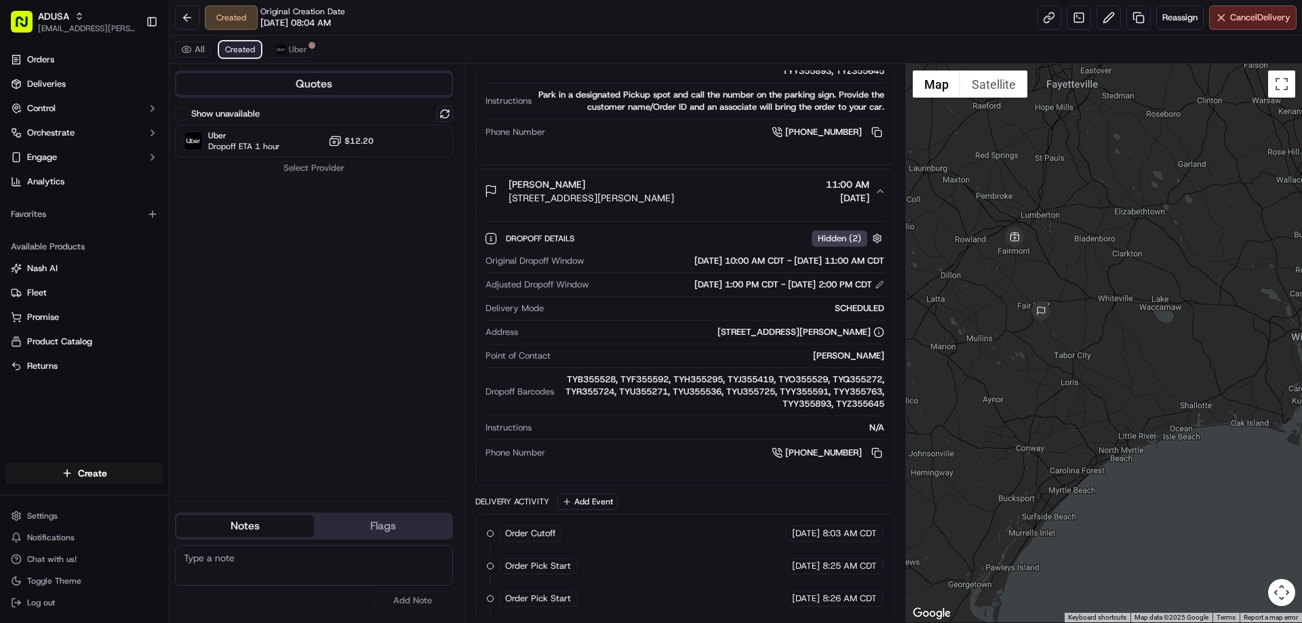
click at [239, 53] on span "Created" at bounding box center [240, 49] width 30 height 11
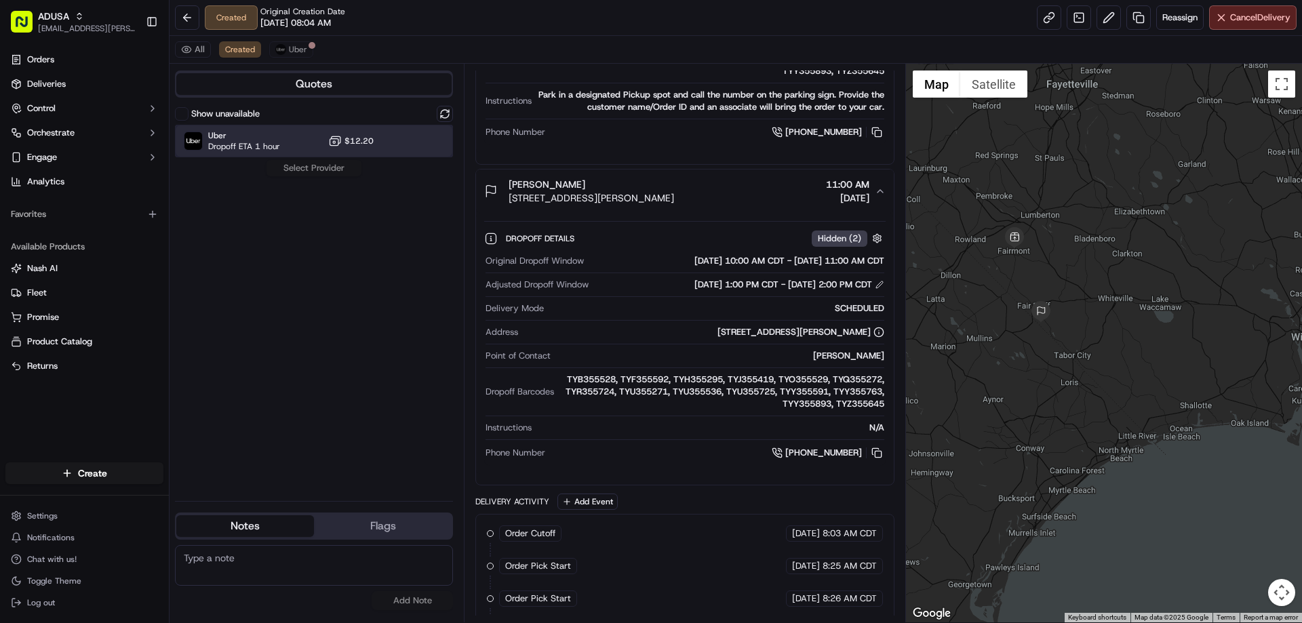
click at [374, 141] on div "Uber Dropoff ETA 1 hour $12.20" at bounding box center [314, 141] width 278 height 33
click at [330, 165] on button "Assign Provider" at bounding box center [314, 168] width 96 height 16
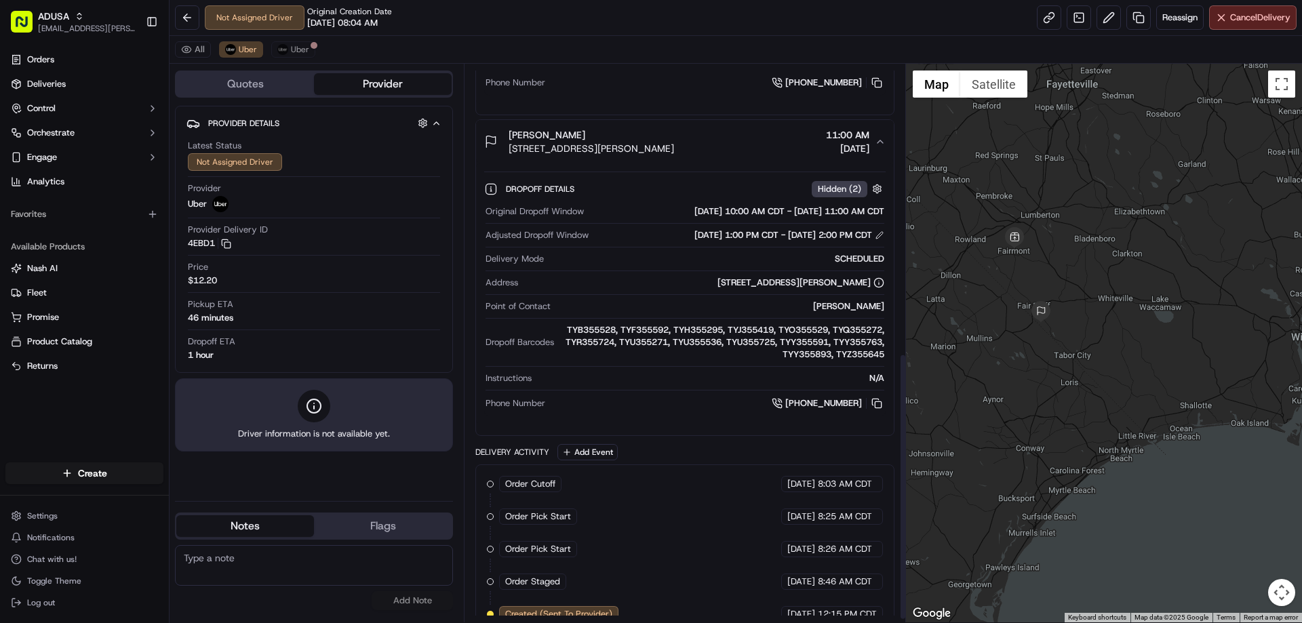
scroll to position [611, 0]
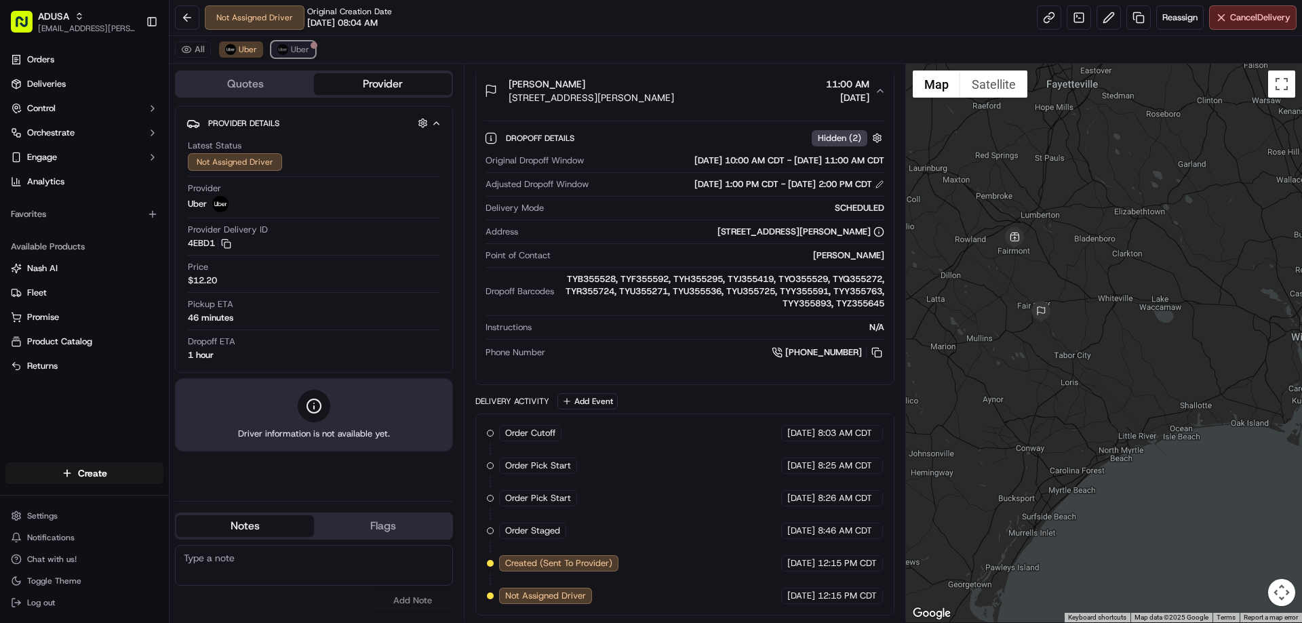
click at [303, 47] on span "Uber" at bounding box center [300, 49] width 18 height 11
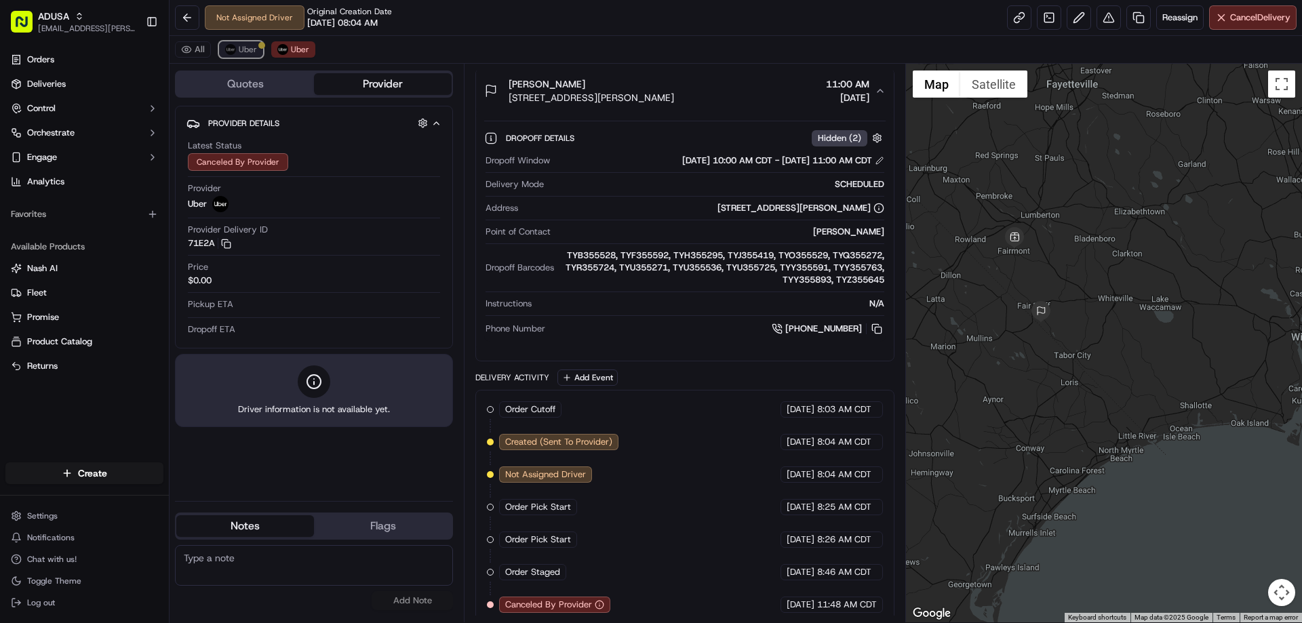
click at [239, 49] on span "Uber" at bounding box center [248, 49] width 18 height 11
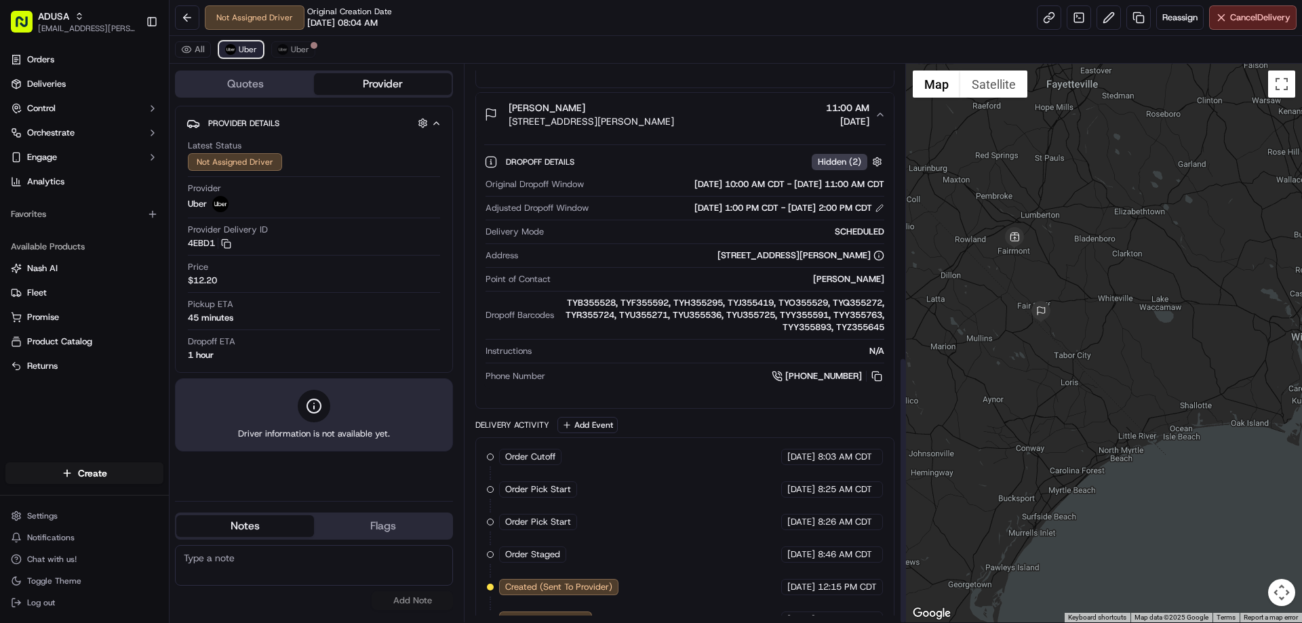
scroll to position [611, 0]
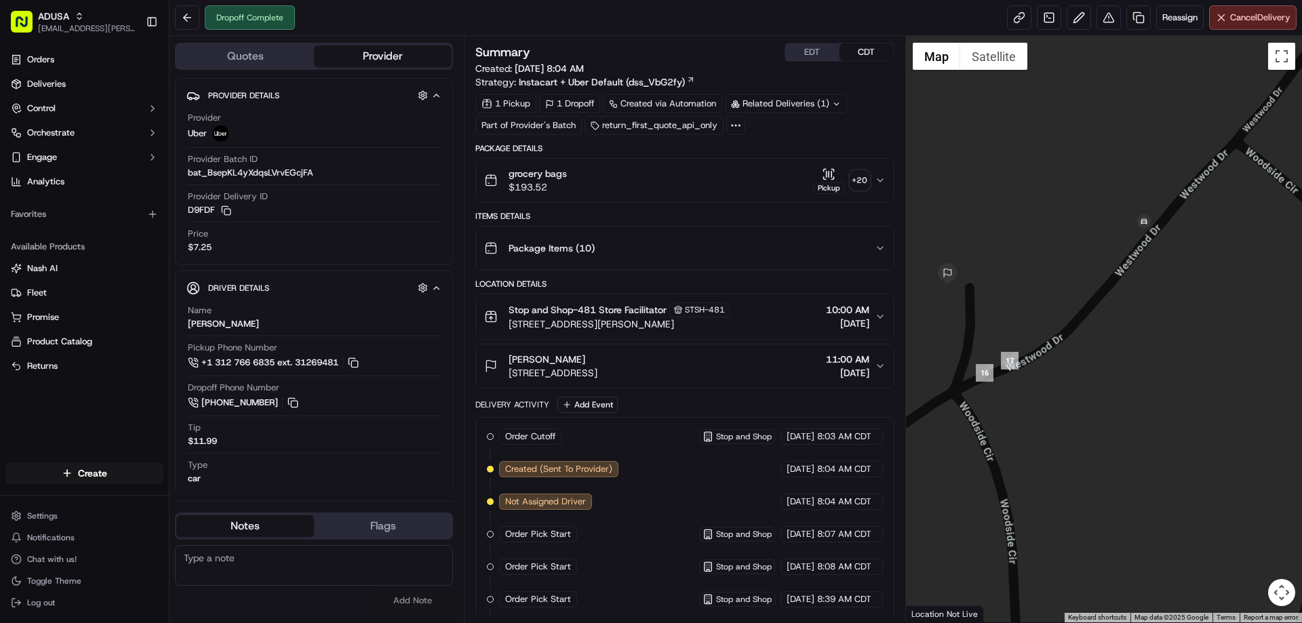
drag, startPoint x: 952, startPoint y: 336, endPoint x: 1140, endPoint y: 247, distance: 207.5
click at [1126, 260] on div at bounding box center [1104, 329] width 397 height 587
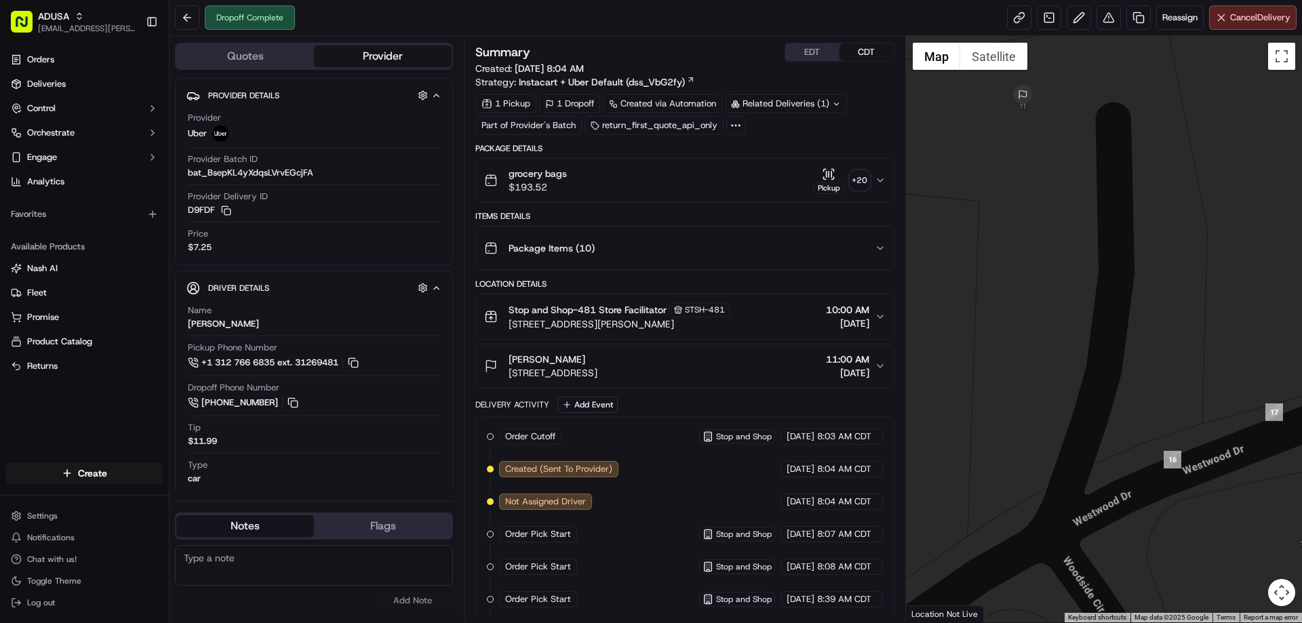
drag, startPoint x: 1095, startPoint y: 185, endPoint x: 1141, endPoint y: 413, distance: 232.5
click at [1141, 413] on div at bounding box center [1104, 329] width 397 height 587
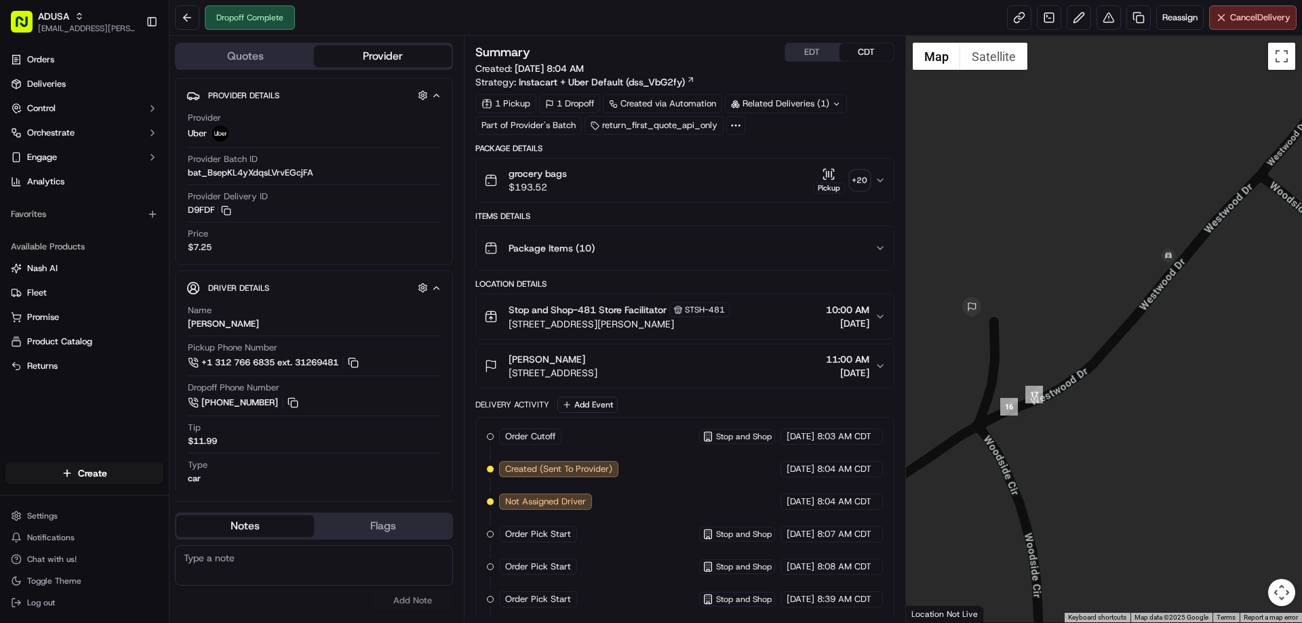
drag, startPoint x: 1246, startPoint y: 322, endPoint x: 1104, endPoint y: 309, distance: 142.3
click at [1105, 310] on div at bounding box center [1104, 329] width 397 height 587
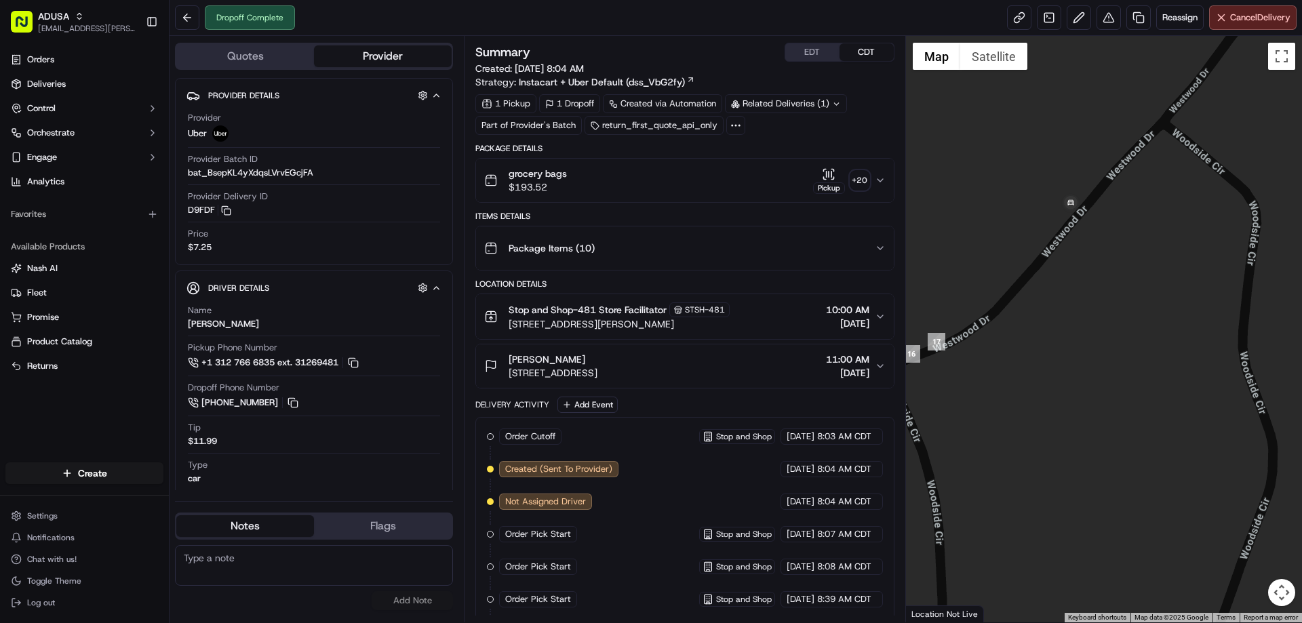
drag, startPoint x: 1106, startPoint y: 262, endPoint x: 1138, endPoint y: 252, distance: 34.3
click at [1138, 252] on div at bounding box center [1104, 329] width 397 height 587
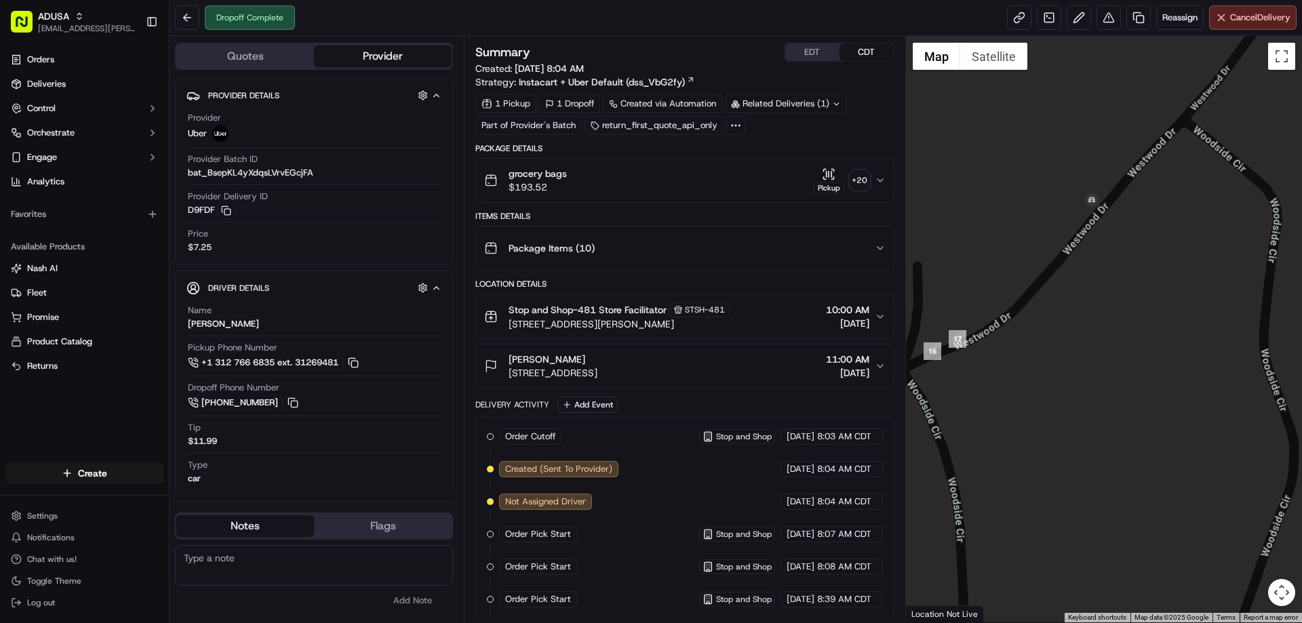
drag, startPoint x: 1079, startPoint y: 363, endPoint x: 1138, endPoint y: 273, distance: 107.4
click at [1138, 275] on div at bounding box center [1104, 329] width 397 height 587
